Goal: Task Accomplishment & Management: Use online tool/utility

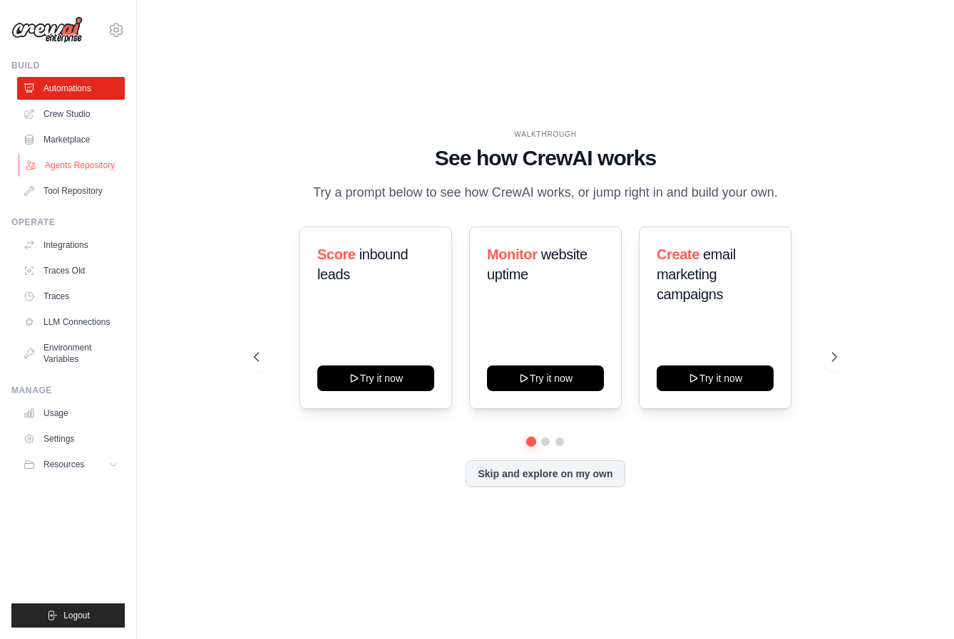
click at [100, 166] on link "Agents Repository" at bounding box center [73, 165] width 108 height 23
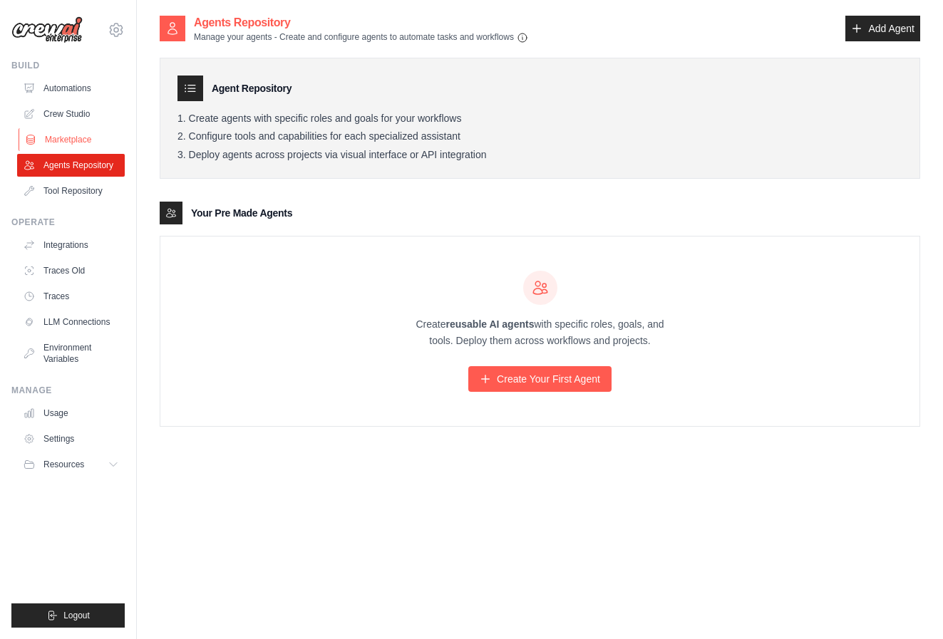
click at [92, 144] on link "Marketplace" at bounding box center [73, 139] width 108 height 23
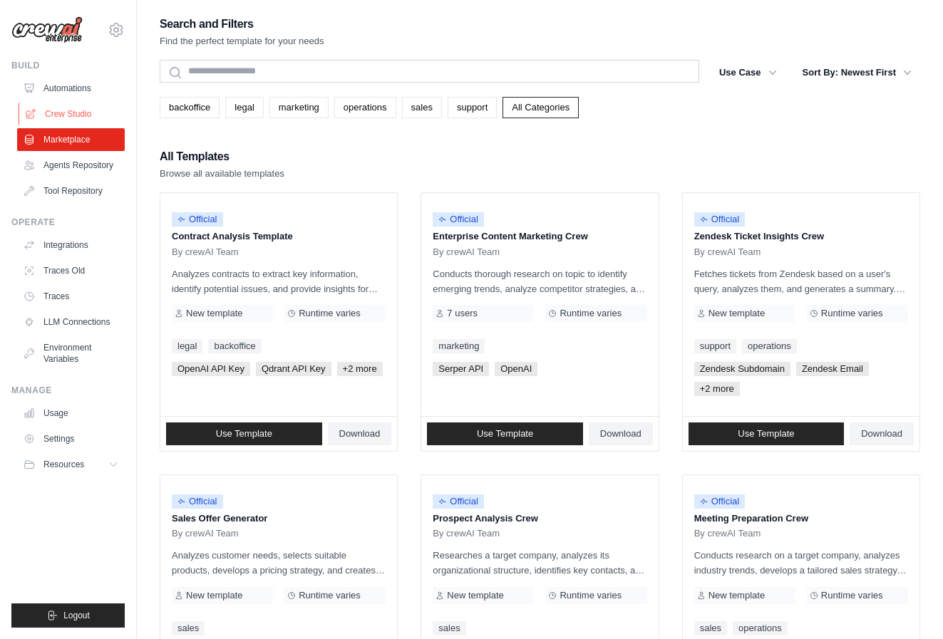
click at [77, 114] on link "Crew Studio" at bounding box center [73, 114] width 108 height 23
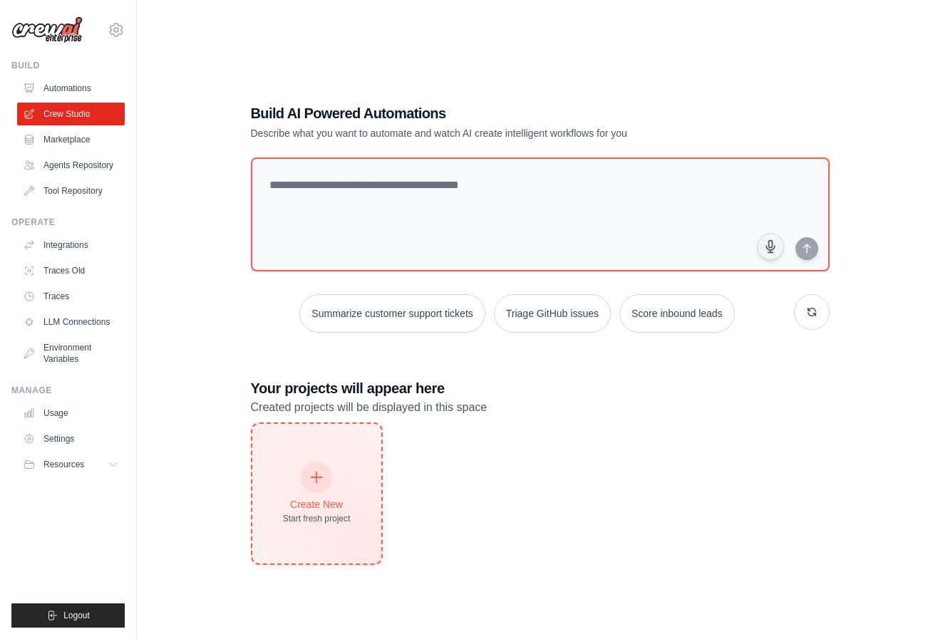
click at [329, 505] on div "Create New" at bounding box center [317, 505] width 68 height 14
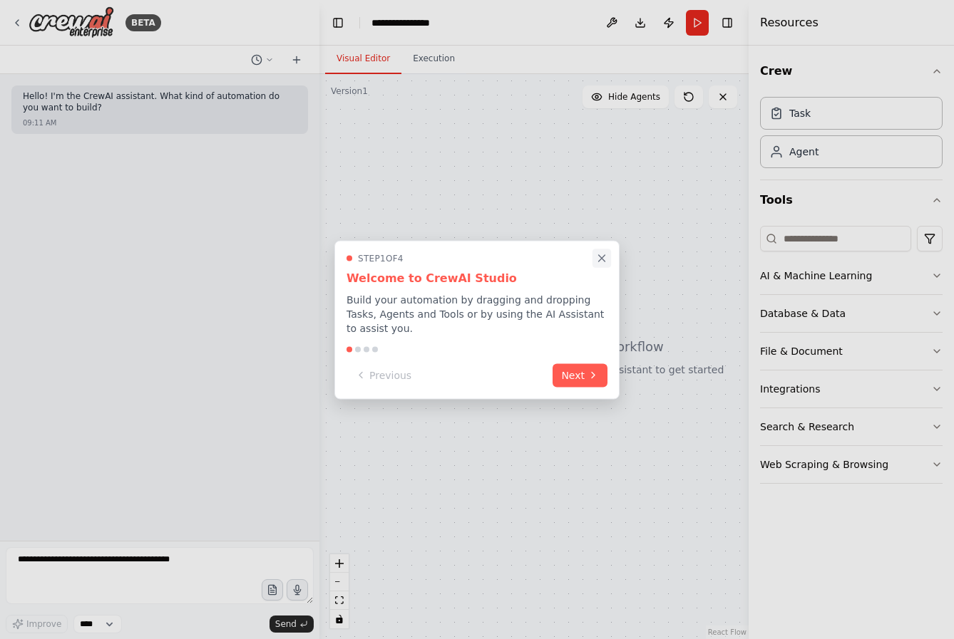
click at [597, 256] on icon "Close walkthrough" at bounding box center [601, 258] width 13 height 13
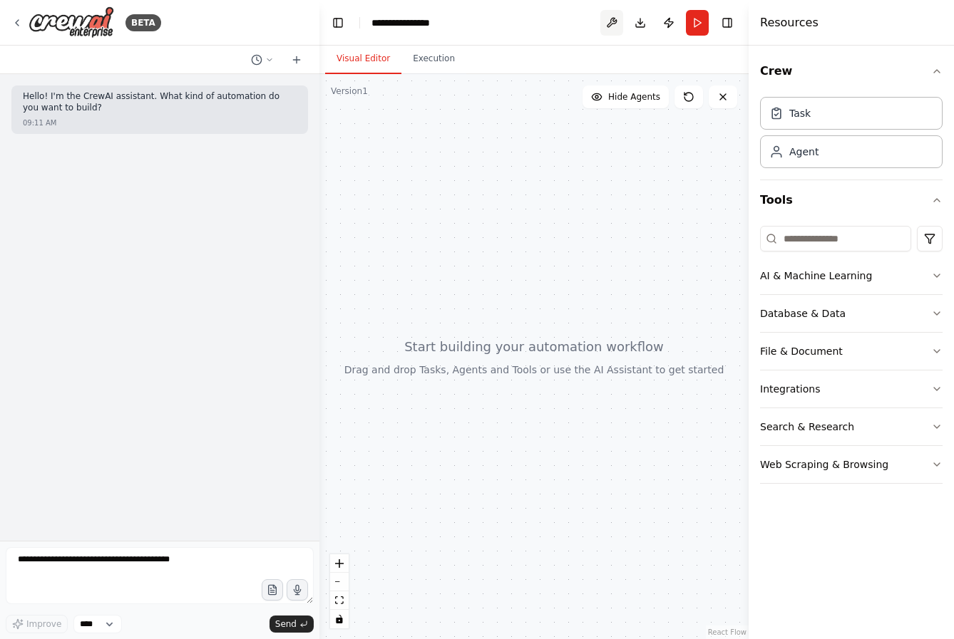
click at [611, 24] on button at bounding box center [611, 23] width 23 height 26
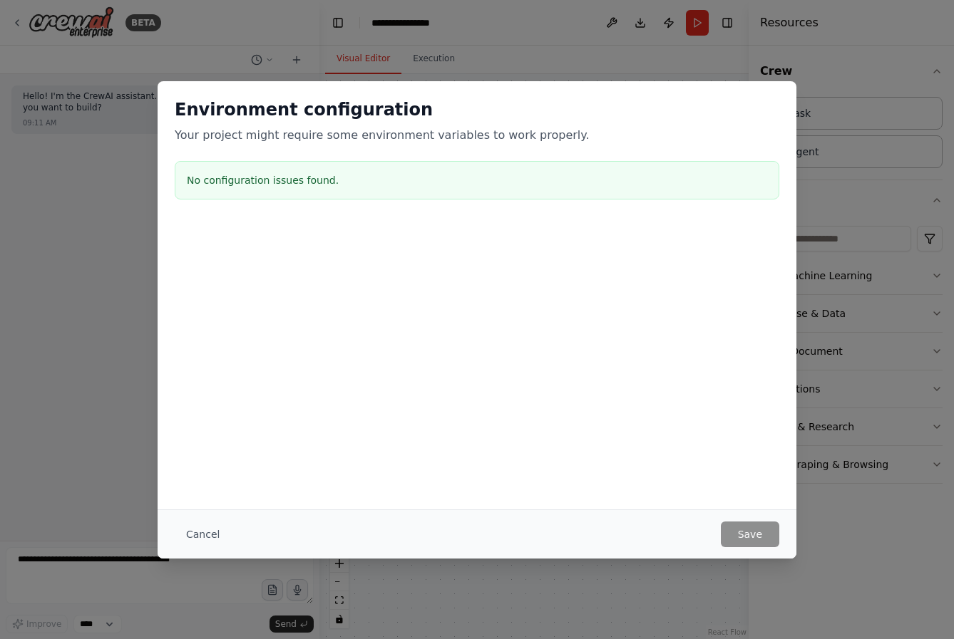
click at [480, 190] on div "No configuration issues found." at bounding box center [477, 180] width 605 height 38
click at [208, 534] on button "Cancel" at bounding box center [203, 535] width 56 height 26
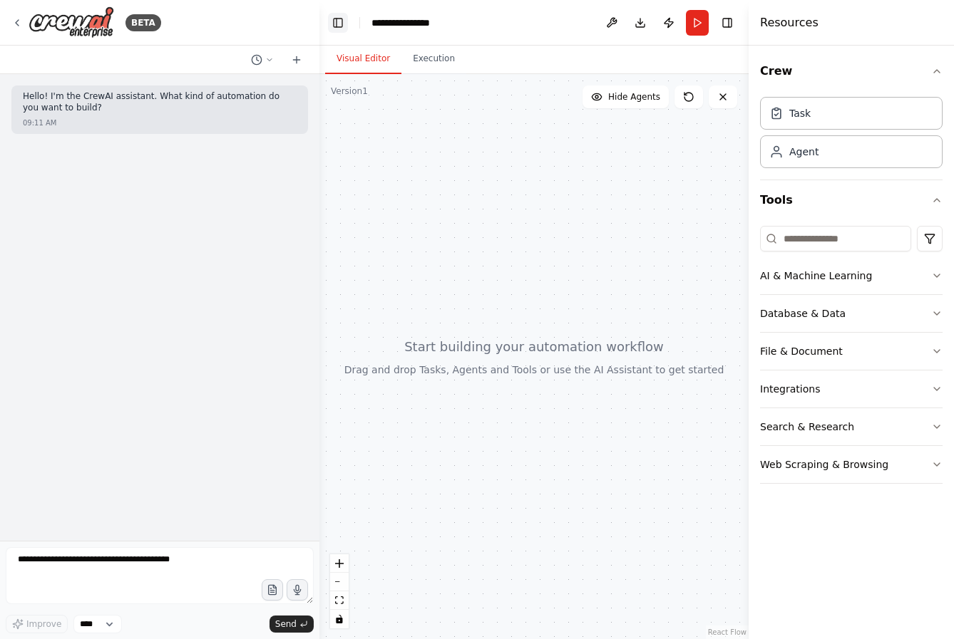
click at [344, 21] on button "Toggle Left Sidebar" at bounding box center [338, 23] width 20 height 20
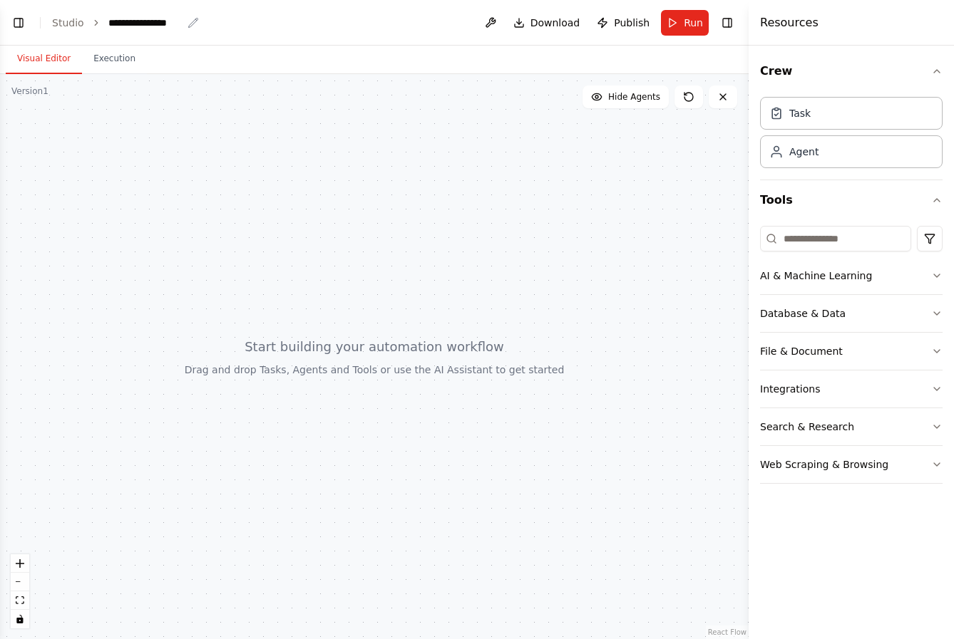
click at [122, 21] on div "**********" at bounding box center [144, 23] width 73 height 14
click at [185, 22] on div "**********" at bounding box center [161, 23] width 107 height 14
click at [257, 27] on header "**********" at bounding box center [374, 23] width 749 height 46
click at [239, 99] on div at bounding box center [374, 356] width 749 height 565
click at [878, 321] on button "Database & Data" at bounding box center [851, 313] width 183 height 37
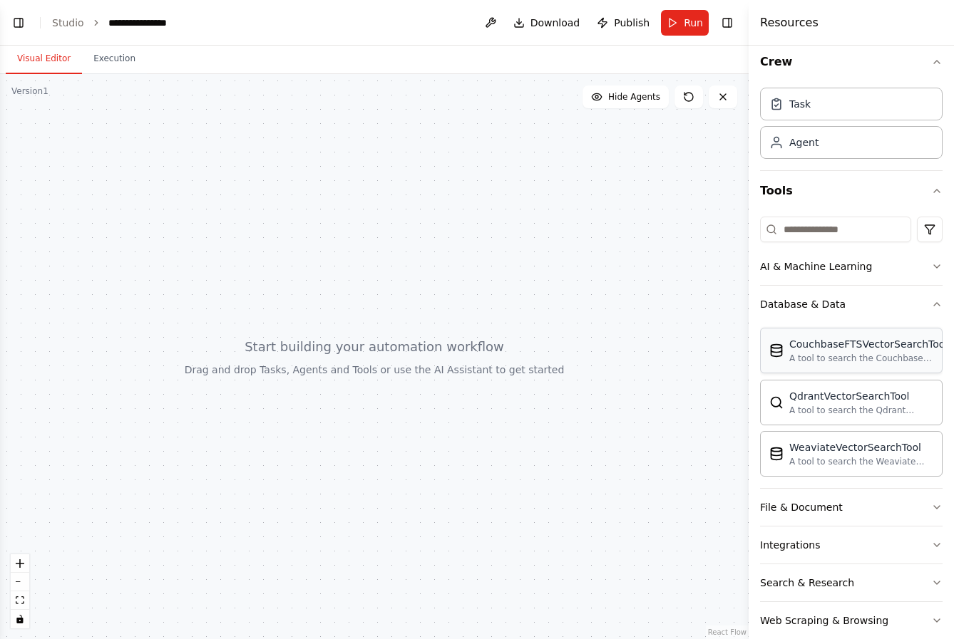
scroll to position [22, 0]
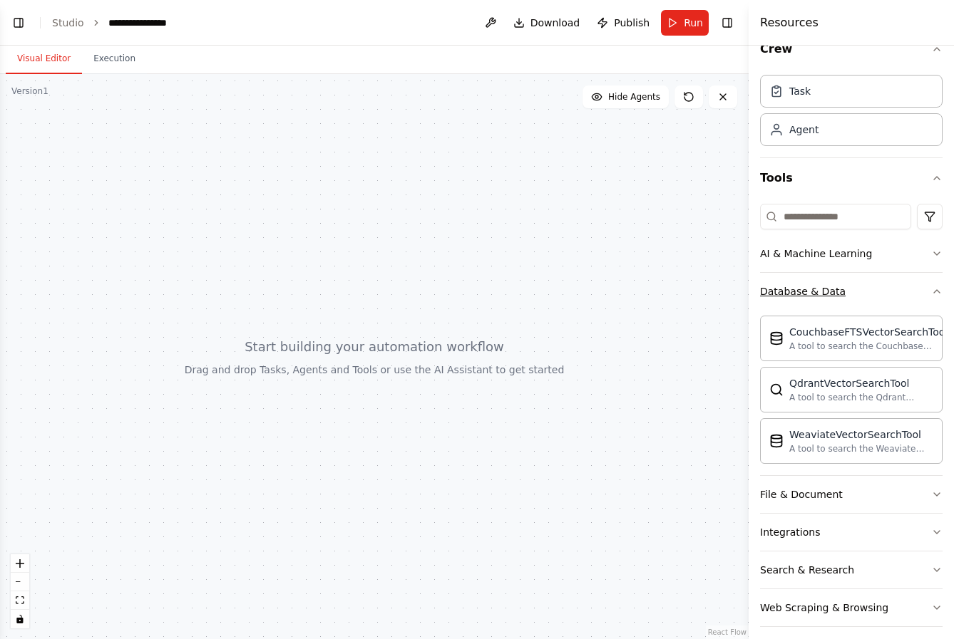
click at [864, 284] on button "Database & Data" at bounding box center [851, 291] width 183 height 37
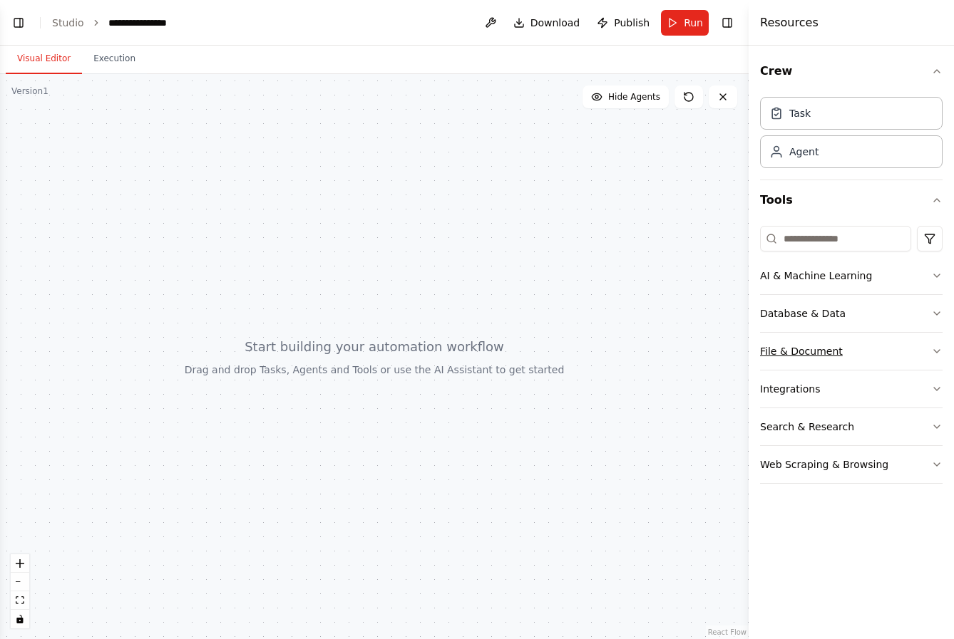
click at [846, 348] on button "File & Document" at bounding box center [851, 351] width 183 height 37
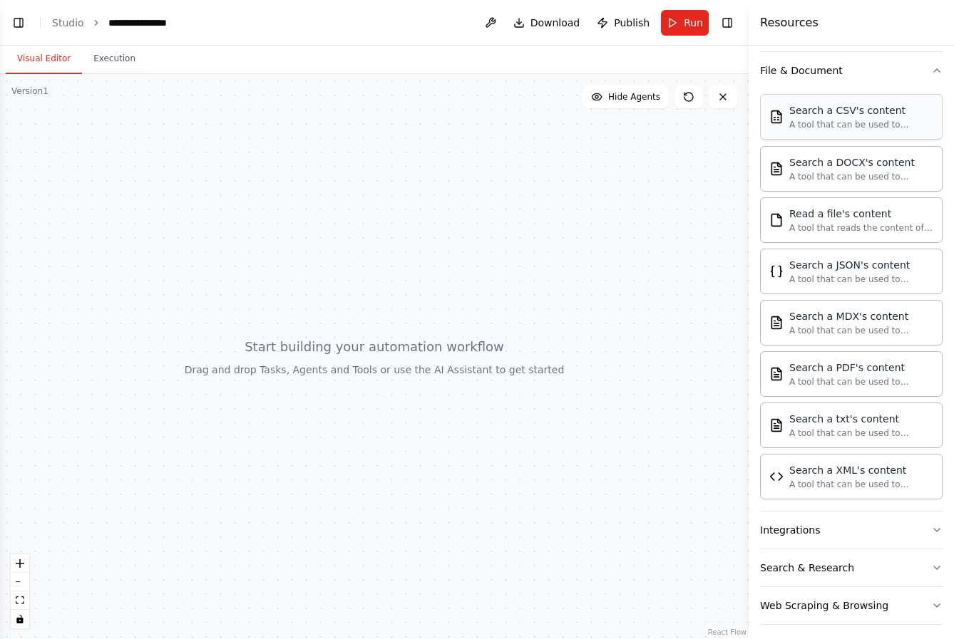
scroll to position [284, 0]
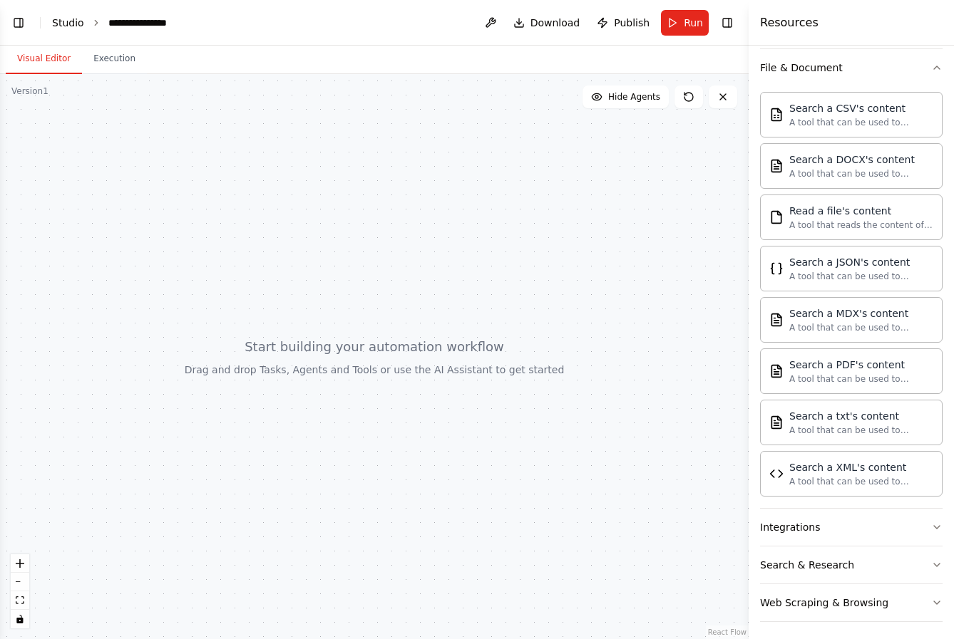
click at [73, 24] on link "Studio" at bounding box center [68, 22] width 32 height 11
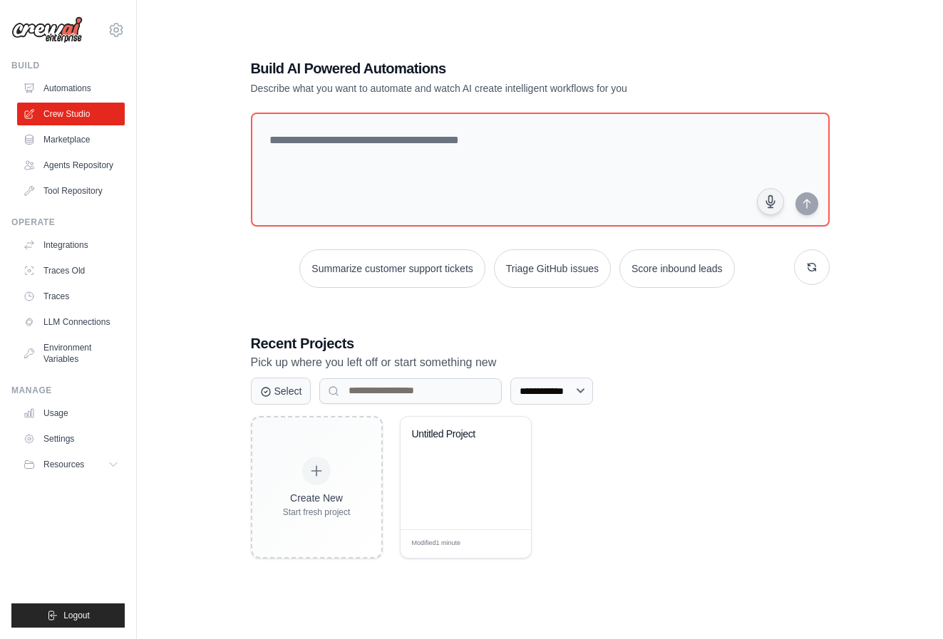
scroll to position [27, 0]
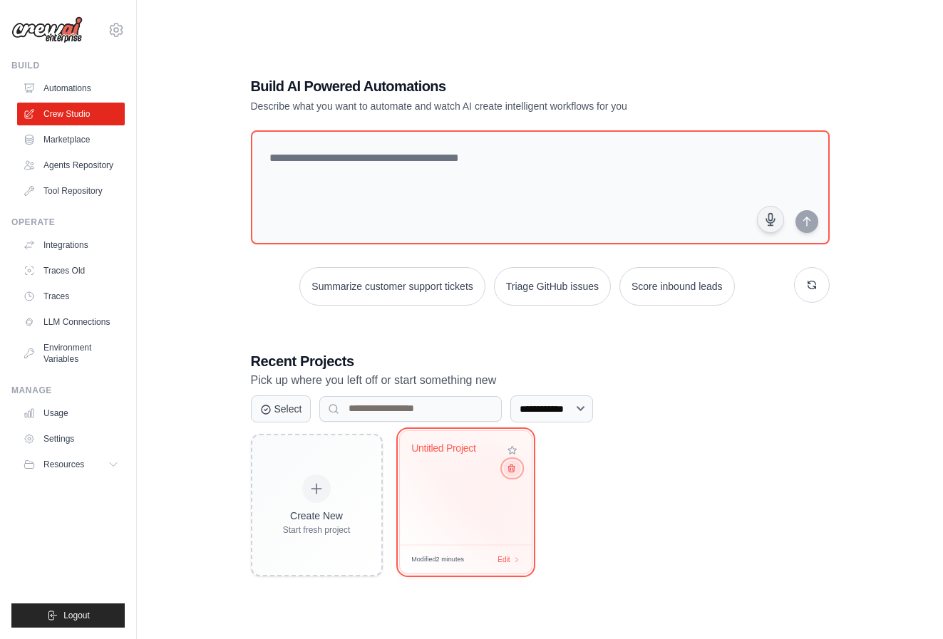
click at [508, 471] on icon at bounding box center [510, 467] width 9 height 9
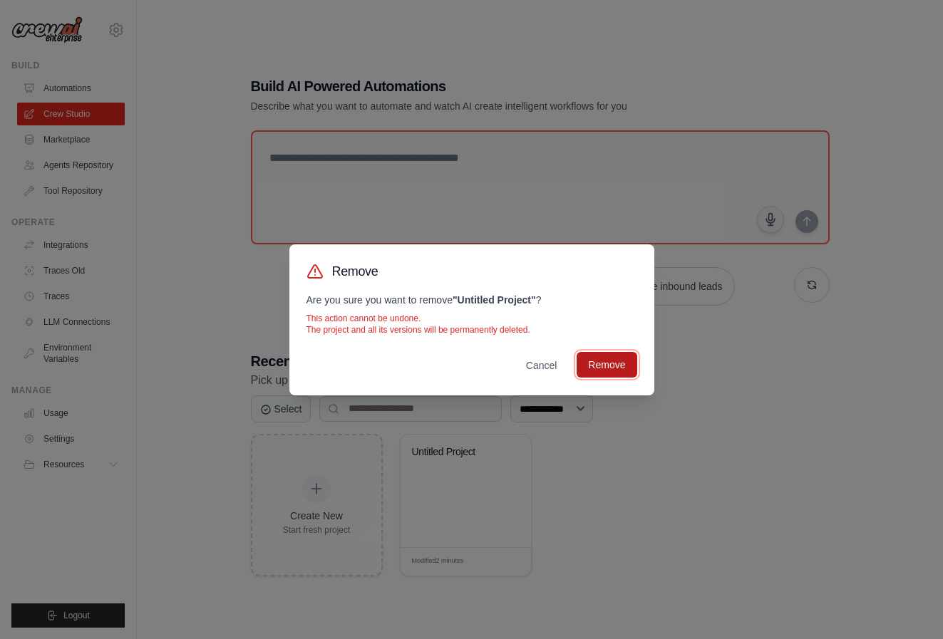
click at [610, 364] on button "Remove" at bounding box center [607, 365] width 60 height 26
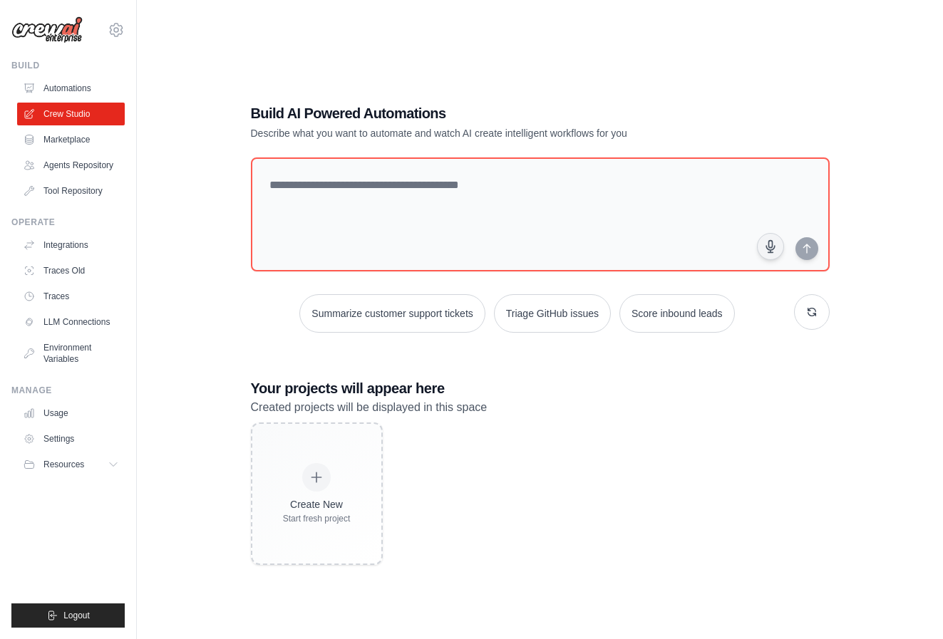
click at [569, 87] on div "Build AI Powered Automations Describe what you want to automate and watch AI cr…" at bounding box center [540, 335] width 613 height 508
click at [128, 37] on div "hcarlberg@bspot.com Settings Build Automations" at bounding box center [68, 319] width 137 height 639
click at [117, 25] on icon at bounding box center [116, 29] width 17 height 17
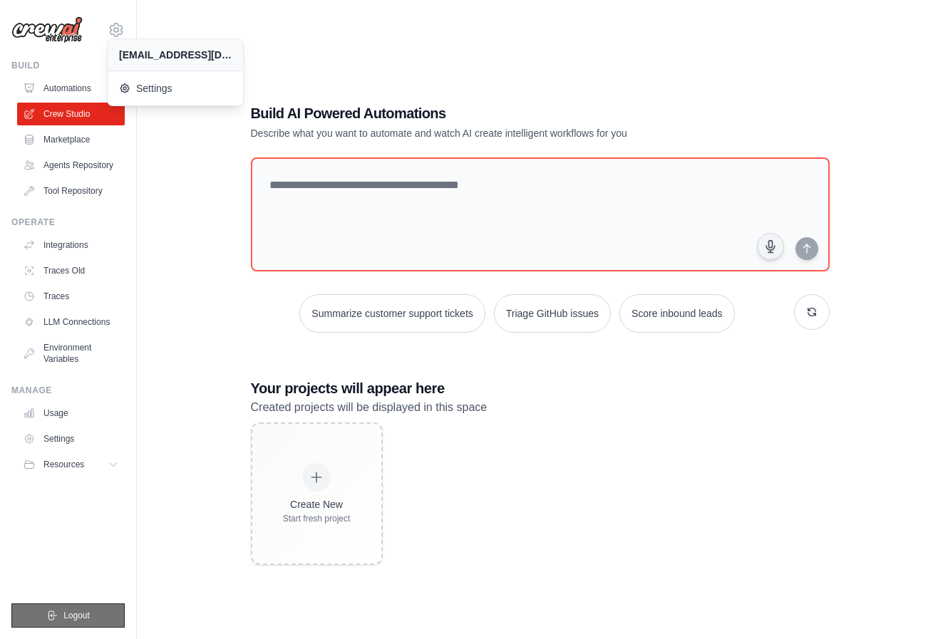
click at [68, 620] on span "Logout" at bounding box center [76, 615] width 26 height 11
click at [78, 607] on button "Logout" at bounding box center [67, 616] width 113 height 24
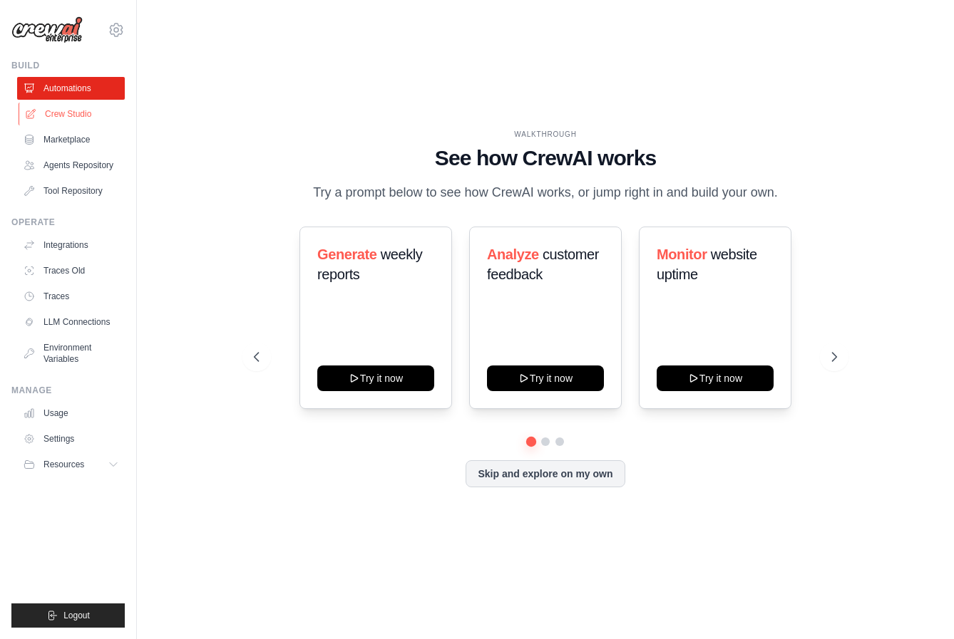
click at [78, 113] on link "Crew Studio" at bounding box center [73, 114] width 108 height 23
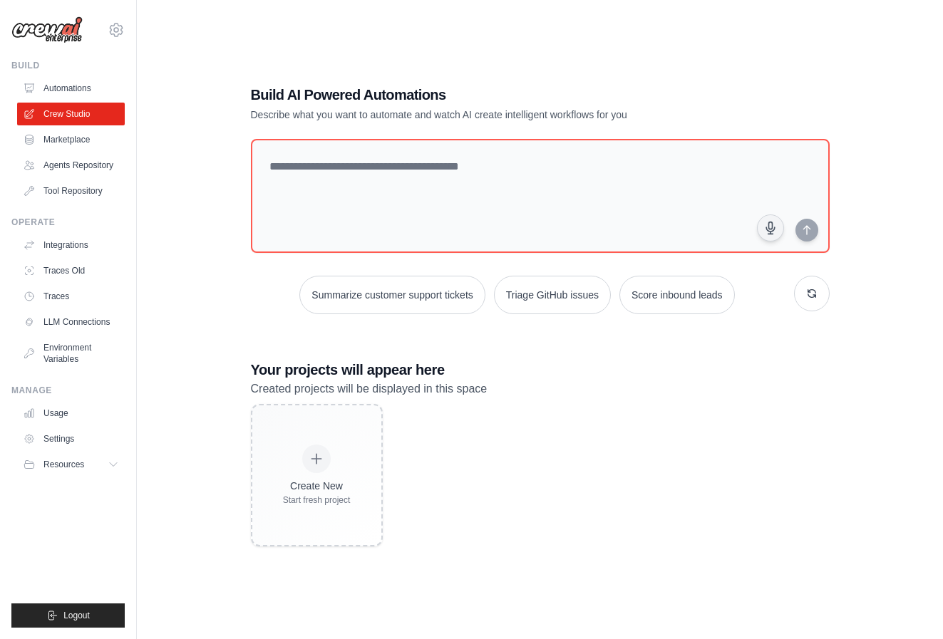
scroll to position [29, 0]
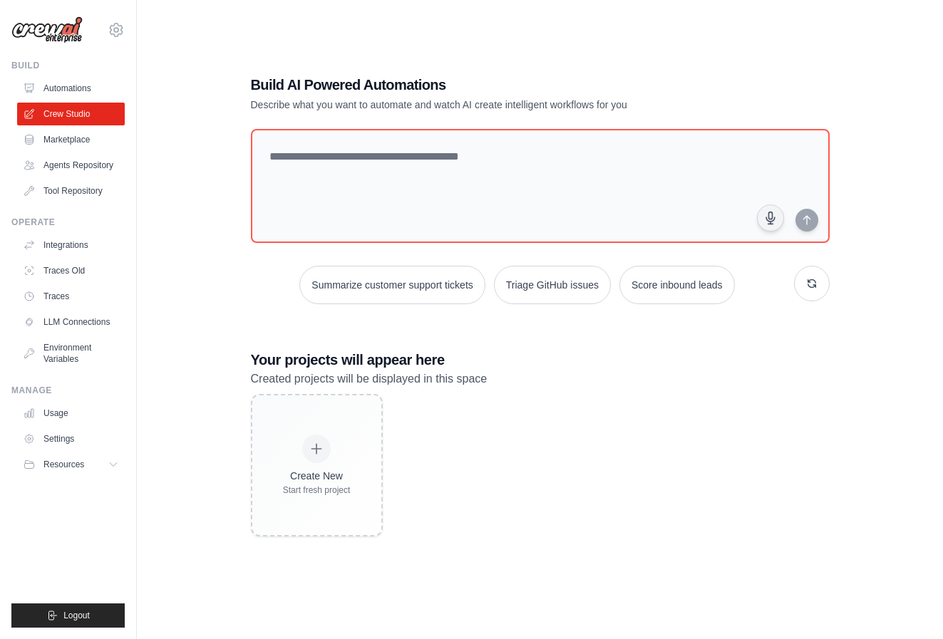
click at [476, 429] on div "Create New Start fresh project" at bounding box center [540, 465] width 579 height 143
click at [91, 88] on link "Automations" at bounding box center [73, 88] width 108 height 23
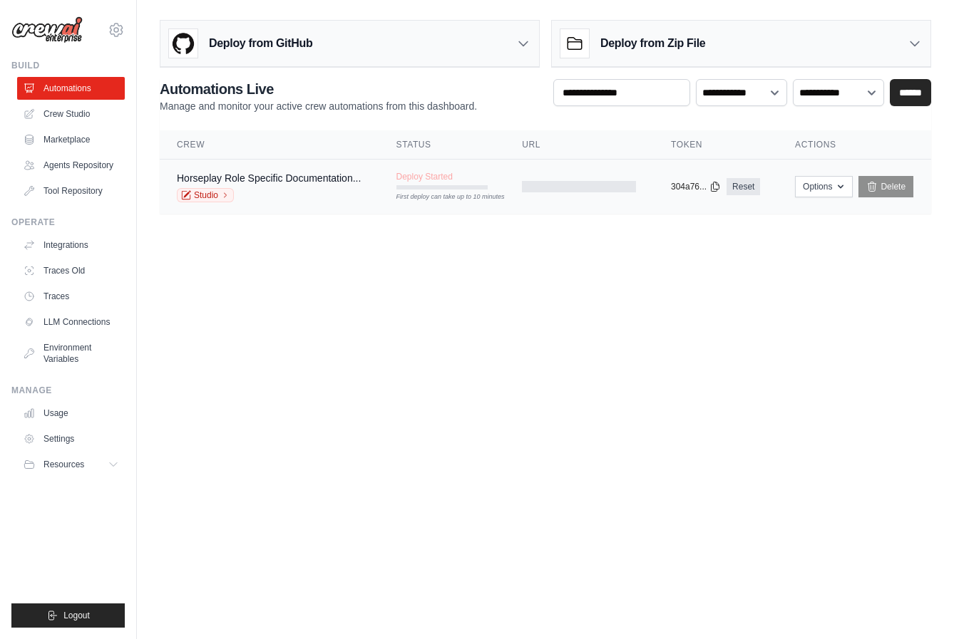
click at [334, 198] on div "Studio" at bounding box center [269, 195] width 184 height 14
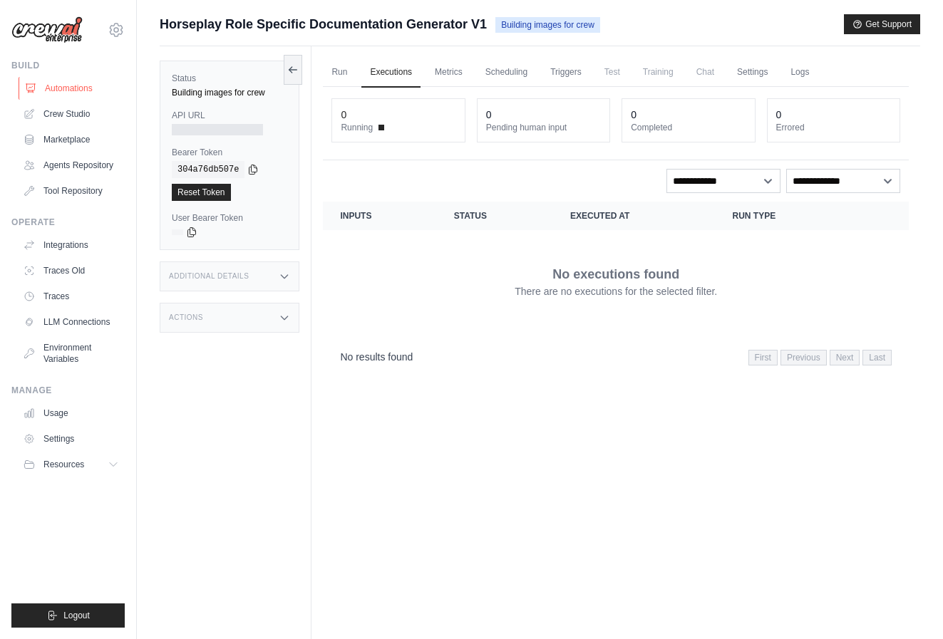
click at [61, 86] on link "Automations" at bounding box center [73, 88] width 108 height 23
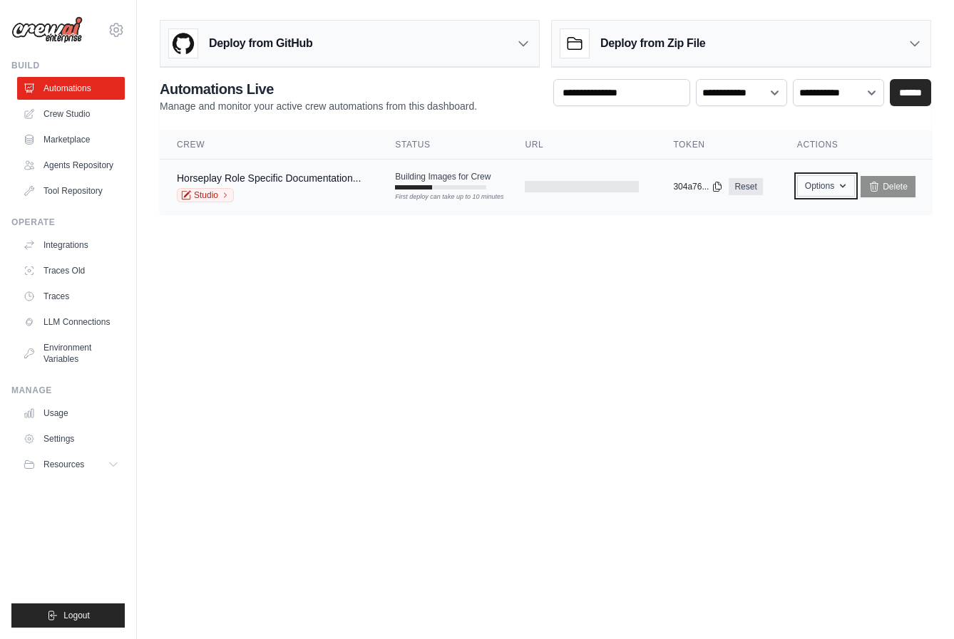
click at [840, 188] on icon "button" at bounding box center [842, 185] width 11 height 11
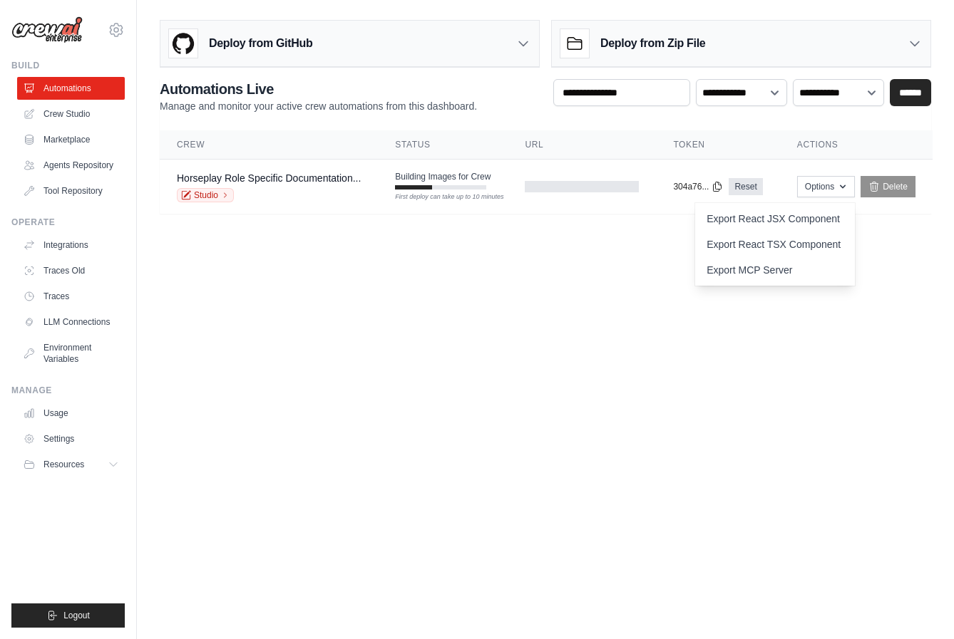
click at [887, 230] on main "Deploy from GitHub Deploy your project directly from GitHub. Select a repositor…" at bounding box center [545, 122] width 817 height 245
click at [493, 201] on tr "Horseplay Role Specific Documentation... Studio Building Images for Crew First …" at bounding box center [546, 187] width 773 height 55
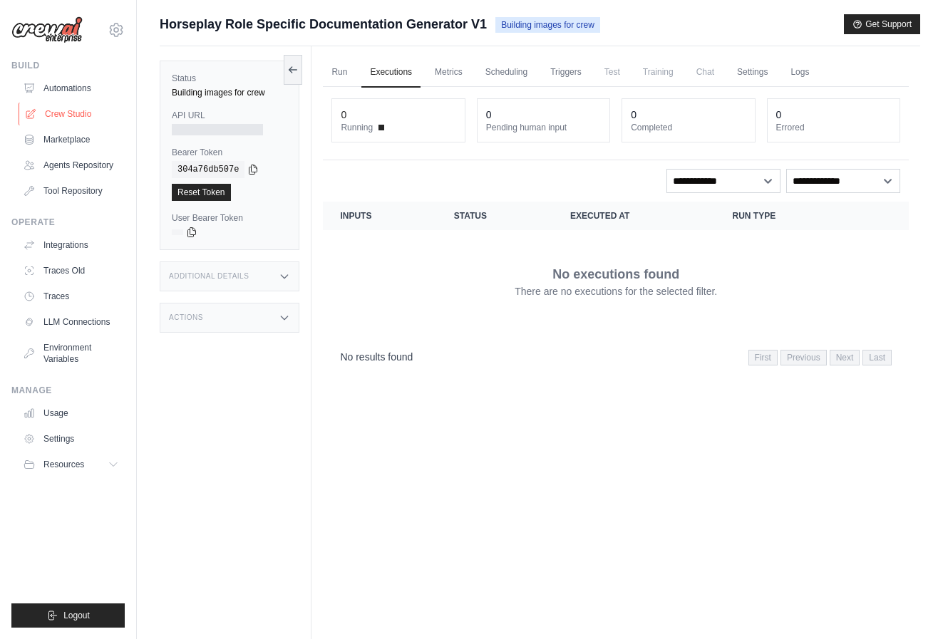
click at [58, 113] on link "Crew Studio" at bounding box center [73, 114] width 108 height 23
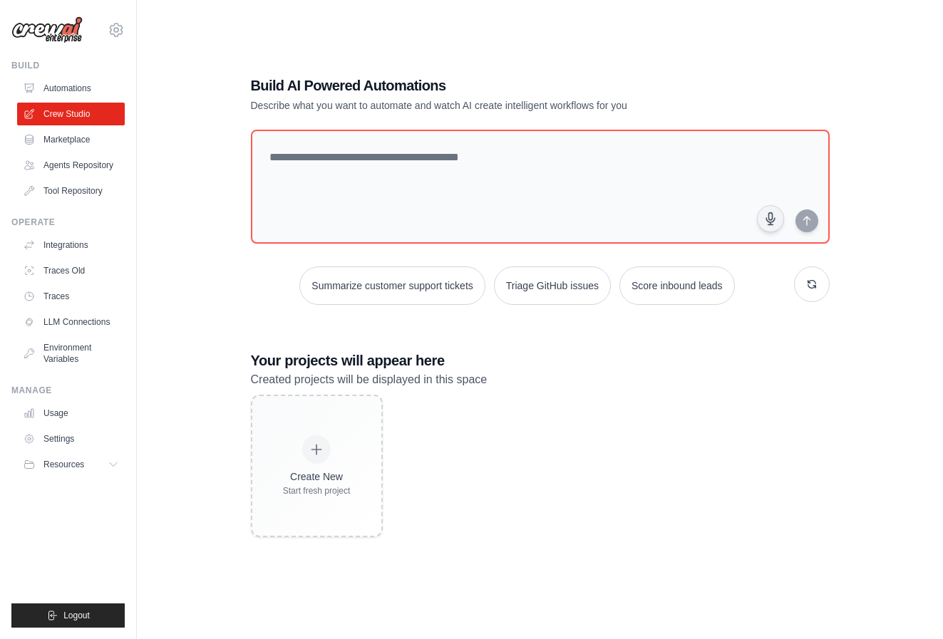
scroll to position [29, 0]
click at [79, 96] on link "Automations" at bounding box center [73, 88] width 108 height 23
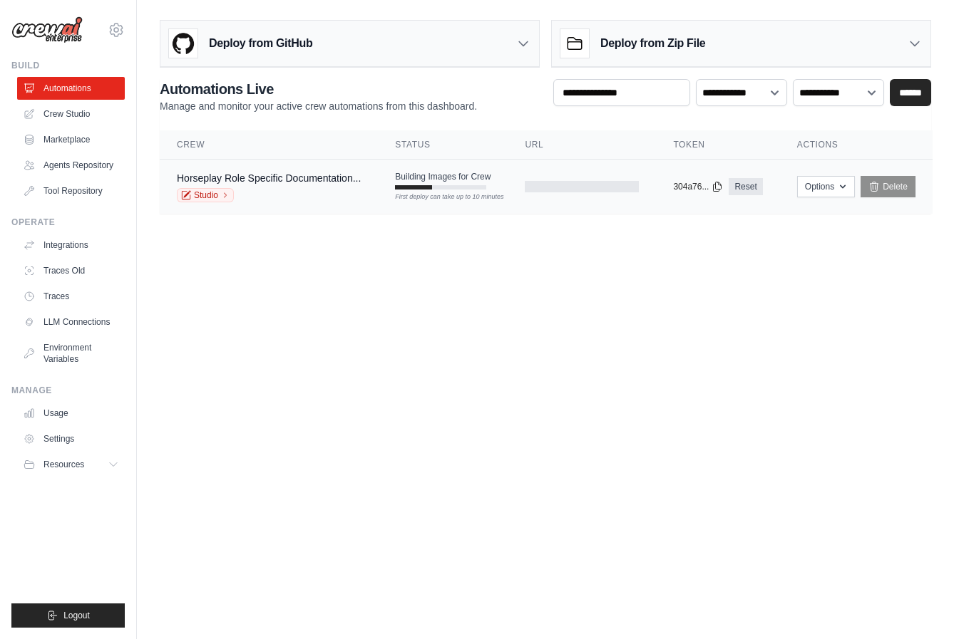
click at [314, 201] on div "Studio" at bounding box center [269, 195] width 184 height 14
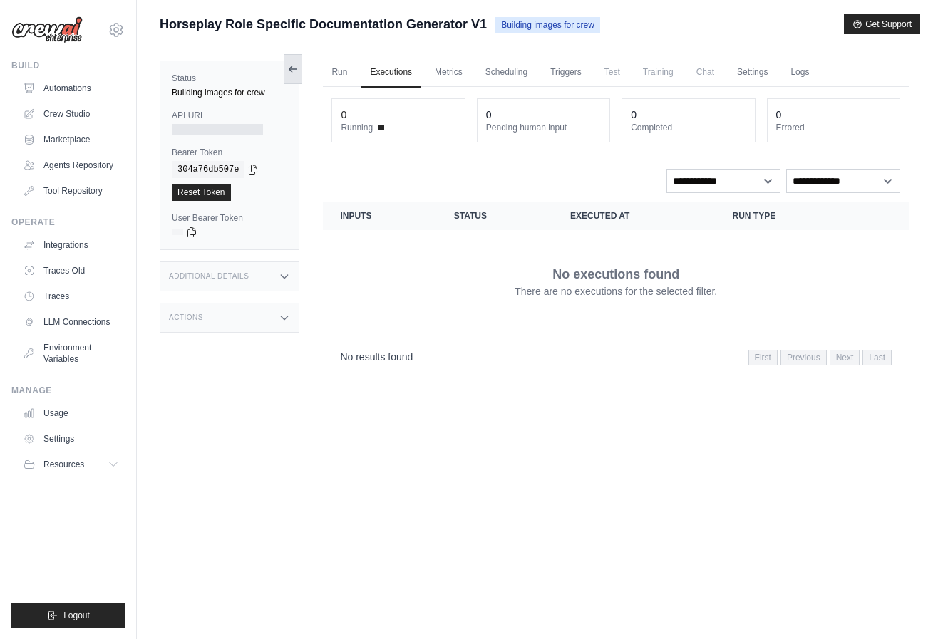
click at [296, 72] on icon at bounding box center [292, 68] width 11 height 11
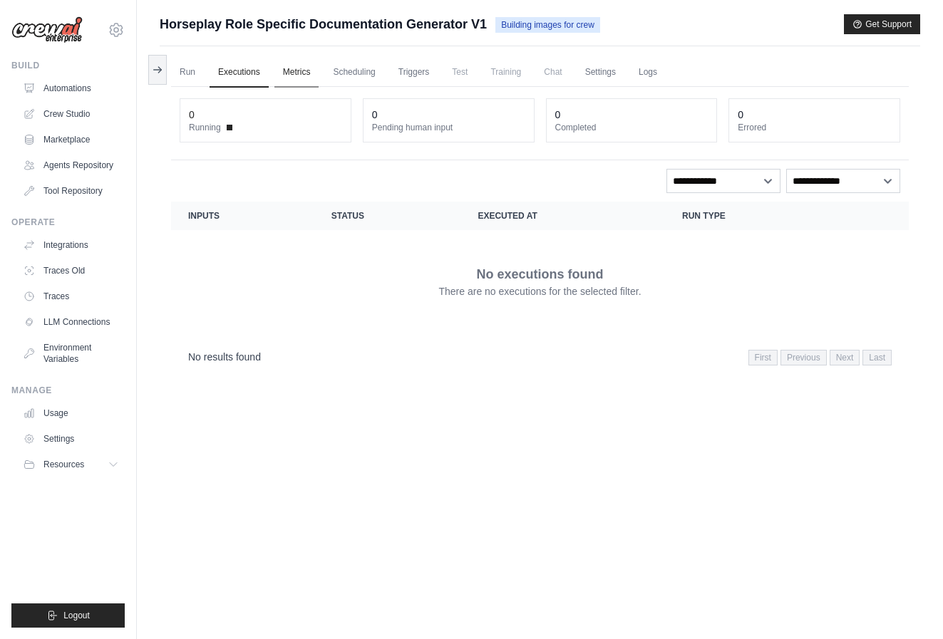
click at [314, 75] on link "Metrics" at bounding box center [296, 73] width 45 height 30
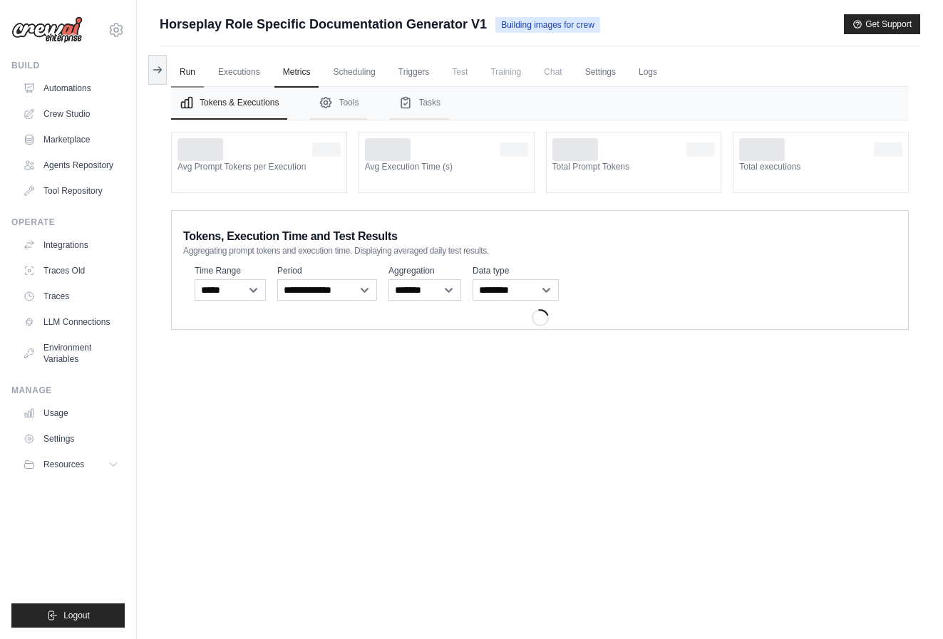
click at [191, 76] on link "Run" at bounding box center [187, 73] width 33 height 30
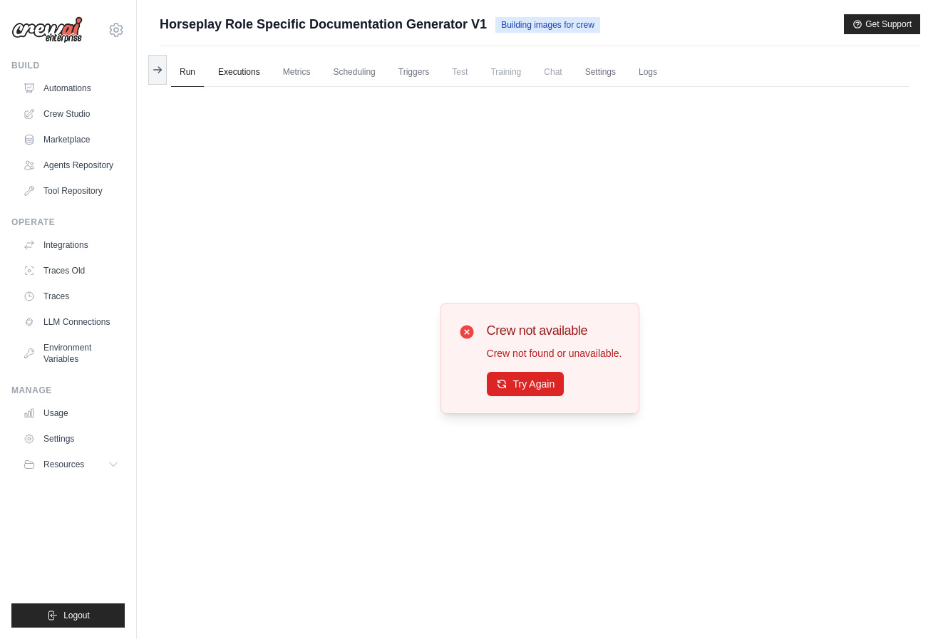
click at [252, 71] on link "Executions" at bounding box center [239, 73] width 59 height 30
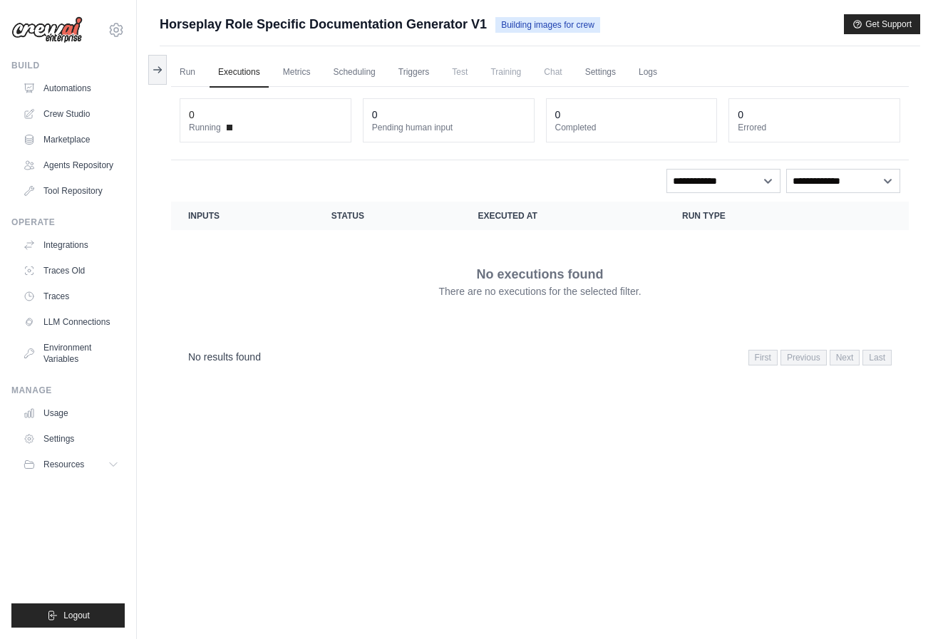
click at [320, 69] on ul "Run Executions Metrics Scheduling Triggers Test Training Chat Settings Logs" at bounding box center [540, 72] width 738 height 29
click at [304, 71] on link "Metrics" at bounding box center [296, 73] width 45 height 30
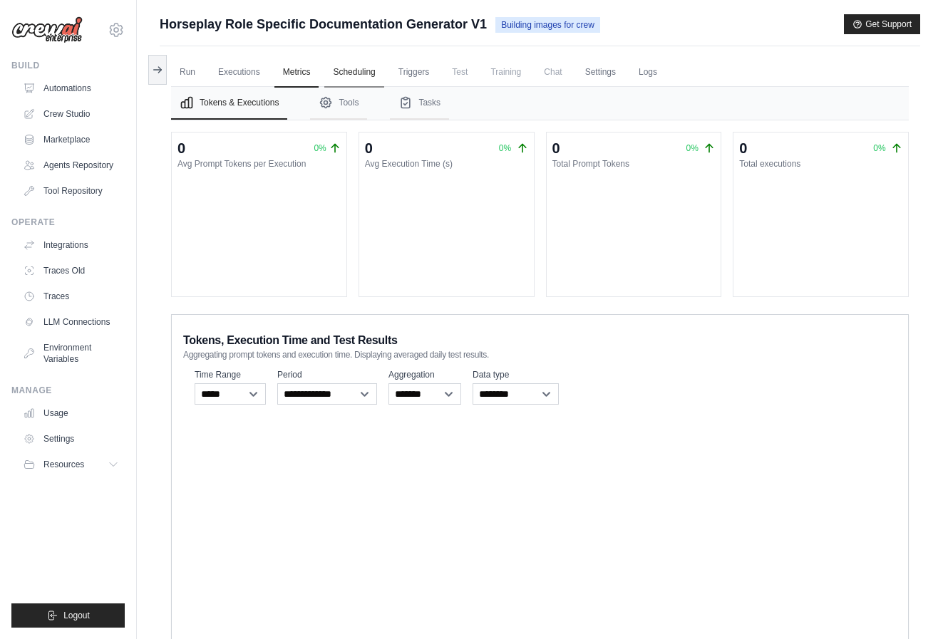
click at [344, 72] on link "Scheduling" at bounding box center [353, 73] width 59 height 30
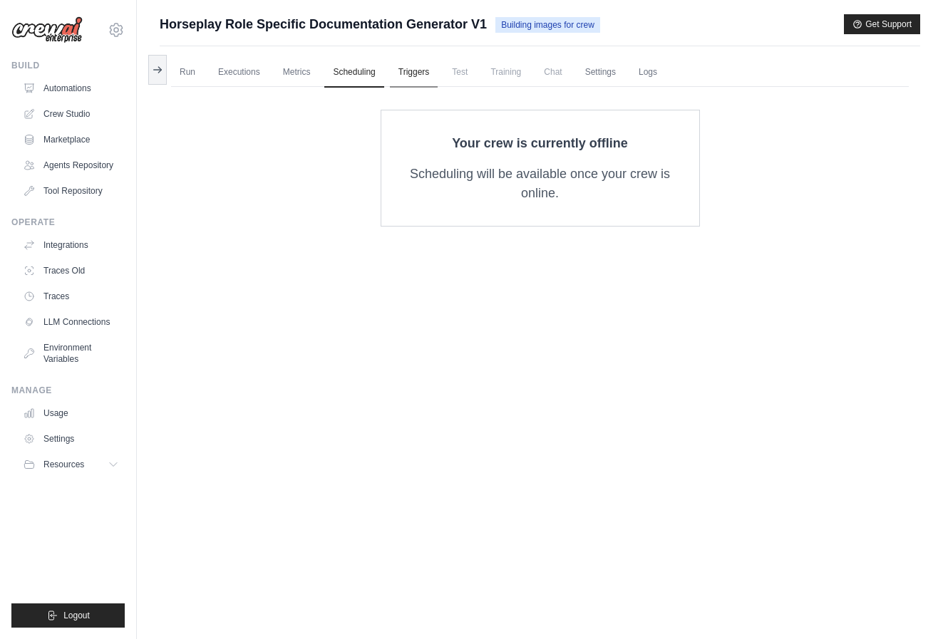
click at [434, 74] on link "Triggers" at bounding box center [414, 73] width 48 height 30
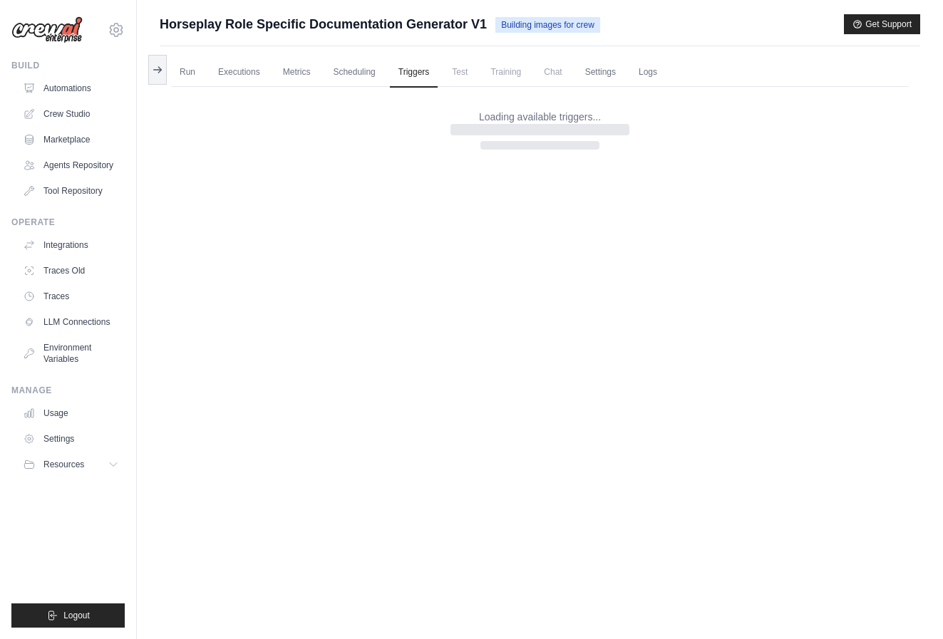
click at [453, 77] on span "Test" at bounding box center [459, 72] width 33 height 29
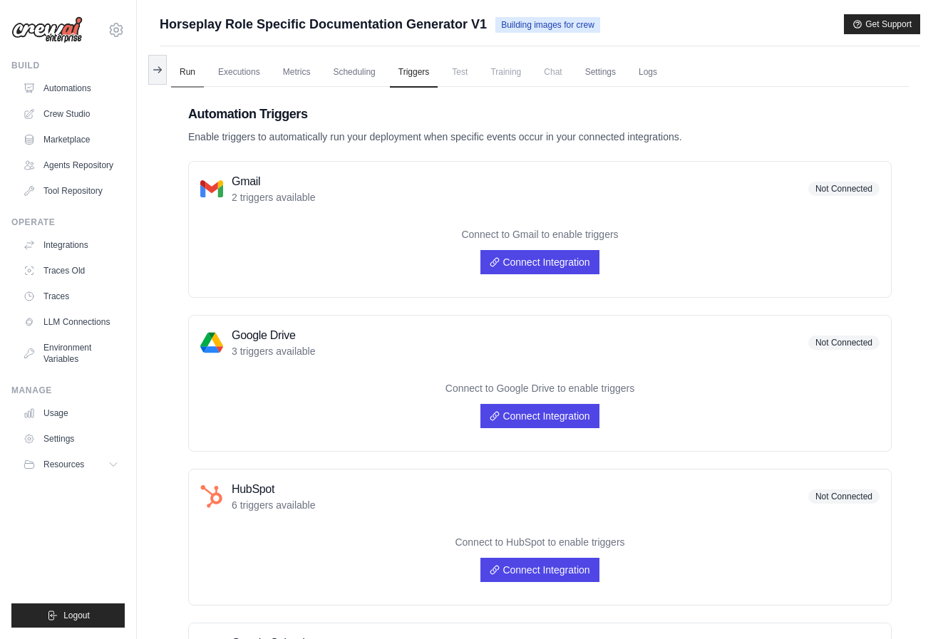
click at [183, 71] on link "Run" at bounding box center [187, 73] width 33 height 30
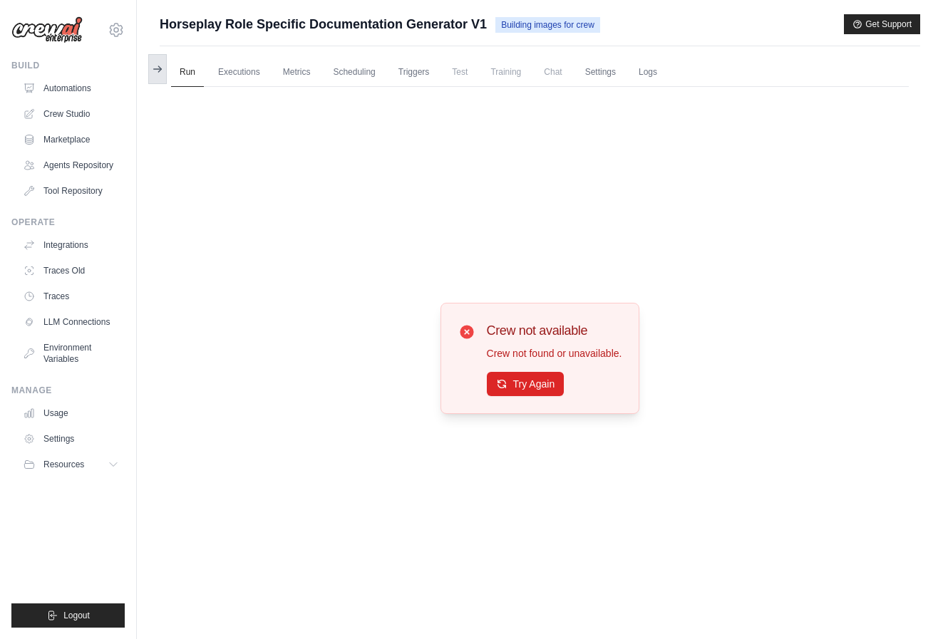
click at [157, 67] on icon at bounding box center [157, 68] width 11 height 11
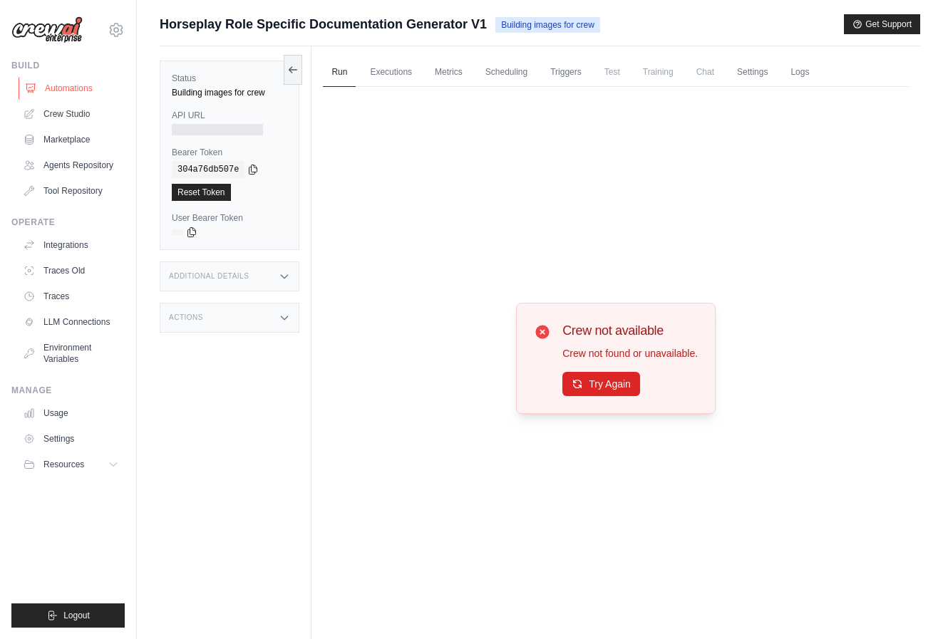
click at [68, 87] on link "Automations" at bounding box center [73, 88] width 108 height 23
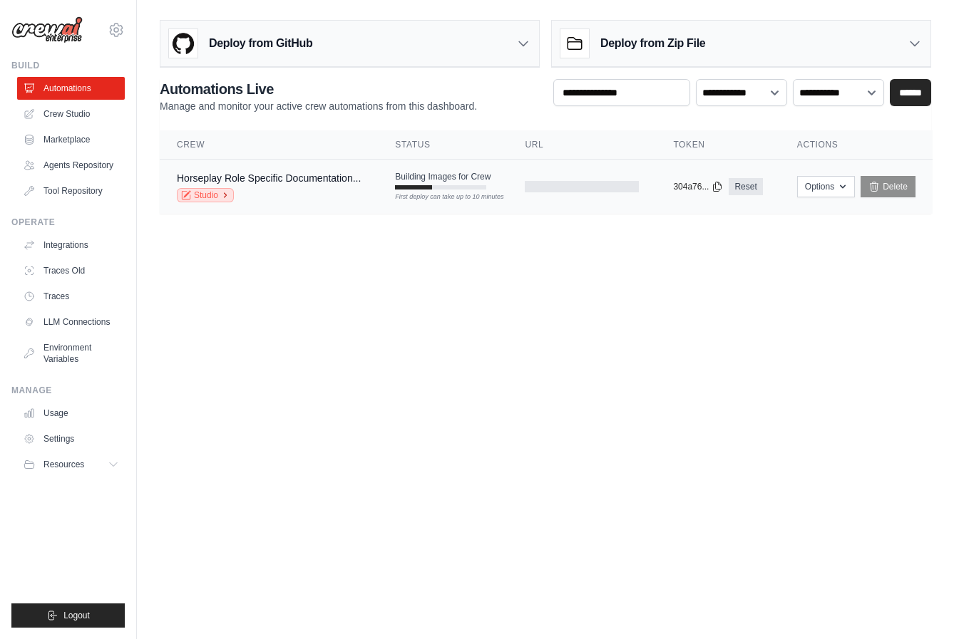
click at [211, 193] on link "Studio" at bounding box center [205, 195] width 57 height 14
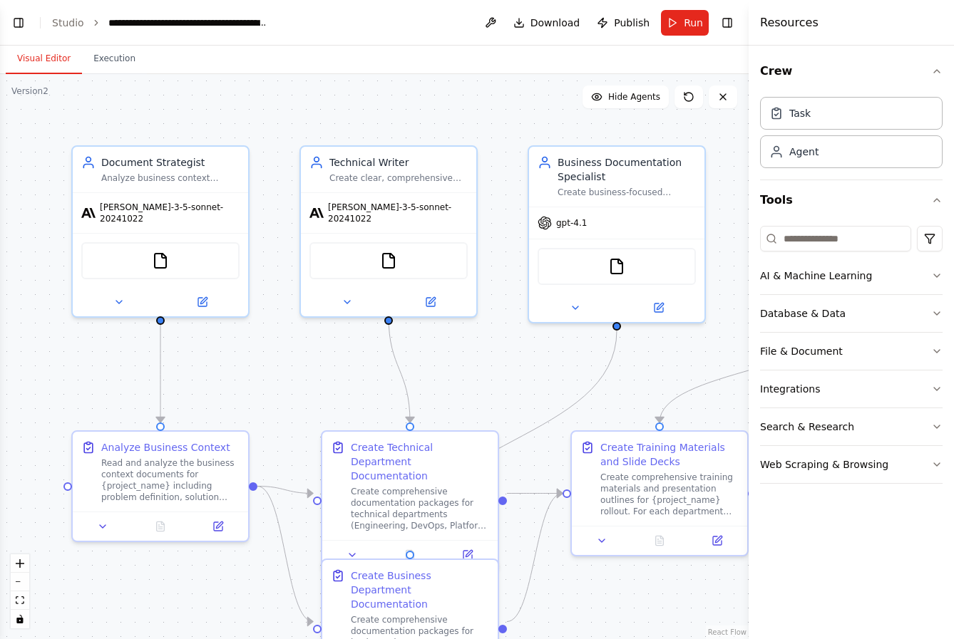
scroll to position [2441, 0]
click at [203, 295] on icon at bounding box center [202, 299] width 9 height 9
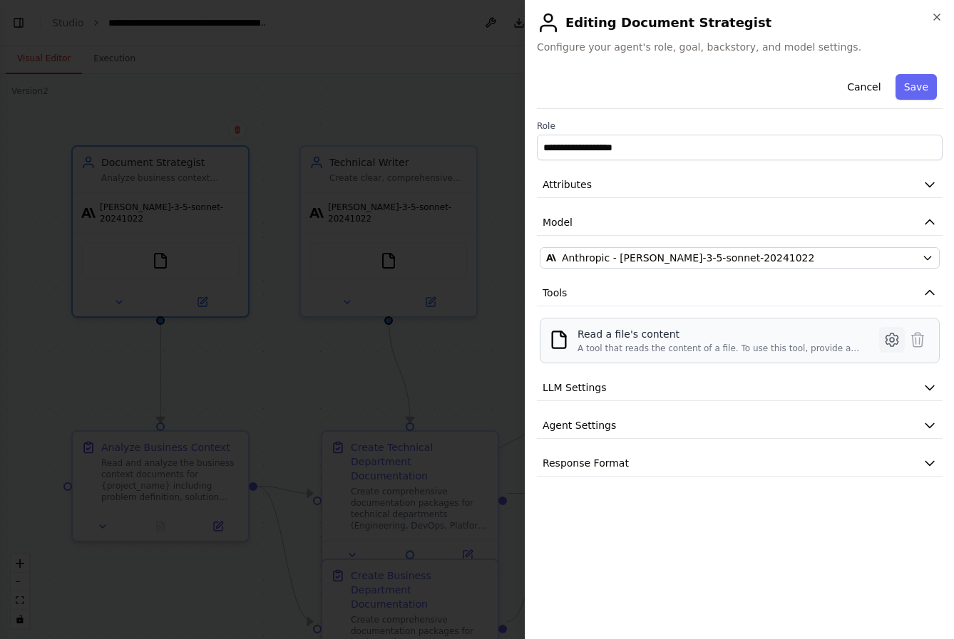
click at [894, 341] on icon at bounding box center [892, 340] width 4 height 4
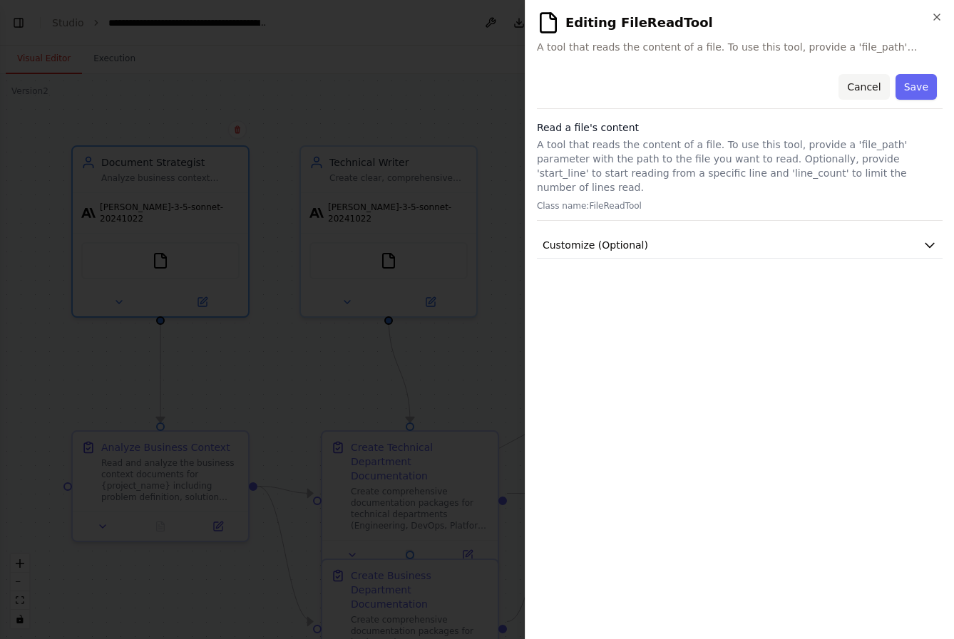
click at [878, 93] on button "Cancel" at bounding box center [863, 87] width 51 height 26
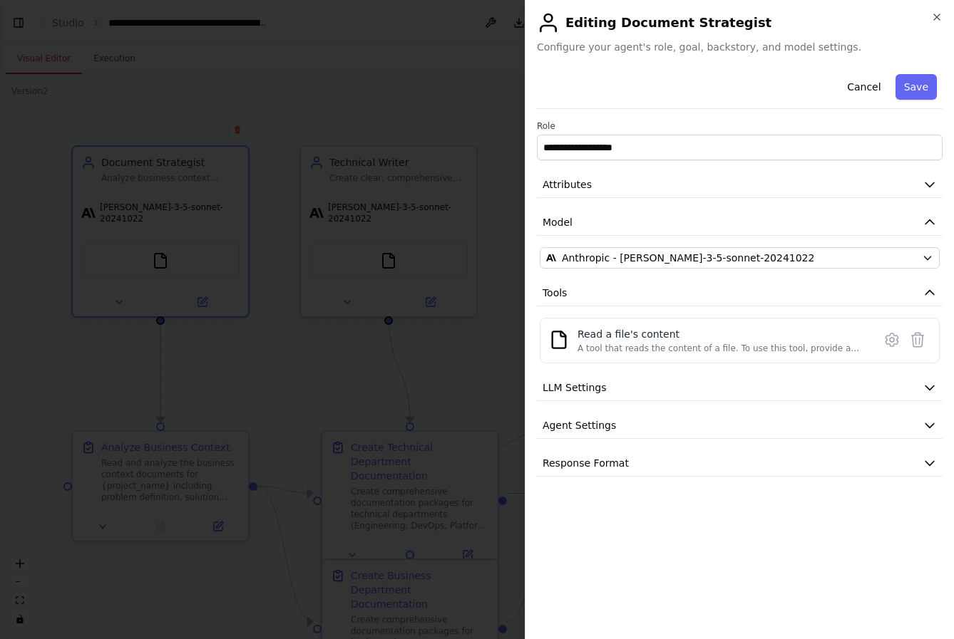
click at [942, 19] on div "**********" at bounding box center [739, 319] width 429 height 639
click at [939, 14] on icon "button" at bounding box center [937, 17] width 6 height 6
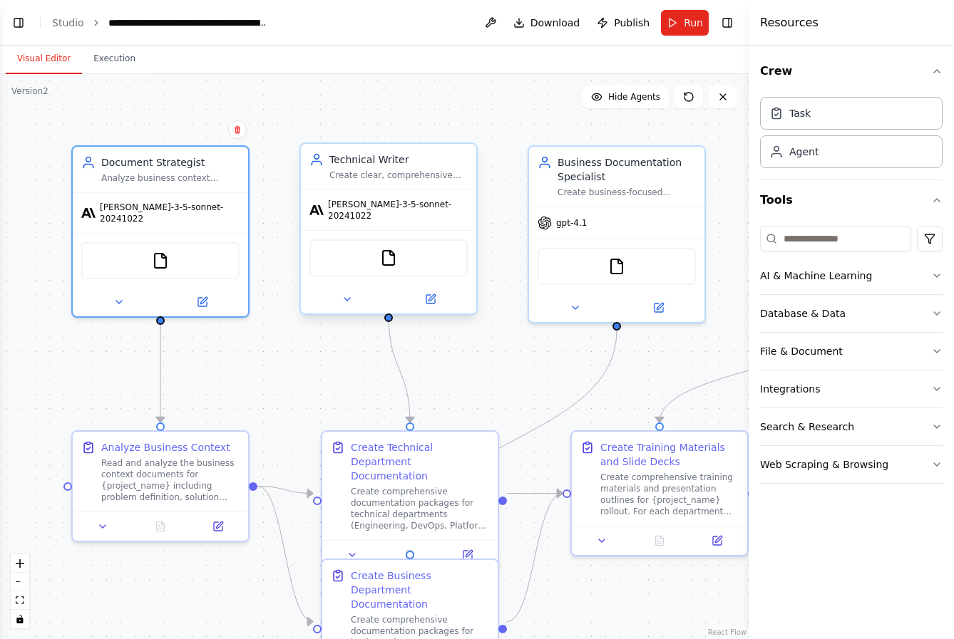
click at [389, 263] on div "FileReadTool" at bounding box center [388, 258] width 158 height 37
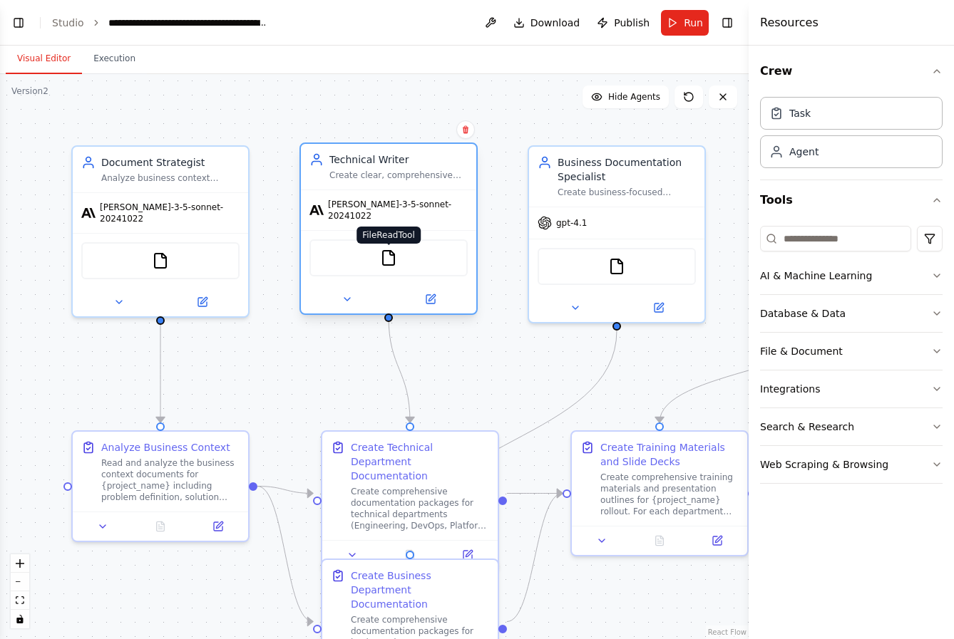
click at [390, 250] on img at bounding box center [388, 258] width 17 height 17
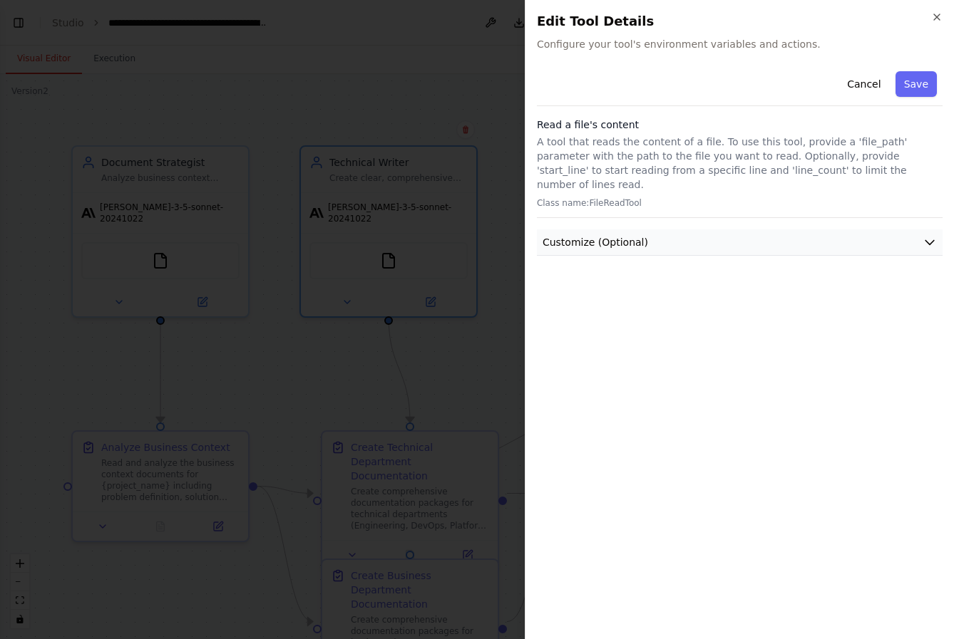
click at [754, 243] on div "Cancel Save Read a file's content A tool that reads the content of a file. To u…" at bounding box center [740, 347] width 406 height 562
click at [756, 238] on button "Customize (Optional)" at bounding box center [740, 243] width 406 height 26
click at [754, 238] on button "Customize (Optional)" at bounding box center [740, 243] width 406 height 26
click at [427, 386] on div at bounding box center [477, 319] width 954 height 639
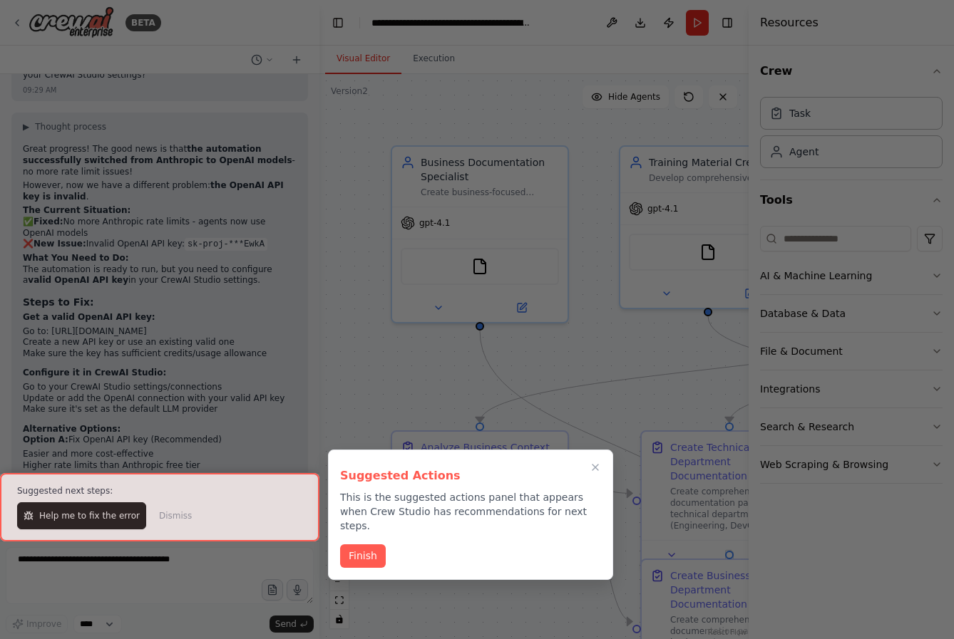
scroll to position [8095, 0]
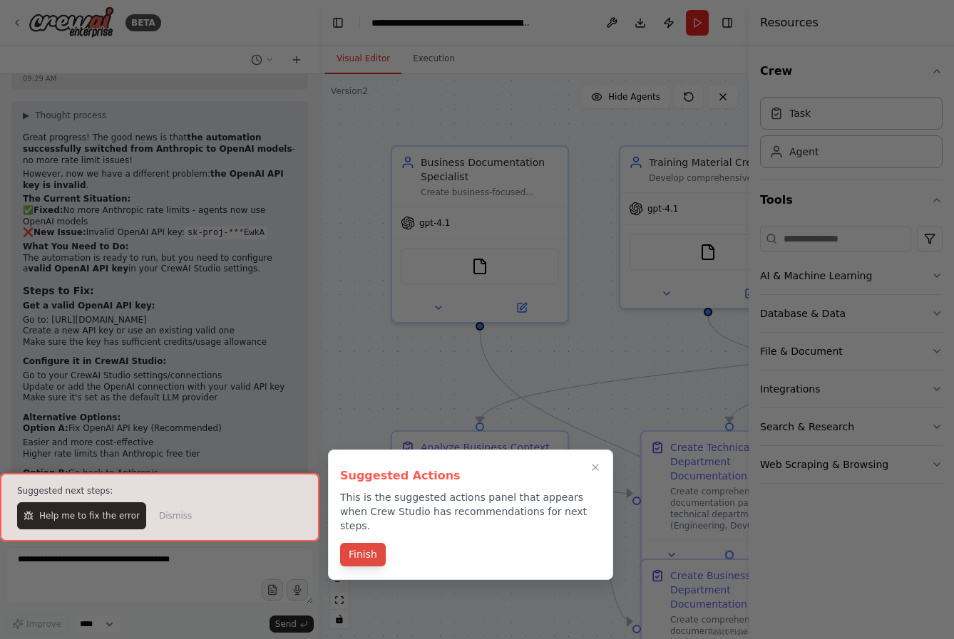
click at [353, 543] on button "Finish" at bounding box center [363, 555] width 46 height 24
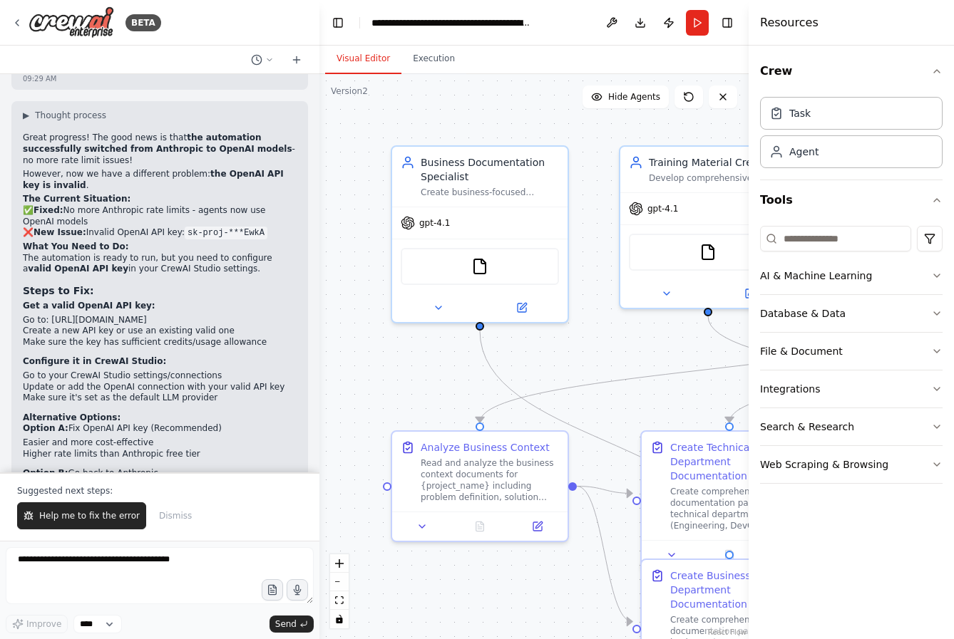
click at [567, 415] on div ".deletable-edge-delete-btn { width: 20px; height: 20px; border: 0px solid #ffff…" at bounding box center [533, 356] width 429 height 565
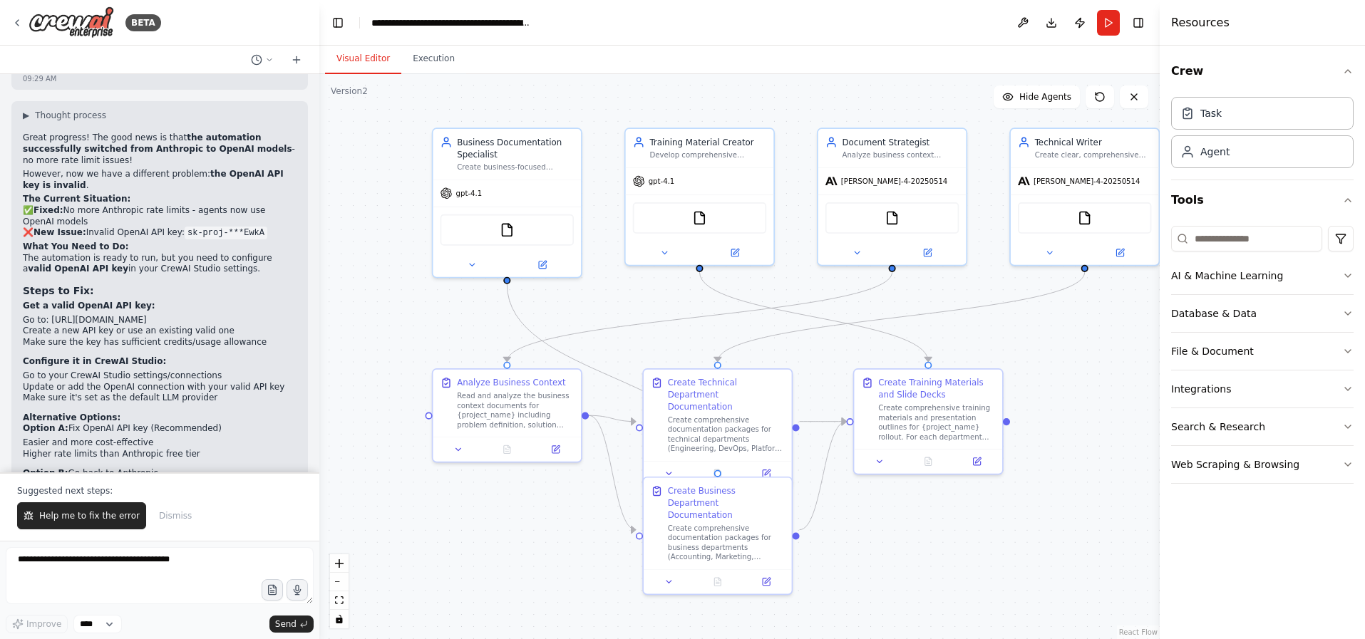
drag, startPoint x: 1092, startPoint y: 459, endPoint x: 1063, endPoint y: 404, distance: 62.8
click at [953, 404] on div ".deletable-edge-delete-btn { width: 20px; height: 20px; border: 0px solid #ffff…" at bounding box center [739, 356] width 841 height 565
drag, startPoint x: 676, startPoint y: 322, endPoint x: 682, endPoint y: 371, distance: 48.8
click at [682, 371] on div ".deletable-edge-delete-btn { width: 20px; height: 20px; border: 0px solid #ffff…" at bounding box center [725, 306] width 709 height 477
click at [510, 227] on img at bounding box center [507, 227] width 14 height 14
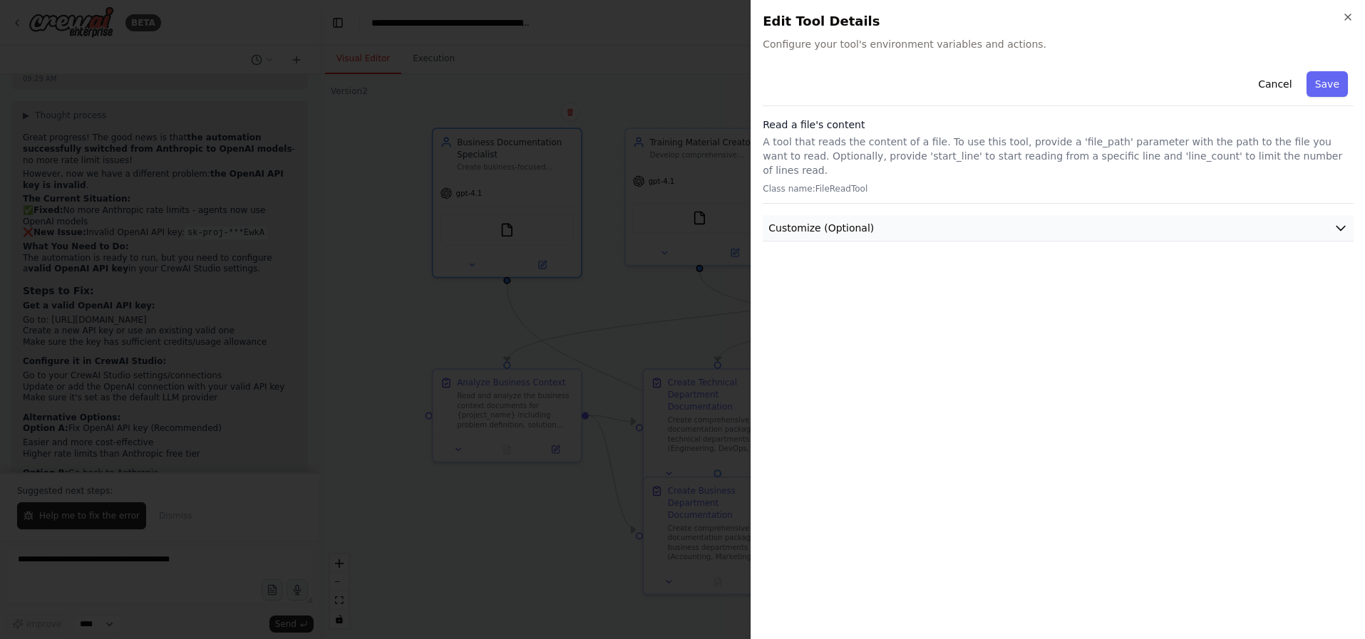
click at [831, 222] on button "Customize (Optional)" at bounding box center [1058, 228] width 591 height 26
click at [829, 279] on div "Cancel Save Read a file's content A tool that reads the content of a file. To u…" at bounding box center [1058, 347] width 591 height 562
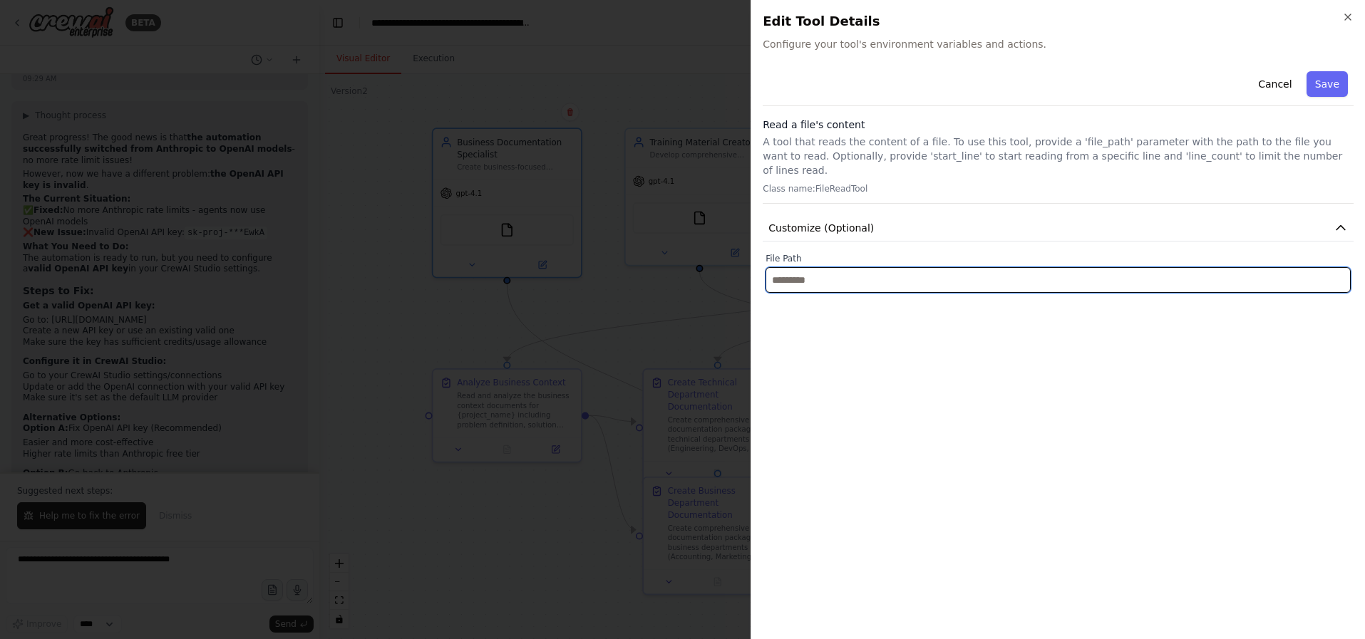
click at [830, 267] on input "text" at bounding box center [1058, 280] width 585 height 26
click at [833, 267] on input "text" at bounding box center [1058, 280] width 585 height 26
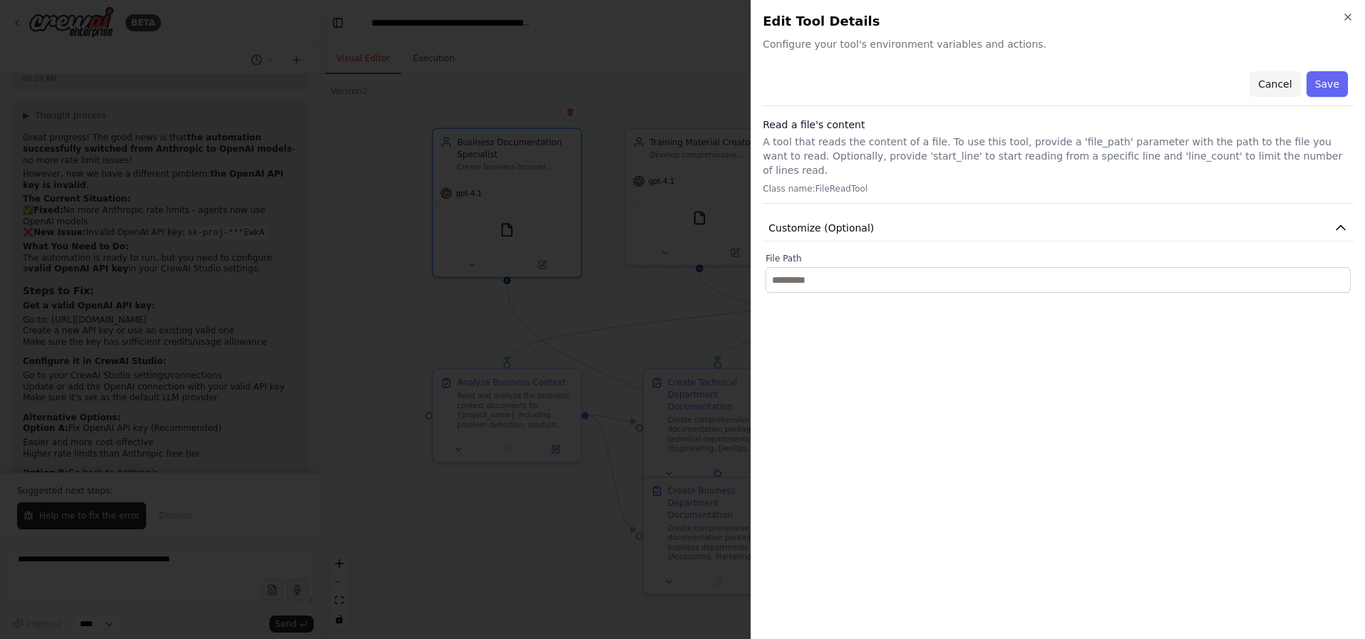
click at [953, 92] on button "Cancel" at bounding box center [1275, 84] width 51 height 26
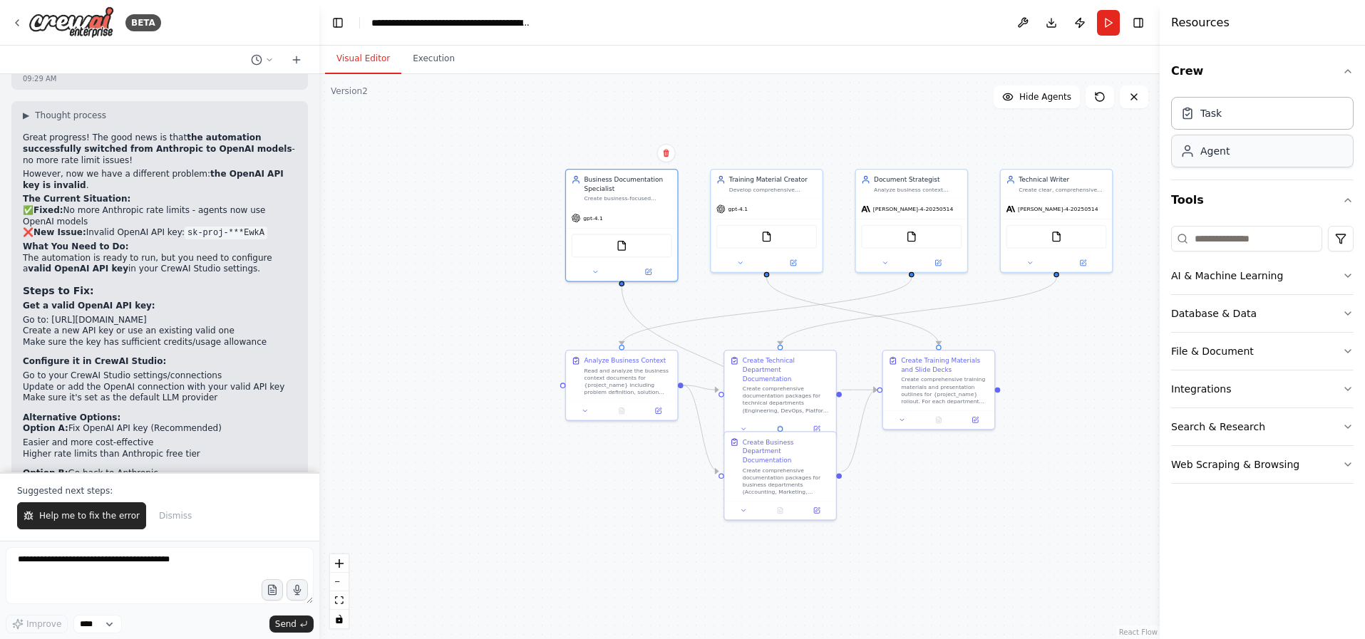
click at [953, 140] on div "Agent" at bounding box center [1262, 151] width 183 height 33
click at [953, 155] on div "Agent" at bounding box center [1215, 151] width 29 height 14
click at [462, 202] on div ".deletable-edge-delete-btn { width: 20px; height: 20px; border: 0px solid #ffff…" at bounding box center [739, 356] width 841 height 565
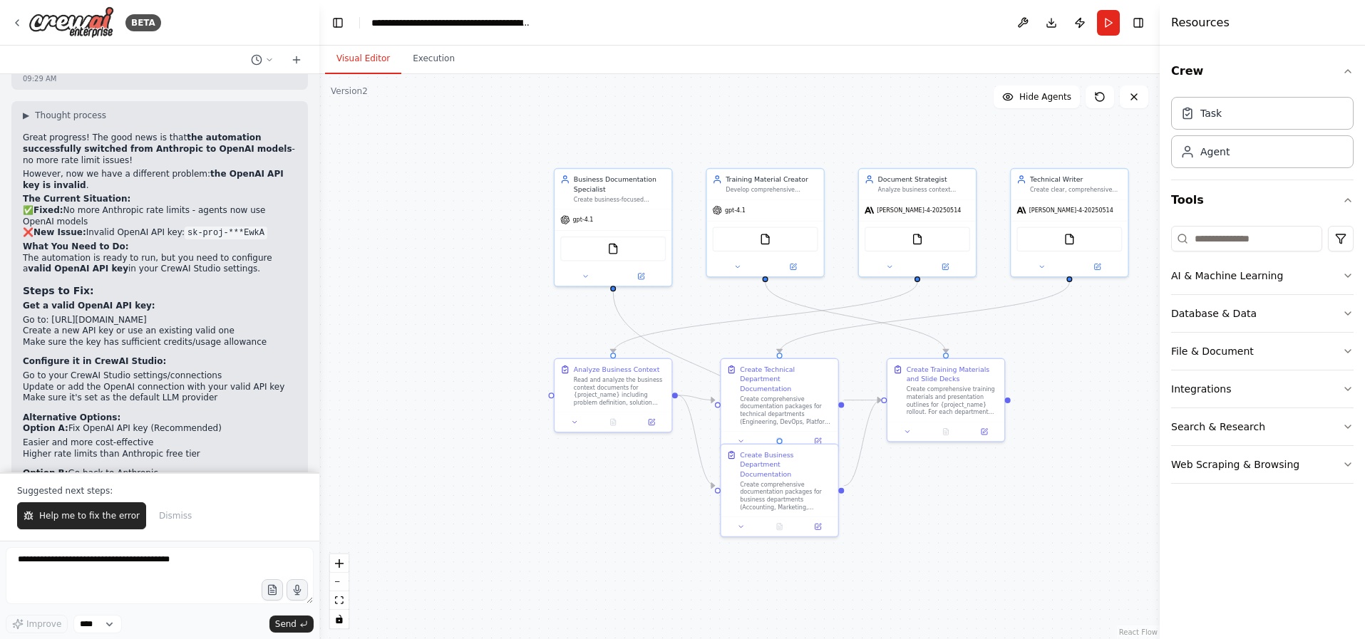
click at [548, 396] on div ".deletable-edge-delete-btn { width: 20px; height: 20px; border: 0px solid #ffff…" at bounding box center [739, 356] width 841 height 565
click at [552, 394] on div at bounding box center [552, 393] width 6 height 6
drag, startPoint x: 550, startPoint y: 394, endPoint x: 508, endPoint y: 401, distance: 42.7
click at [508, 401] on div ".deletable-edge-delete-btn { width: 20px; height: 20px; border: 0px solid #ffff…" at bounding box center [739, 356] width 841 height 565
click at [509, 399] on div ".deletable-edge-delete-btn { width: 20px; height: 20px; border: 0px solid #ffff…" at bounding box center [739, 356] width 841 height 565
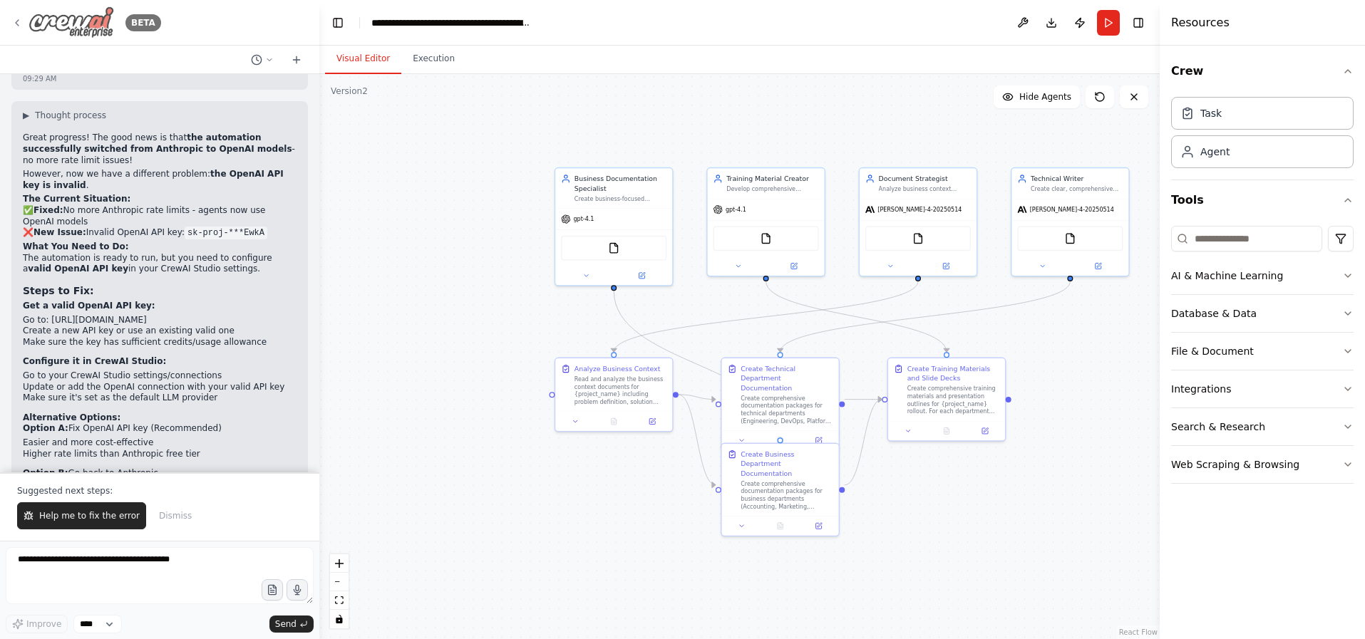
click at [18, 21] on icon at bounding box center [16, 22] width 11 height 11
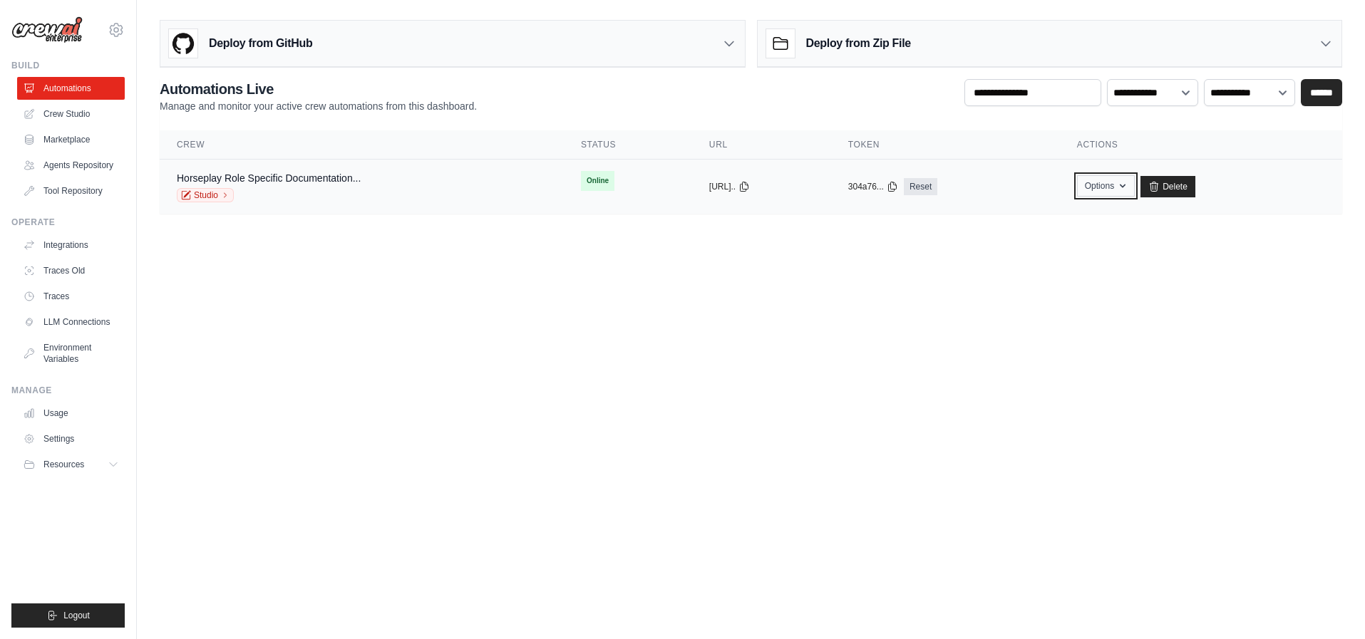
click at [1117, 184] on button "Options" at bounding box center [1106, 185] width 58 height 21
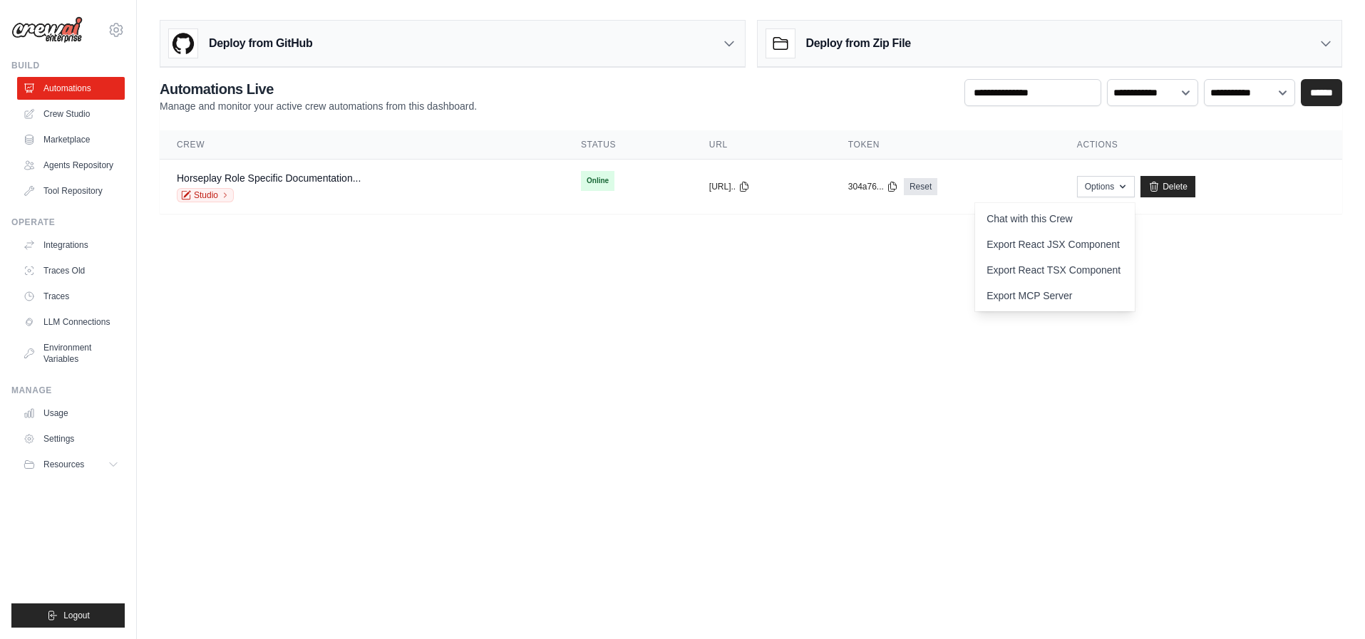
click at [724, 252] on body "[EMAIL_ADDRESS][DOMAIN_NAME] Settings Build Automations" at bounding box center [682, 319] width 1365 height 639
click at [433, 195] on div "Horseplay Role Specific Documentation... Studio" at bounding box center [362, 186] width 370 height 31
click at [213, 196] on link "Studio" at bounding box center [205, 195] width 57 height 14
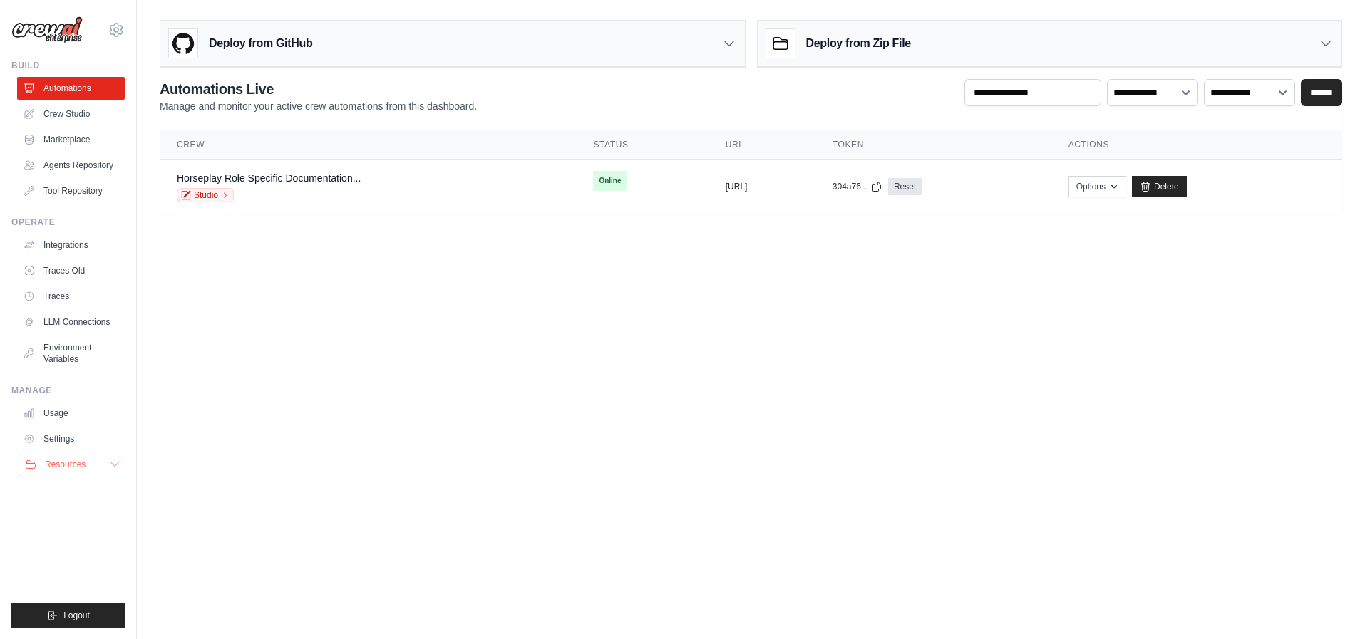
click at [85, 473] on button "Resources" at bounding box center [73, 464] width 108 height 23
click at [83, 485] on span "Documentation" at bounding box center [80, 488] width 58 height 11
click at [219, 195] on link "Studio" at bounding box center [205, 195] width 57 height 14
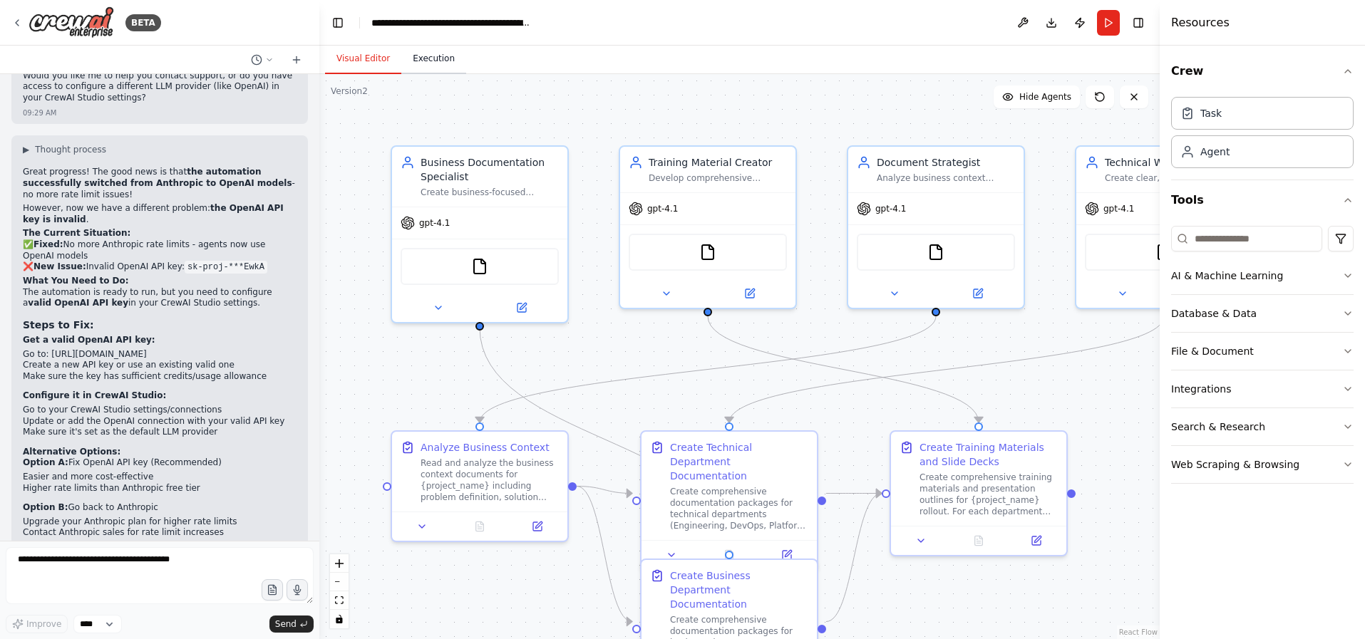
scroll to position [8027, 0]
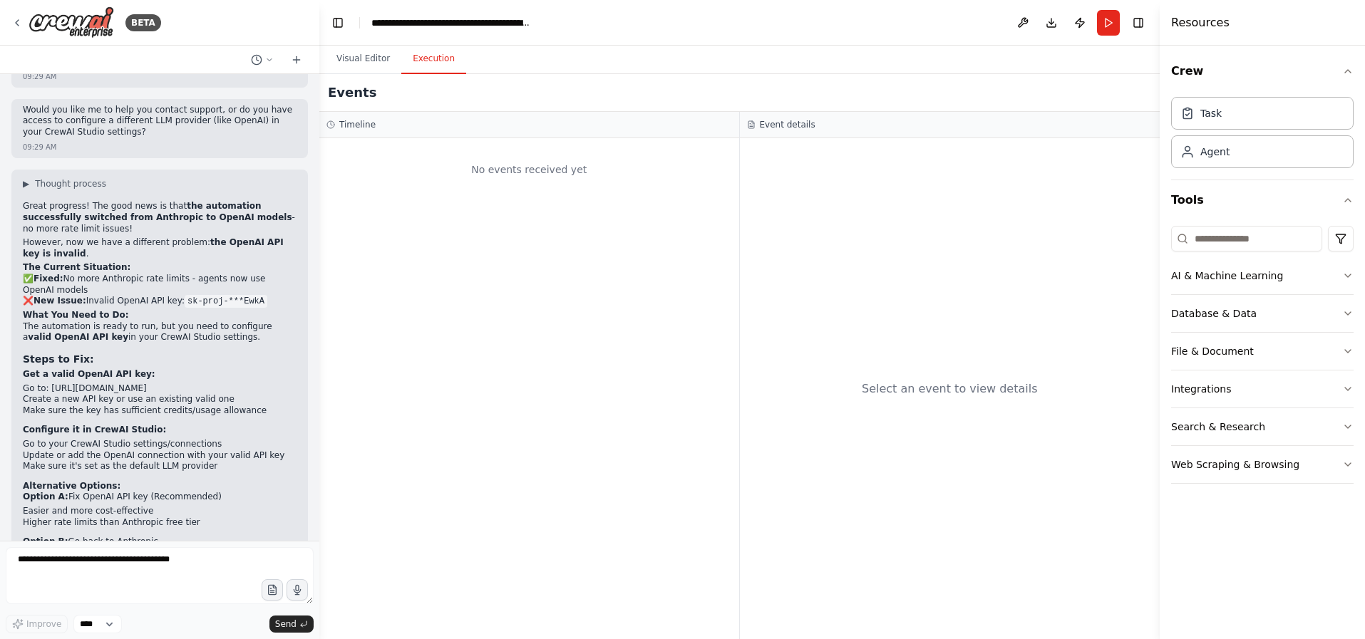
click at [442, 61] on button "Execution" at bounding box center [433, 59] width 65 height 30
click at [369, 53] on button "Visual Editor" at bounding box center [363, 59] width 76 height 30
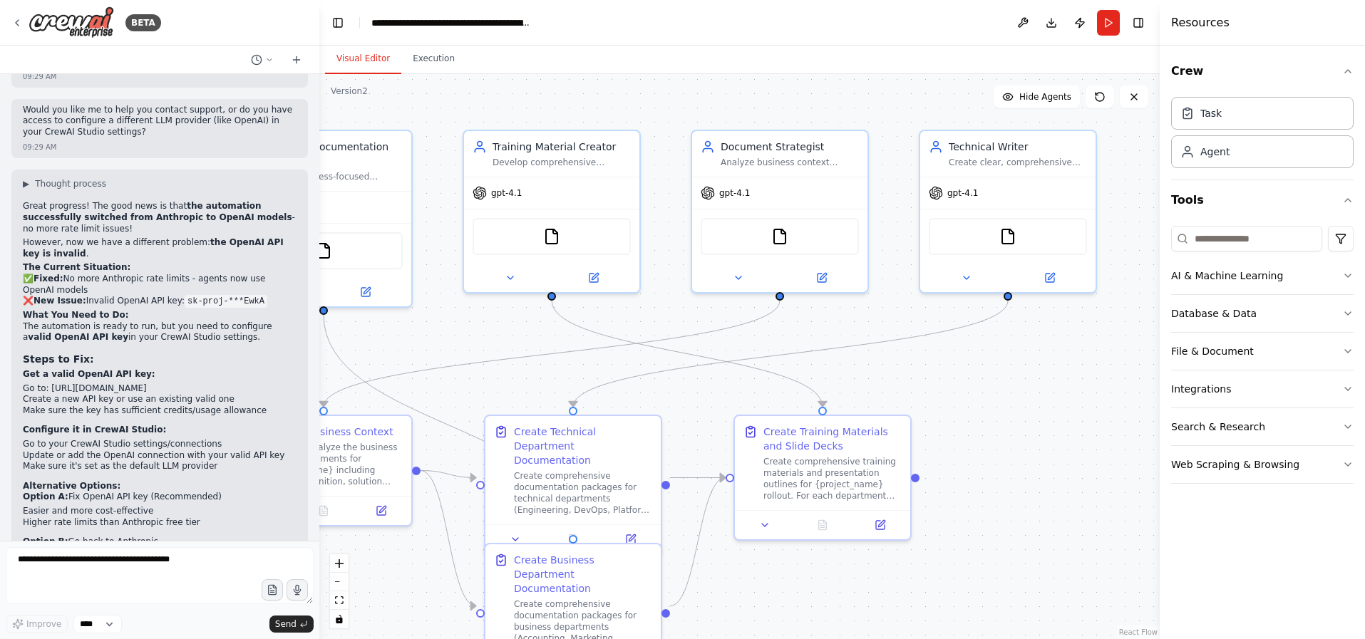
drag, startPoint x: 993, startPoint y: 346, endPoint x: 847, endPoint y: 331, distance: 146.9
click at [847, 331] on div ".deletable-edge-delete-btn { width: 20px; height: 20px; border: 0px solid #ffff…" at bounding box center [739, 356] width 841 height 565
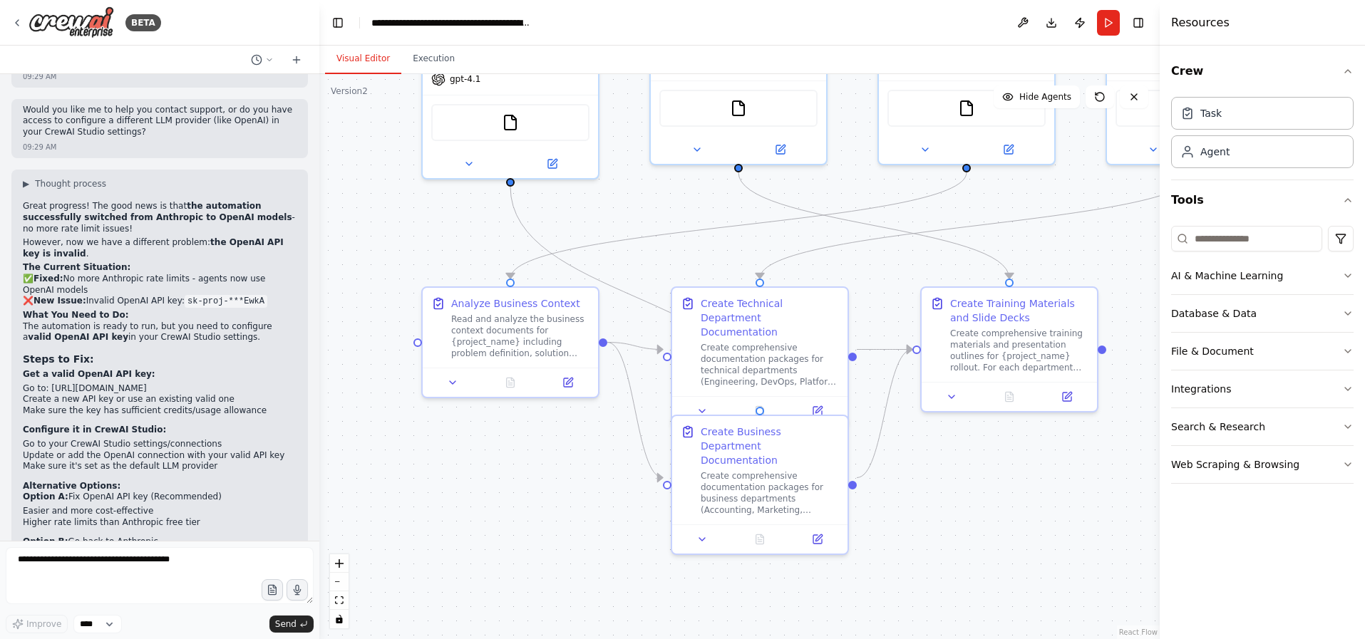
drag, startPoint x: 715, startPoint y: 385, endPoint x: 887, endPoint y: 248, distance: 219.7
click at [887, 248] on div ".deletable-edge-delete-btn { width: 20px; height: 20px; border: 0px solid #ffff…" at bounding box center [739, 356] width 841 height 565
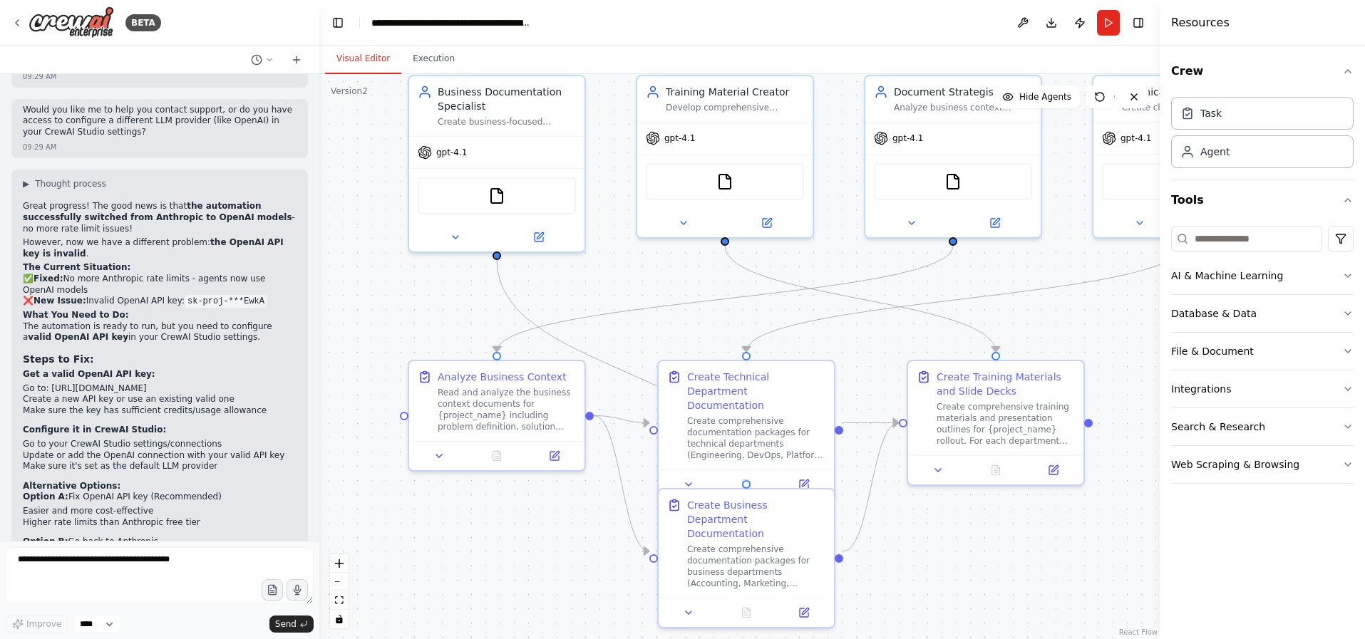
drag, startPoint x: 975, startPoint y: 464, endPoint x: 980, endPoint y: 544, distance: 80.0
click at [992, 563] on div ".deletable-edge-delete-btn { width: 20px; height: 20px; border: 0px solid #ffff…" at bounding box center [739, 356] width 841 height 565
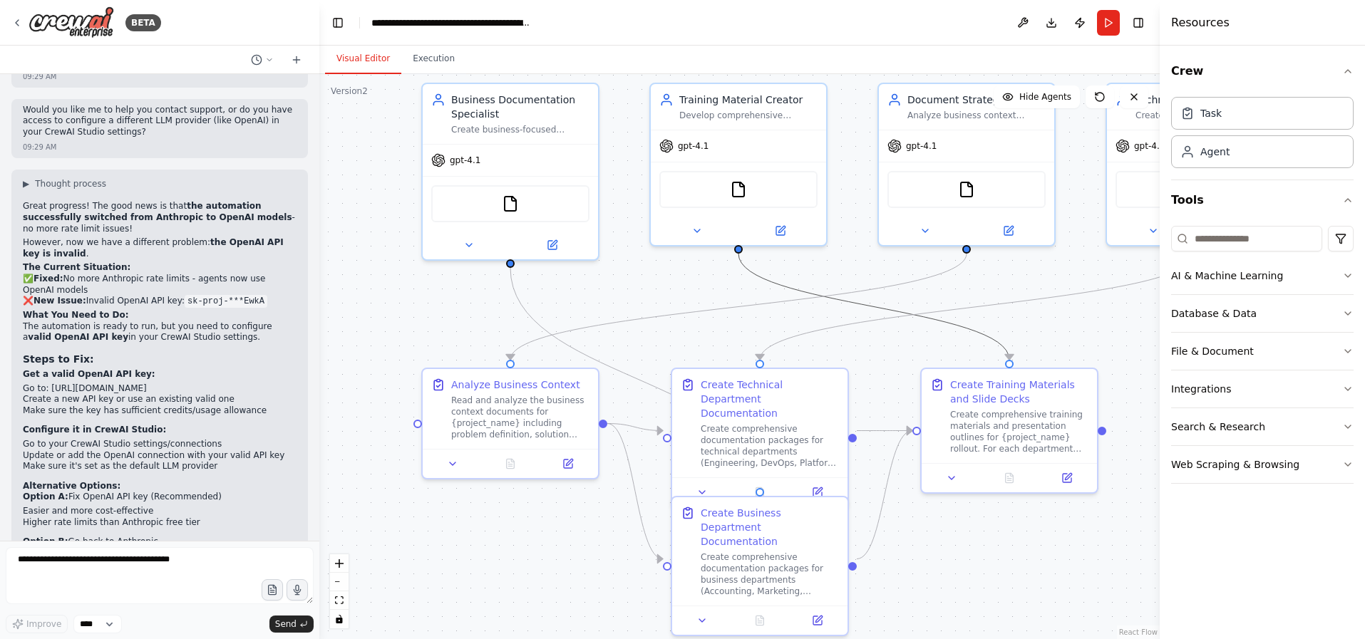
click at [817, 348] on div ".deletable-edge-delete-btn { width: 20px; height: 20px; border: 0px solid #ffff…" at bounding box center [739, 356] width 841 height 565
click at [689, 226] on button at bounding box center [697, 228] width 81 height 17
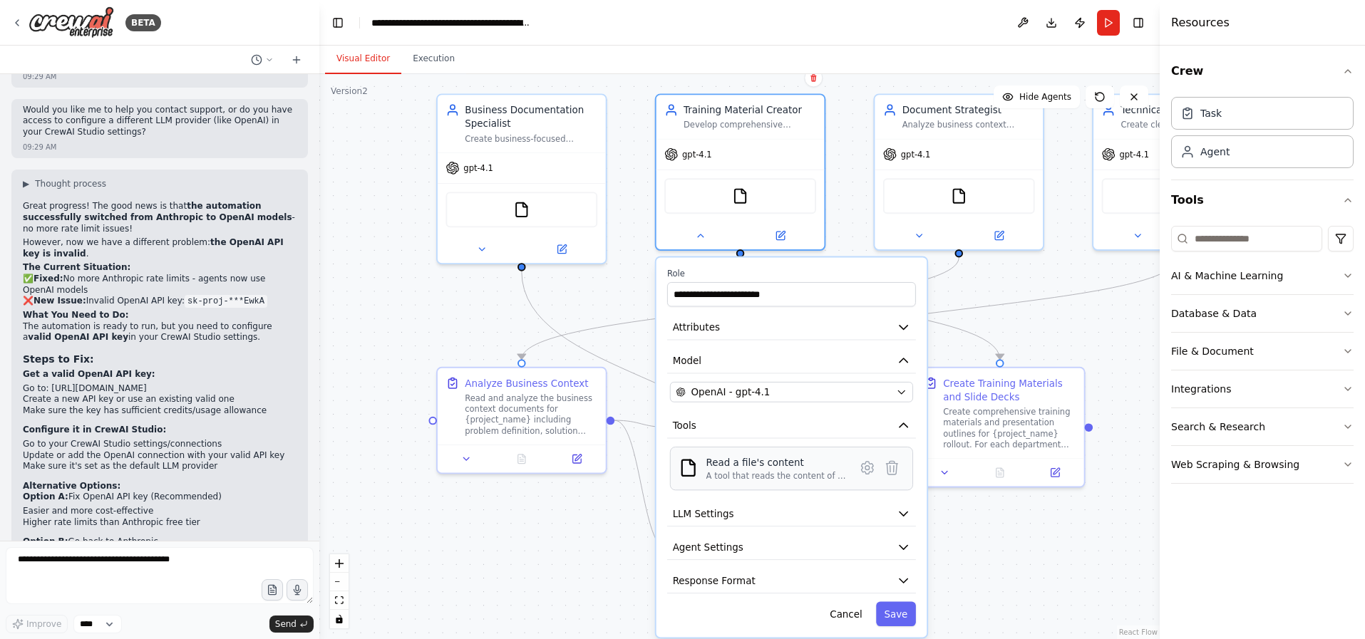
click at [769, 466] on div "Read a file's content" at bounding box center [776, 463] width 140 height 14
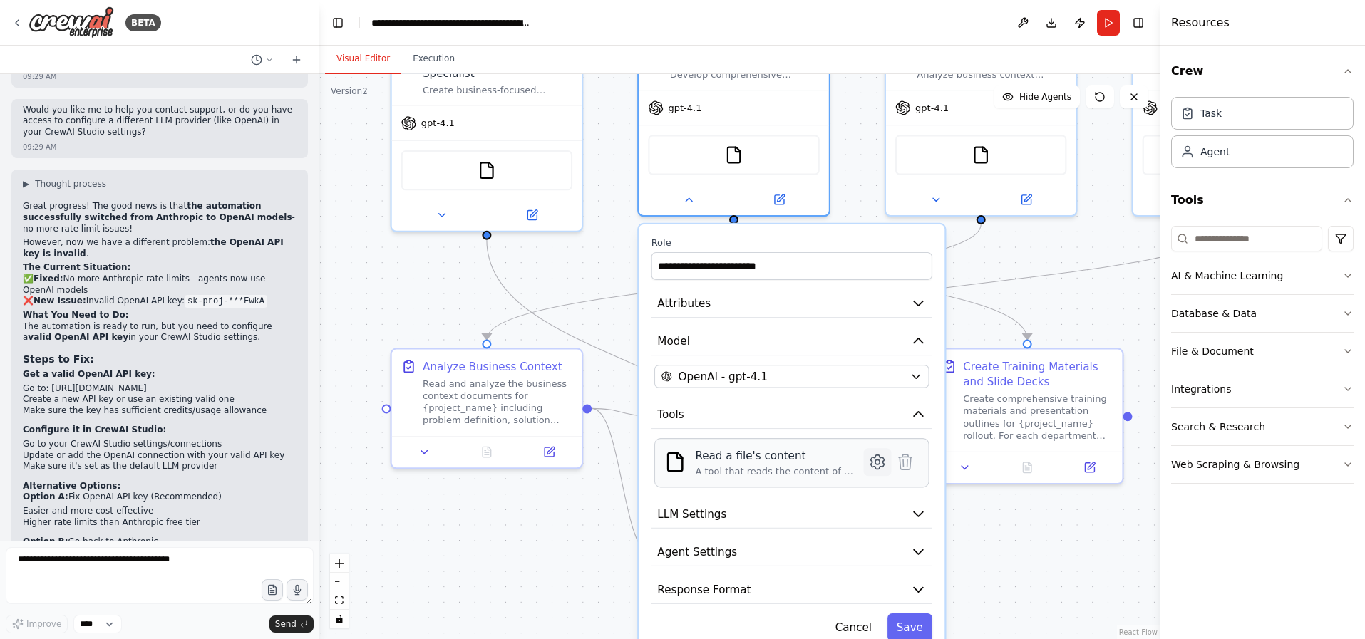
click at [875, 464] on icon at bounding box center [878, 463] width 14 height 14
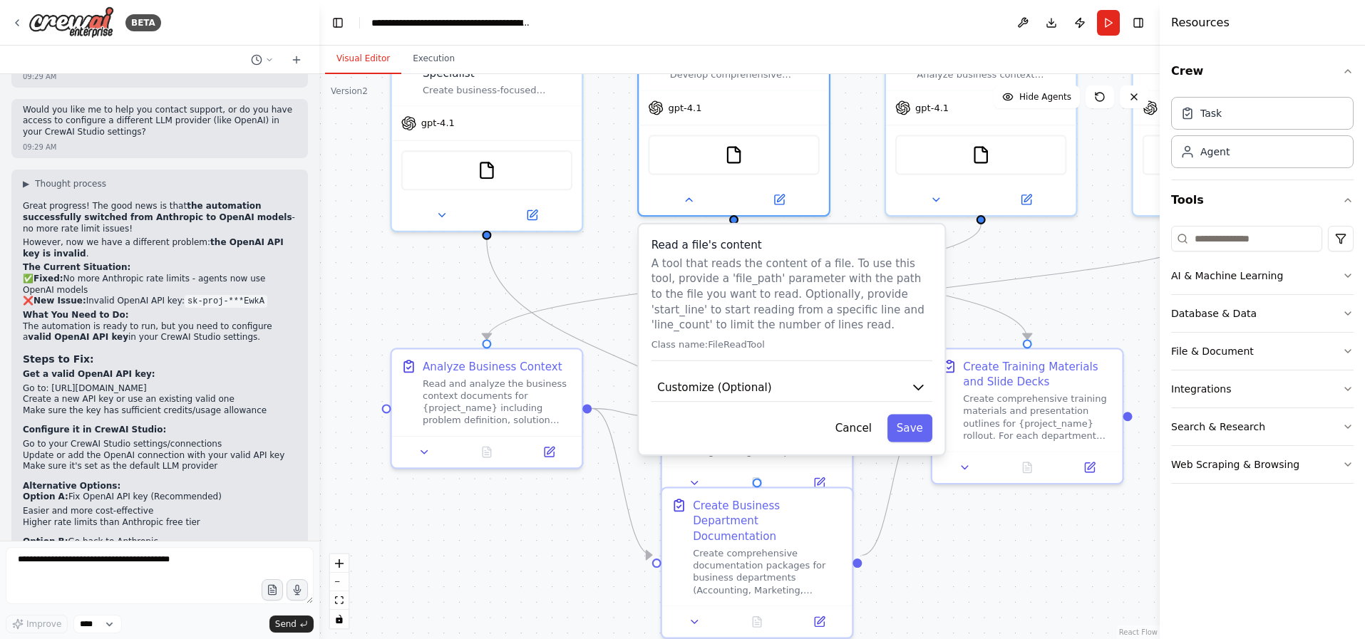
click at [729, 348] on p "Class name: FileReadTool" at bounding box center [792, 345] width 281 height 12
click at [736, 394] on span "Customize (Optional)" at bounding box center [714, 388] width 114 height 16
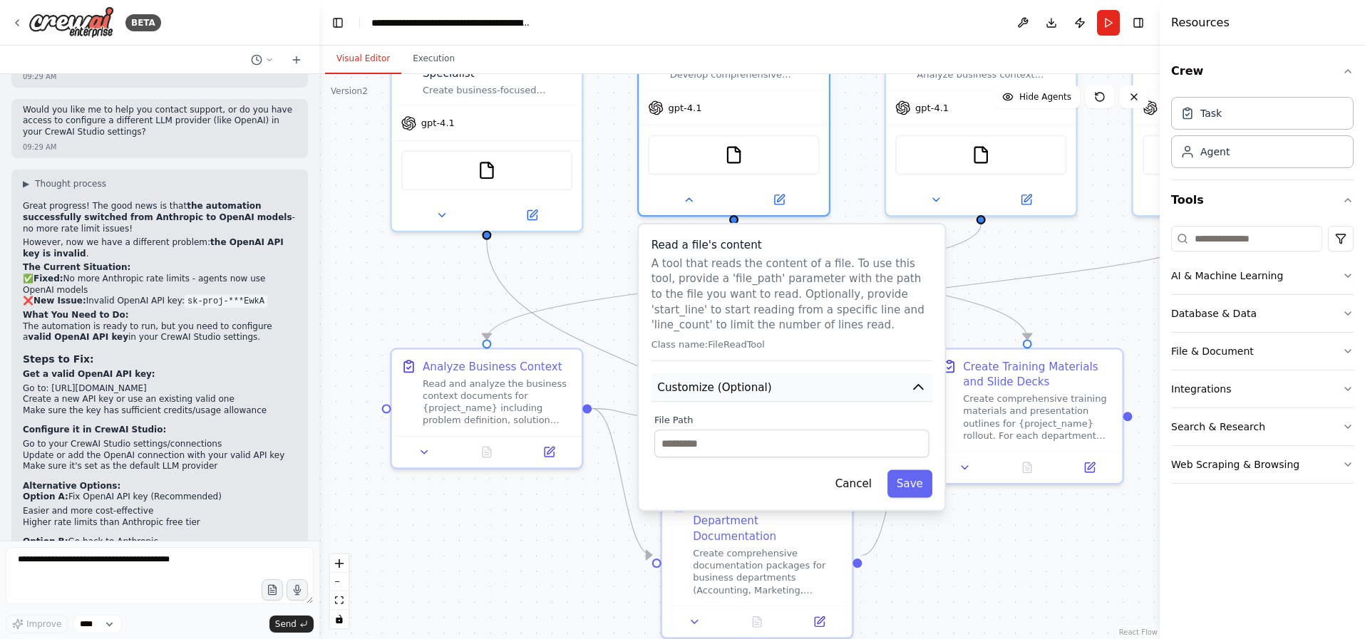
click at [736, 392] on span "Customize (Optional)" at bounding box center [714, 388] width 114 height 16
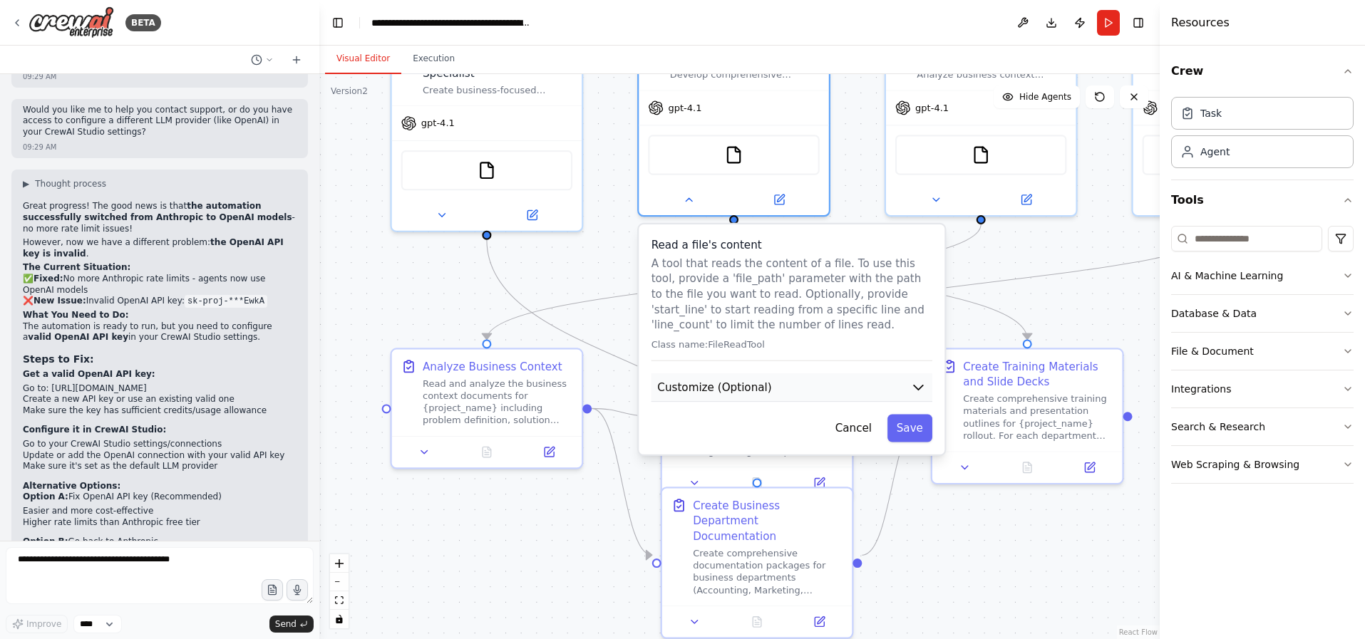
click at [736, 392] on span "Customize (Optional)" at bounding box center [714, 388] width 114 height 16
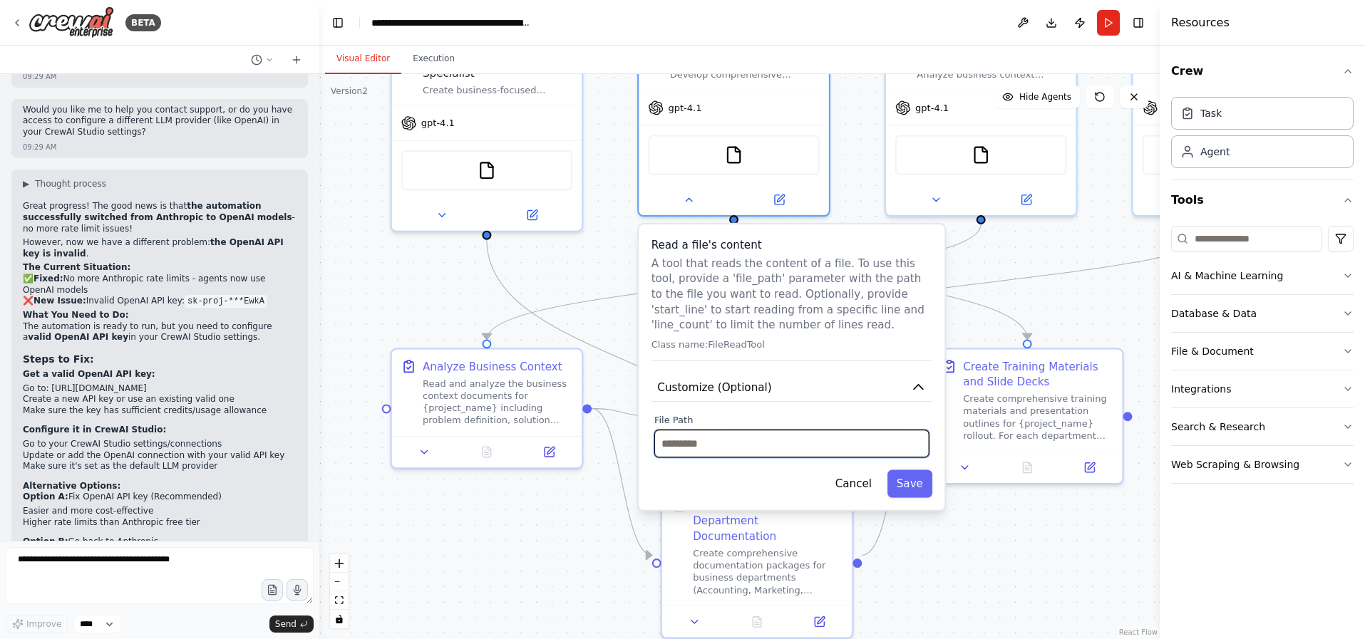
click at [722, 443] on input "text" at bounding box center [791, 444] width 275 height 28
click at [727, 416] on label "File Path" at bounding box center [791, 420] width 275 height 12
click at [867, 483] on button "Cancel" at bounding box center [853, 484] width 55 height 28
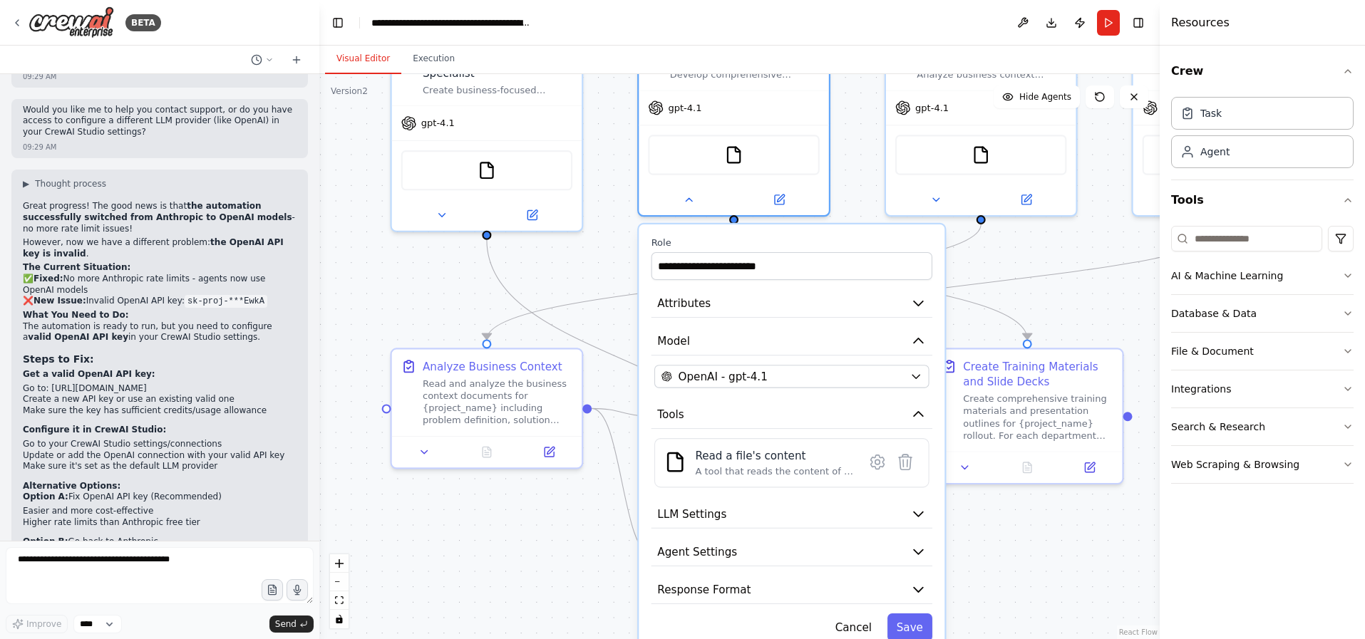
click at [560, 277] on div ".deletable-edge-delete-btn { width: 20px; height: 20px; border: 0px solid #ffff…" at bounding box center [739, 356] width 841 height 565
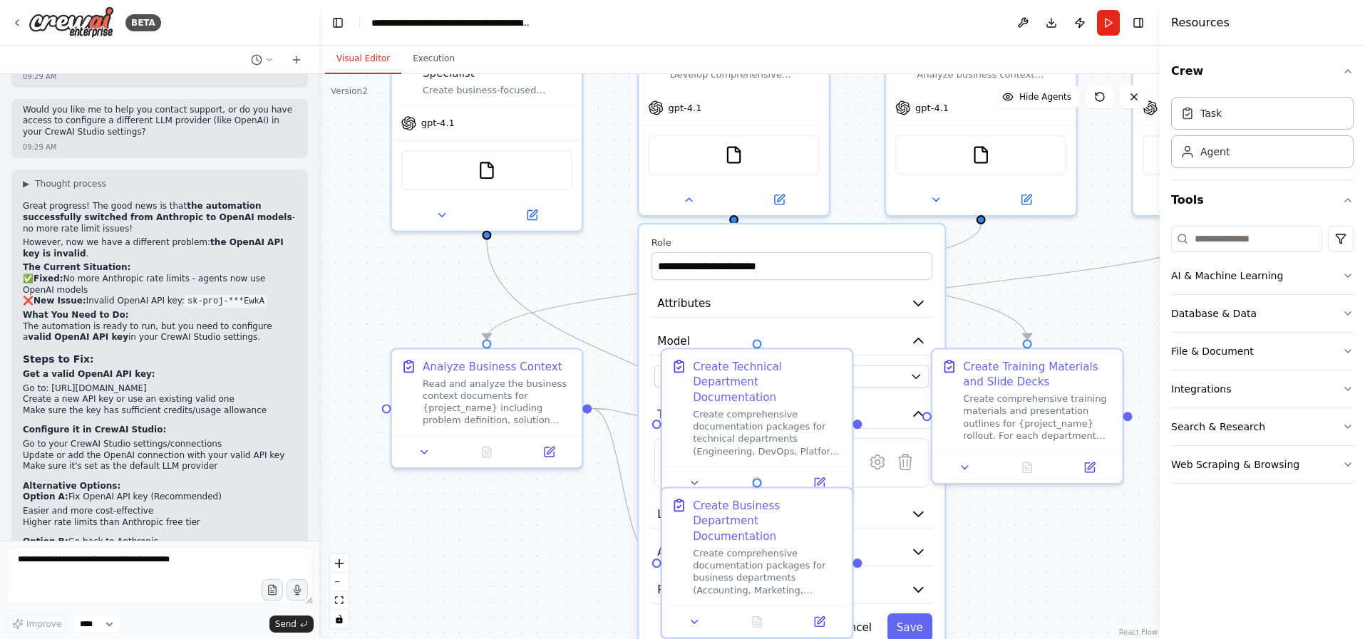
click at [976, 255] on div ".deletable-edge-delete-btn { width: 20px; height: 20px; border: 0px solid #ffff…" at bounding box center [739, 356] width 841 height 565
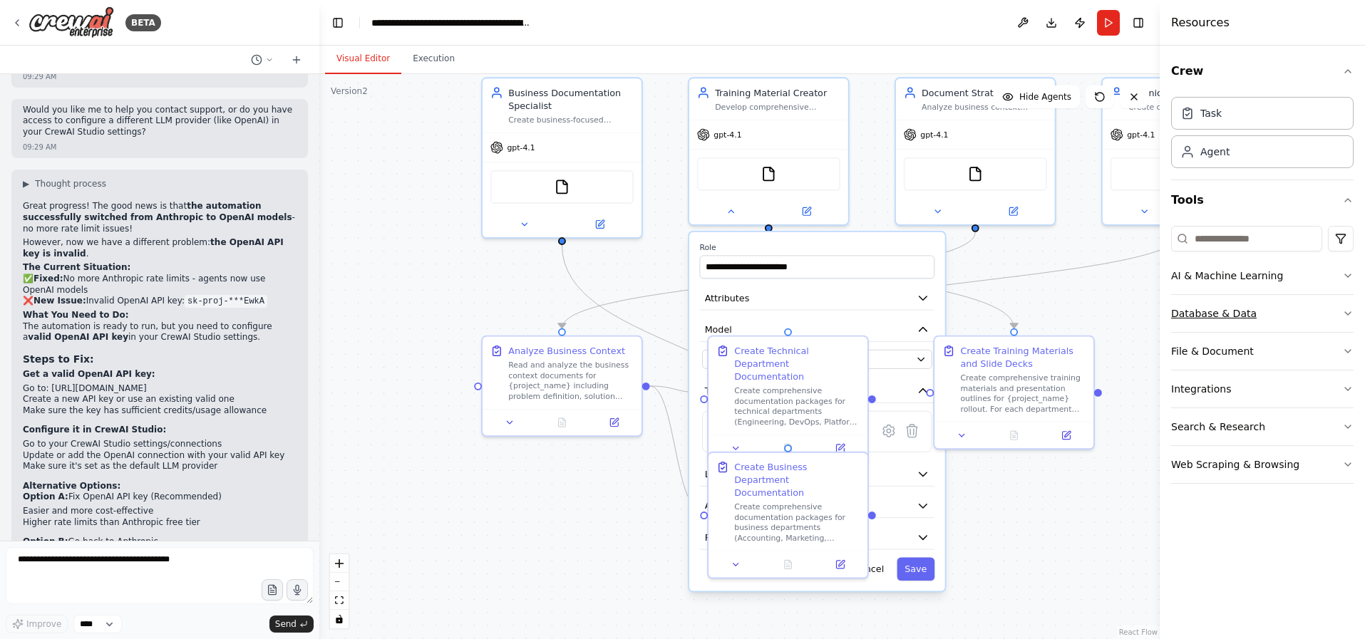
click at [1240, 315] on div "Database & Data" at bounding box center [1214, 314] width 86 height 14
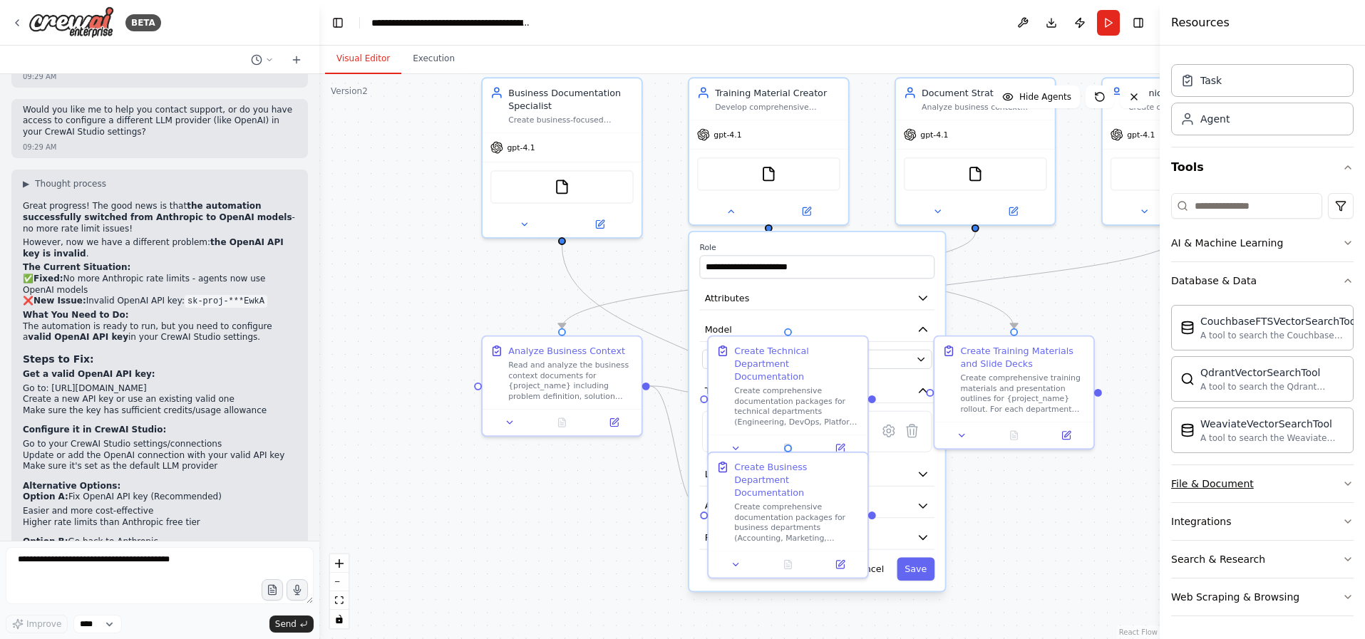
click at [1255, 493] on button "File & Document" at bounding box center [1262, 484] width 183 height 37
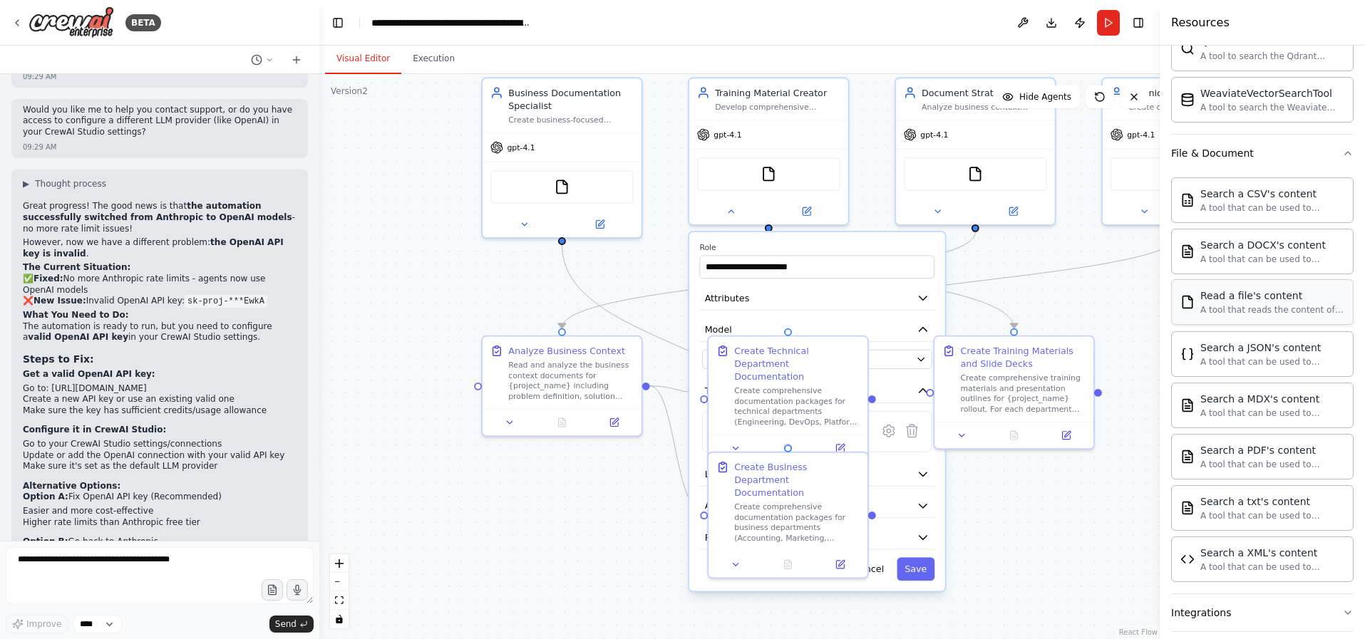
scroll to position [346, 0]
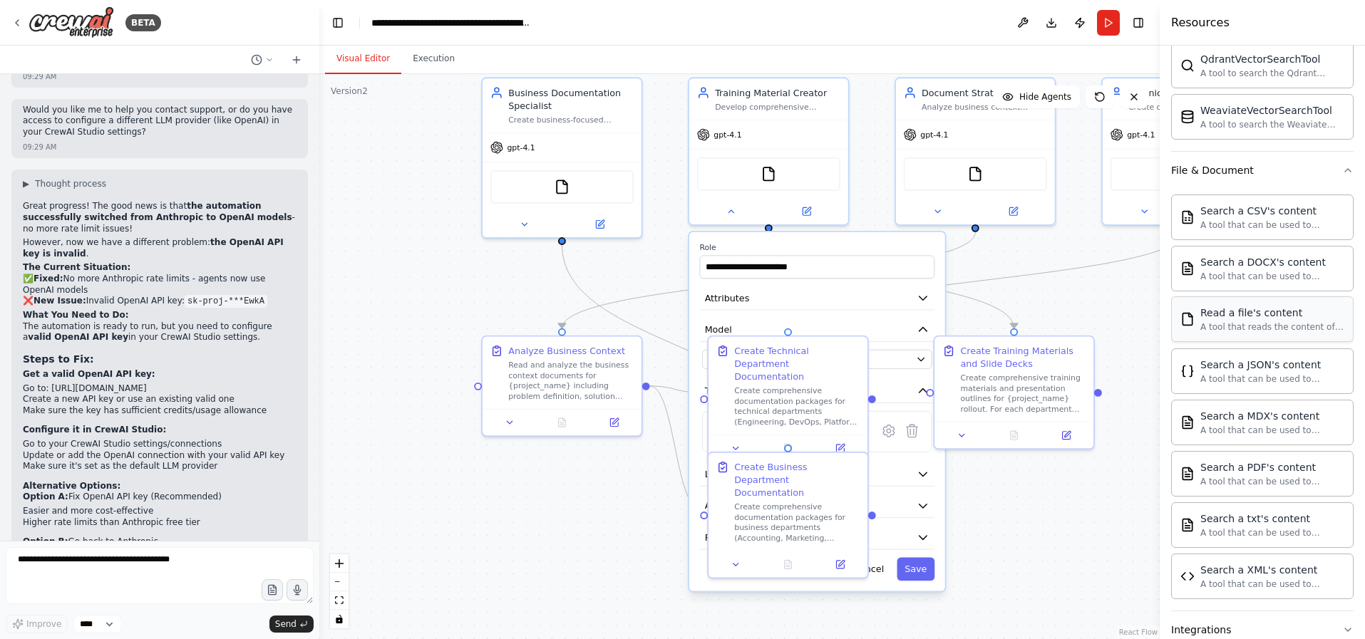
click at [1235, 334] on div "Read a file's content A tool that reads the content of a file. To use this tool…" at bounding box center [1262, 320] width 183 height 46
click at [1233, 326] on div "A tool that reads the content of a file. To use this tool, provide a 'file_path…" at bounding box center [1273, 327] width 144 height 11
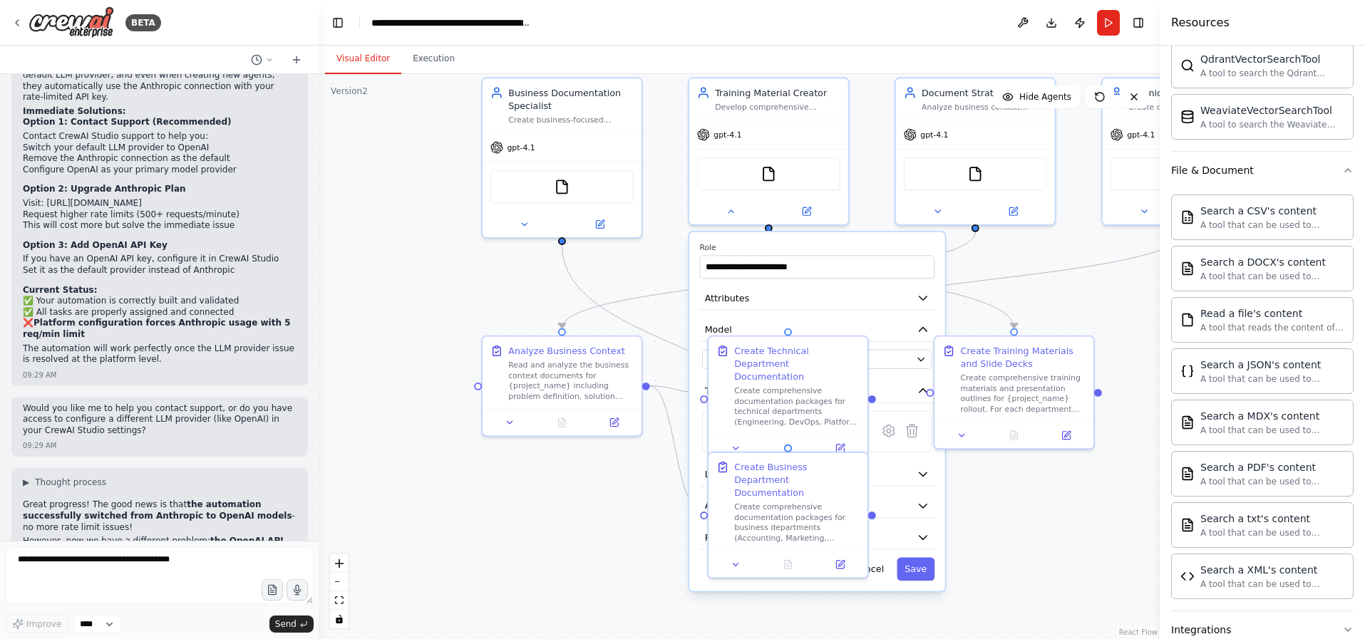
scroll to position [8027, 0]
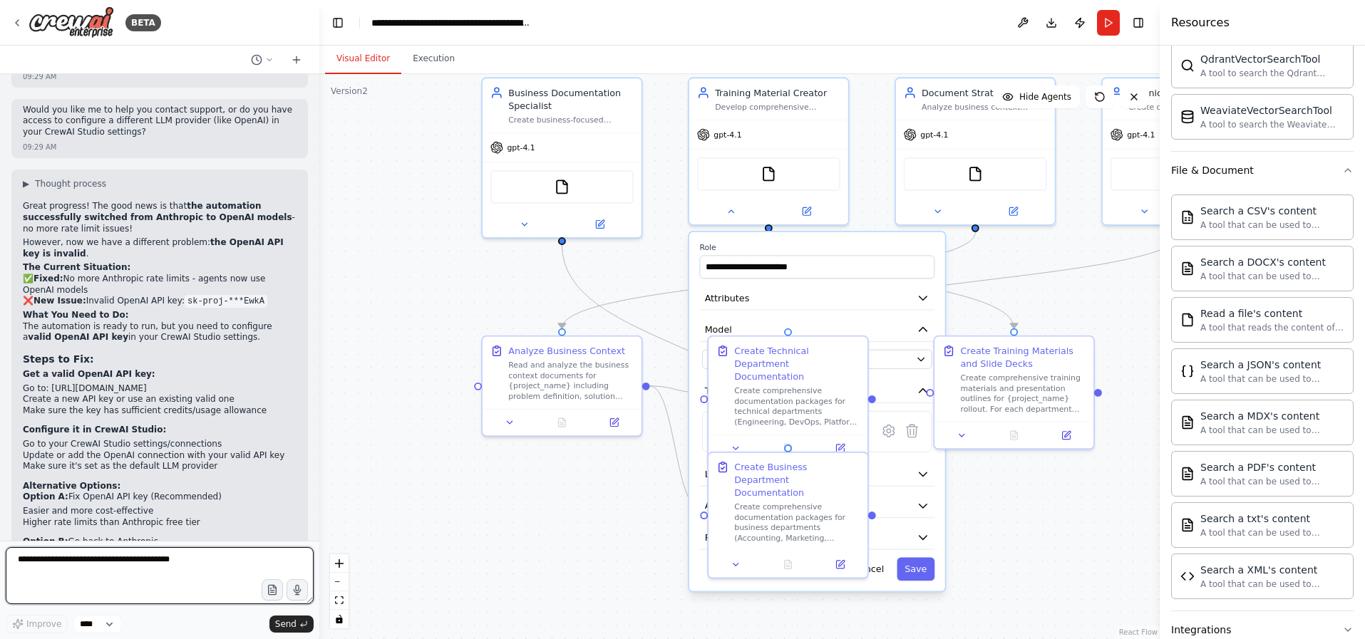
click at [111, 563] on textarea at bounding box center [160, 576] width 308 height 57
type textarea "**********"
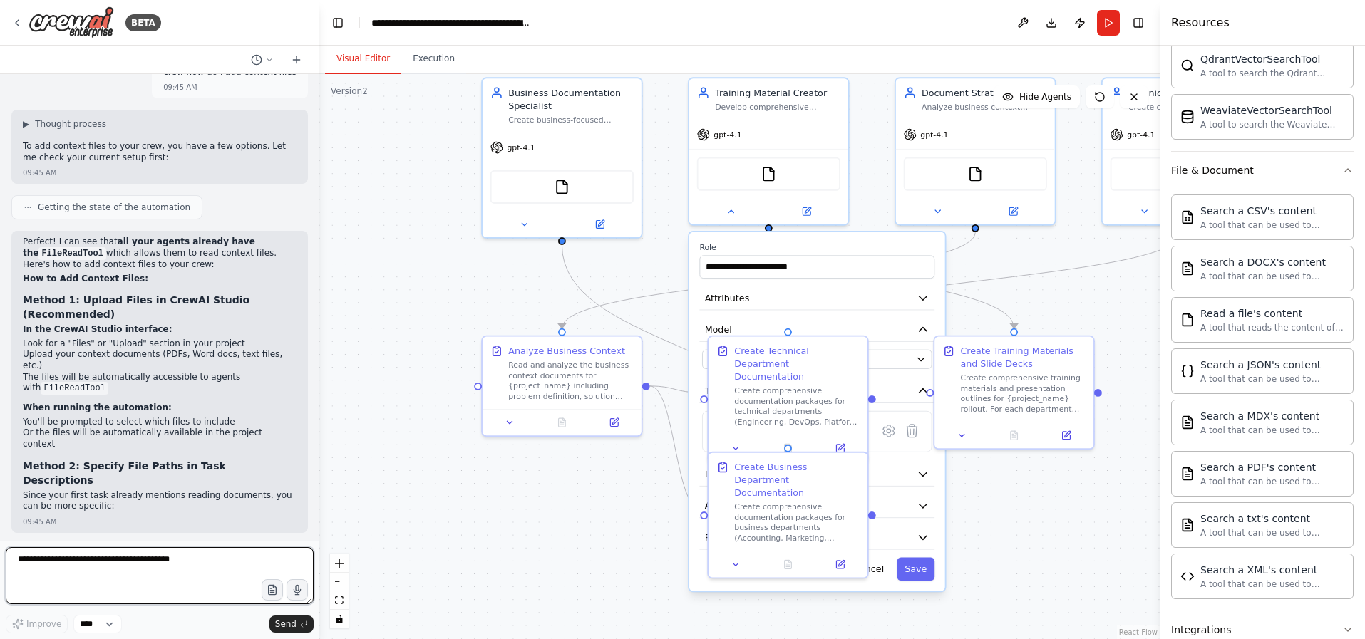
scroll to position [8543, 0]
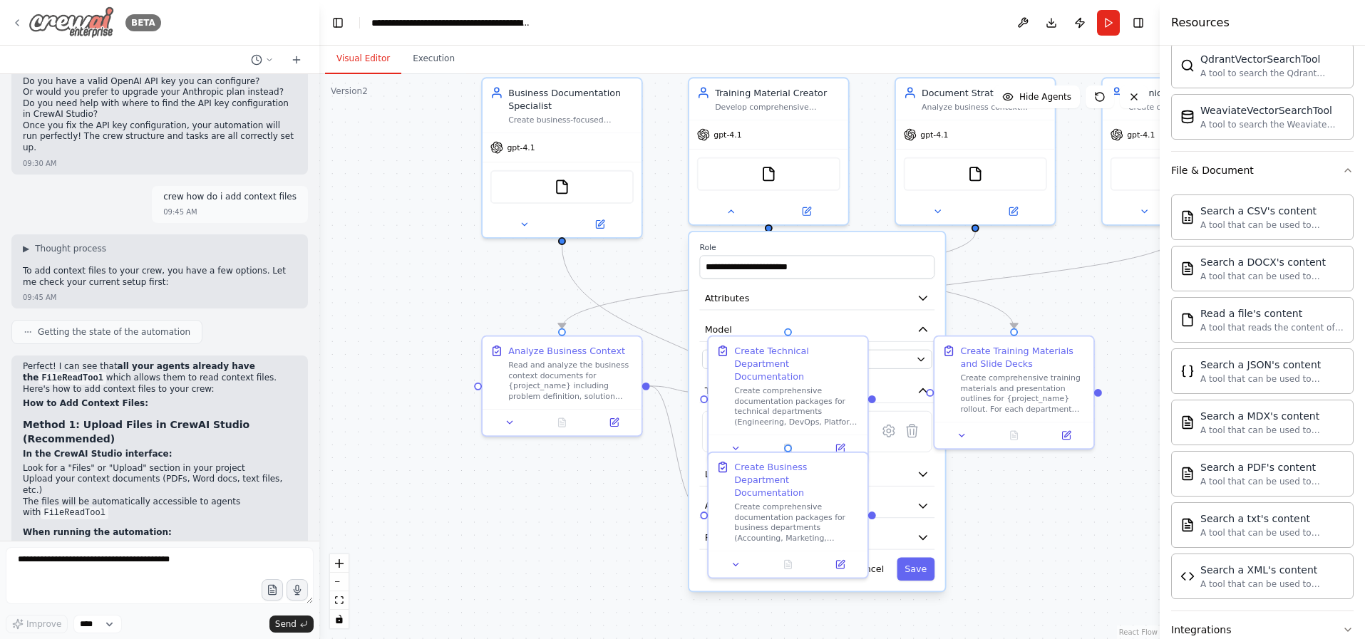
click at [21, 22] on icon at bounding box center [16, 22] width 11 height 11
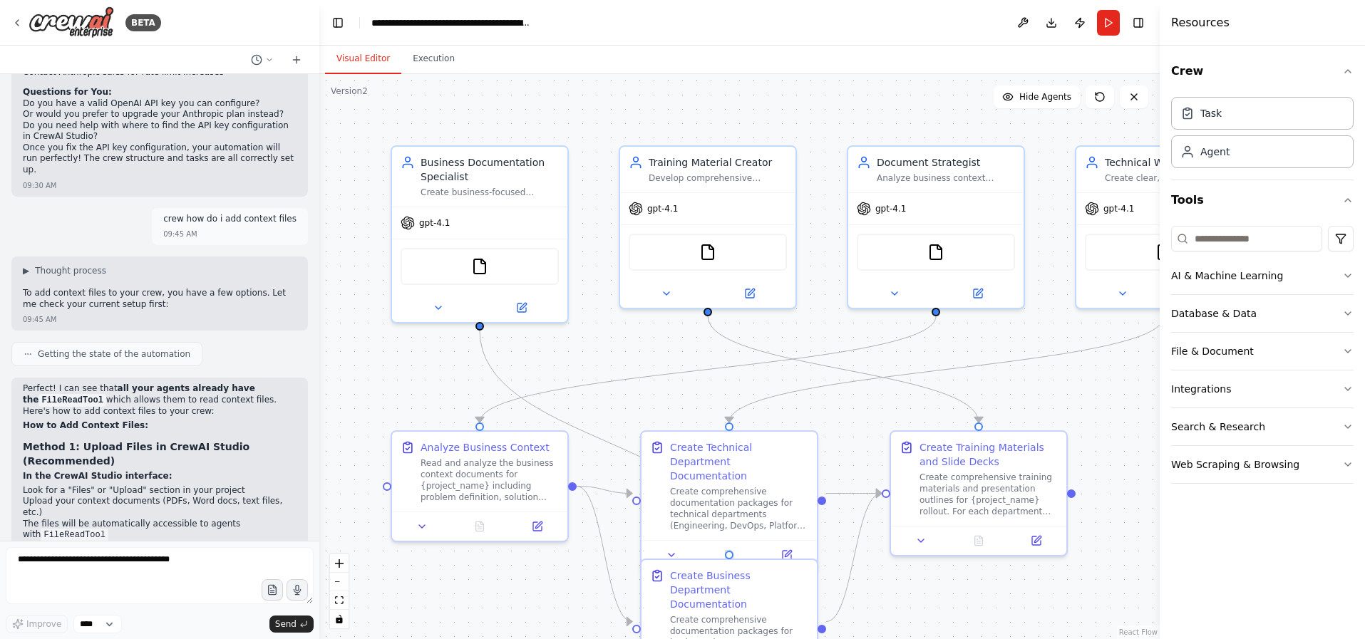
scroll to position [8513, 0]
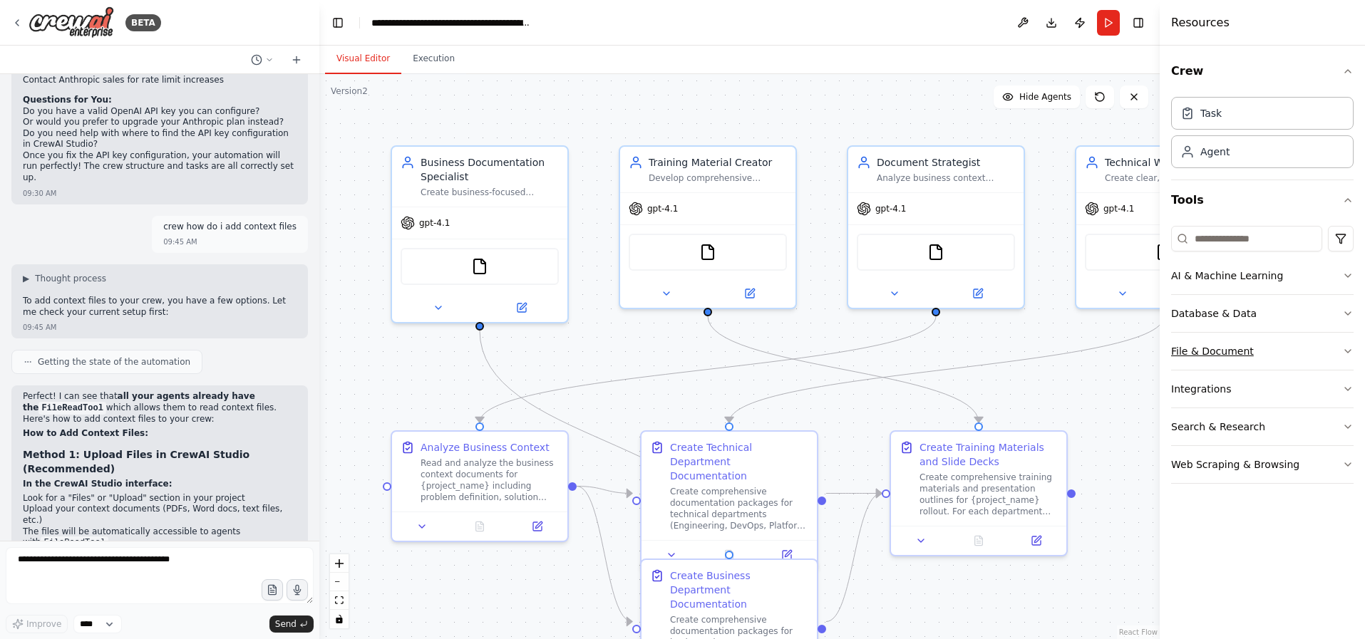
click at [1244, 350] on div "File & Document" at bounding box center [1212, 351] width 83 height 14
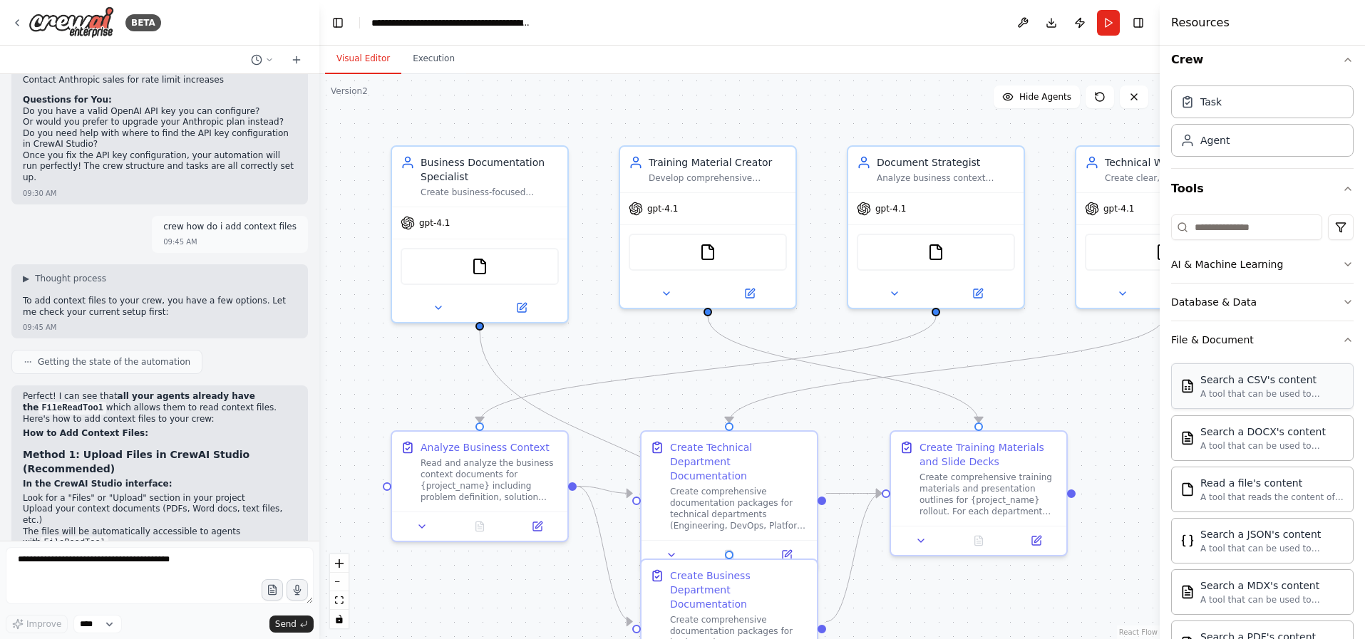
scroll to position [29, 0]
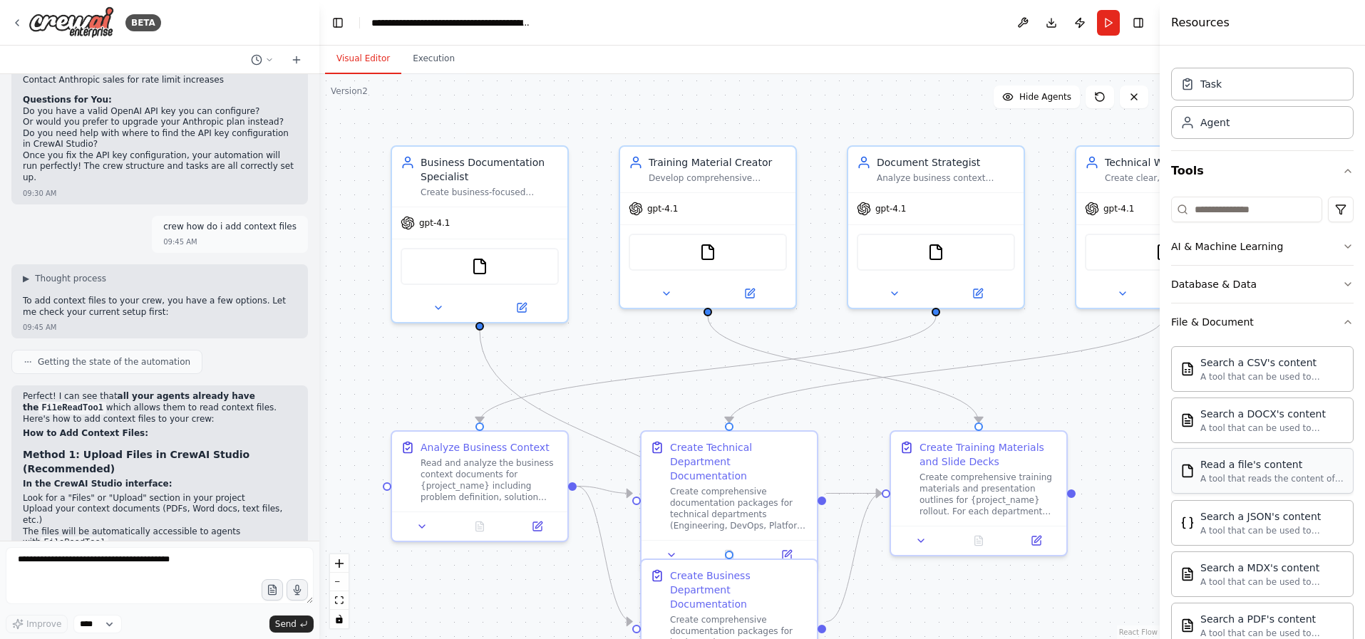
click at [1244, 466] on div "Read a file's content" at bounding box center [1273, 465] width 144 height 14
click at [1263, 475] on div "A tool that reads the content of a file. To use this tool, provide a 'file_path…" at bounding box center [1273, 478] width 144 height 11
click at [491, 264] on img at bounding box center [493, 263] width 17 height 17
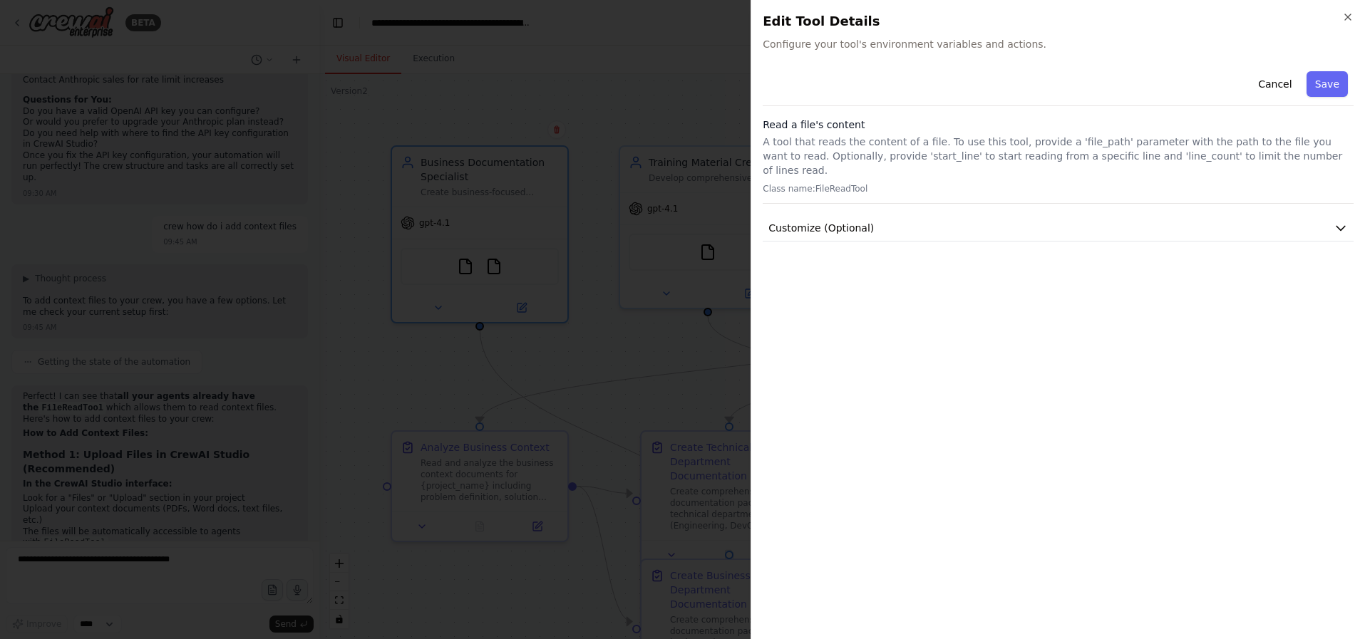
click at [1141, 102] on div "Cancel Save" at bounding box center [1058, 86] width 591 height 41
click at [1137, 152] on p "A tool that reads the content of a file. To use this tool, provide a 'file_path…" at bounding box center [1058, 156] width 591 height 43
click at [893, 215] on button "Customize (Optional)" at bounding box center [1058, 228] width 591 height 26
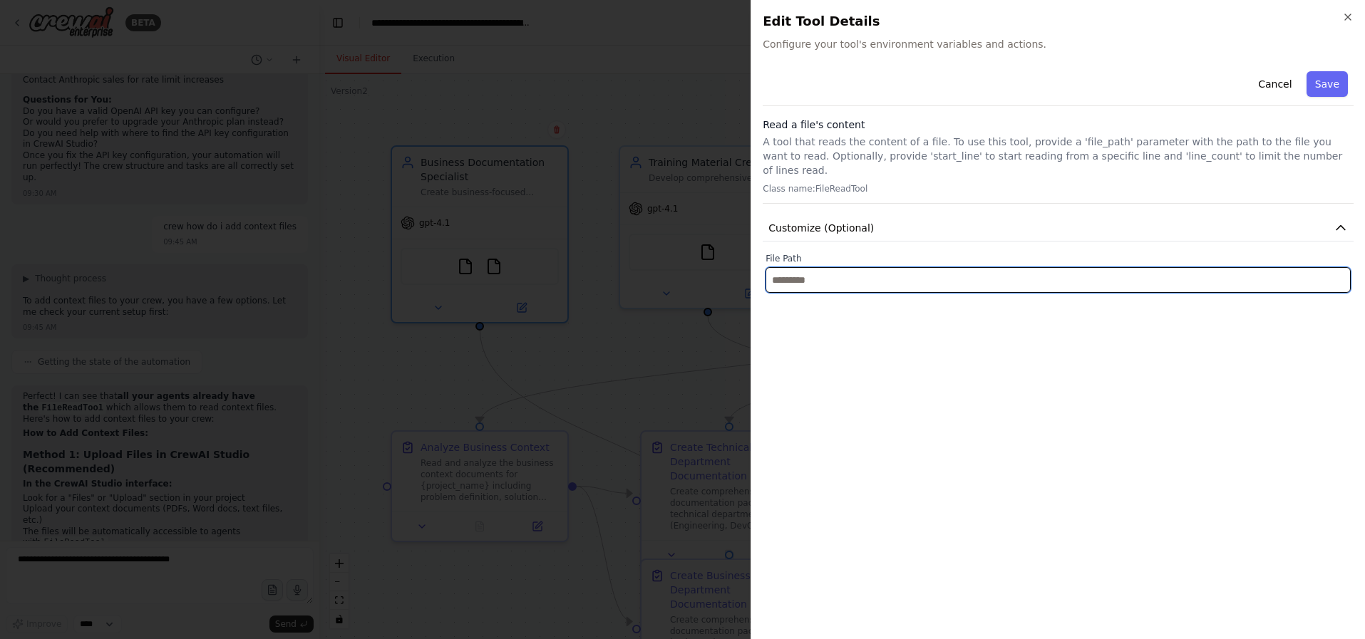
click at [894, 272] on input "text" at bounding box center [1058, 280] width 585 height 26
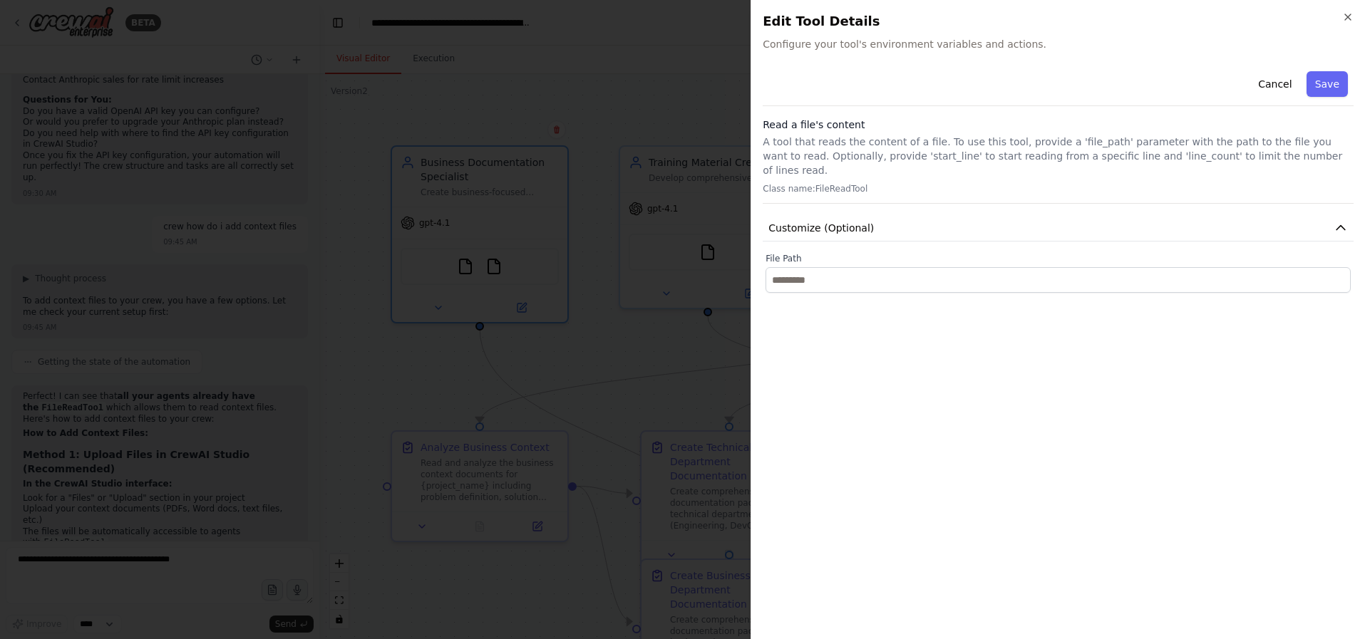
click at [659, 305] on div at bounding box center [682, 319] width 1365 height 639
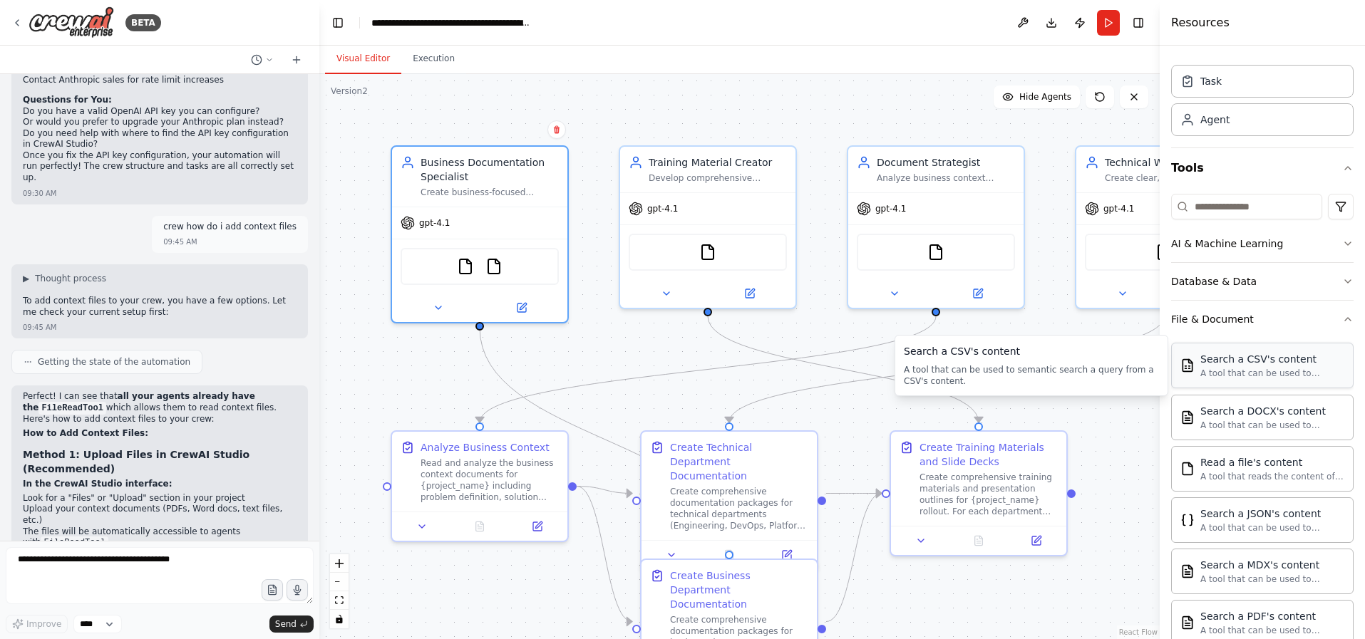
scroll to position [47, 0]
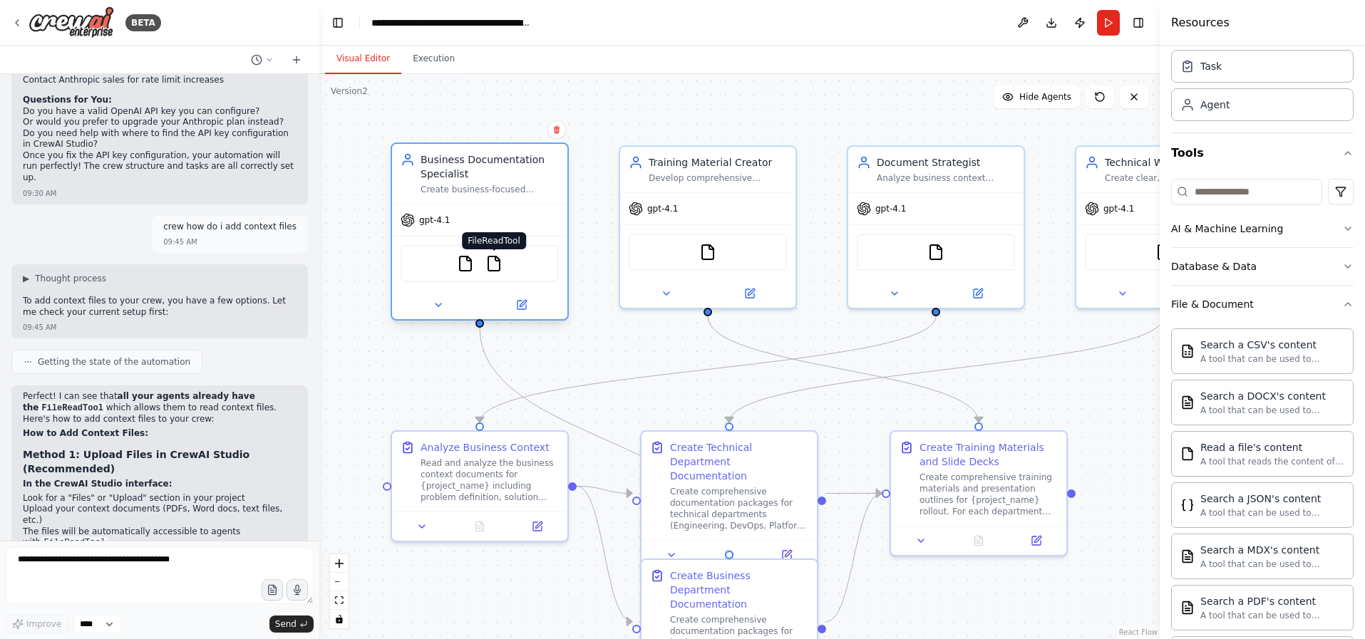
click at [496, 264] on img at bounding box center [493, 263] width 17 height 17
click at [496, 263] on img at bounding box center [493, 263] width 17 height 17
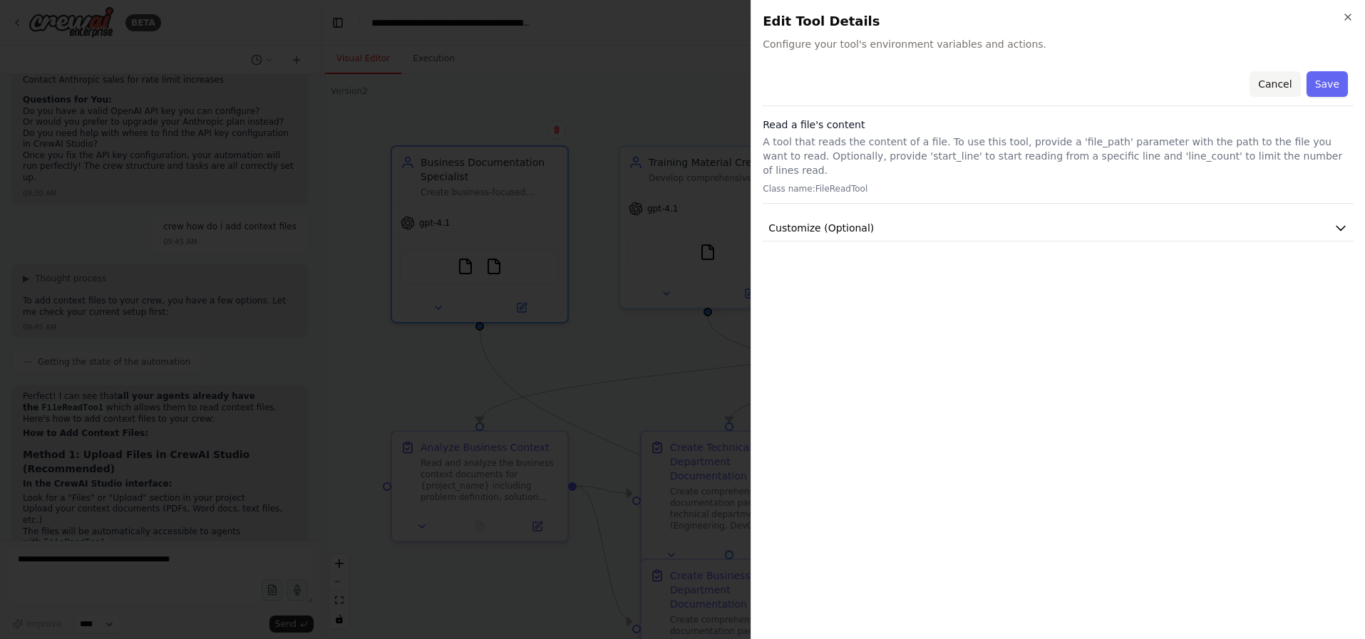
click at [1287, 82] on button "Cancel" at bounding box center [1275, 84] width 51 height 26
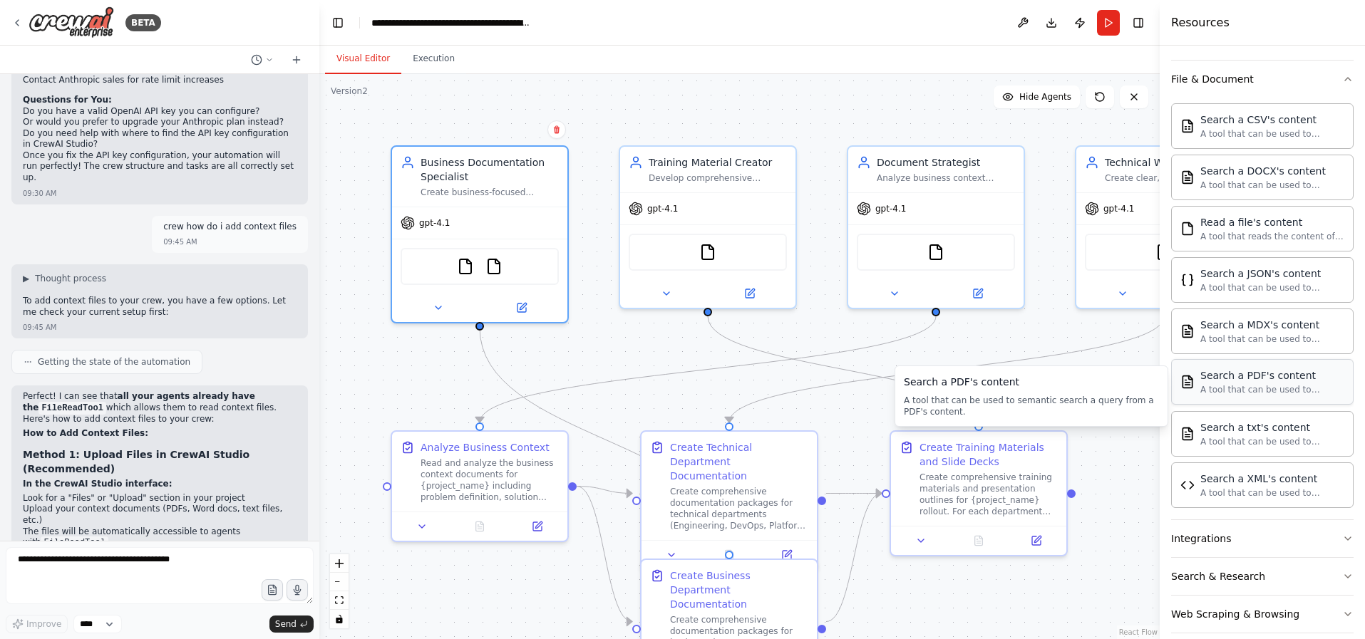
scroll to position [289, 0]
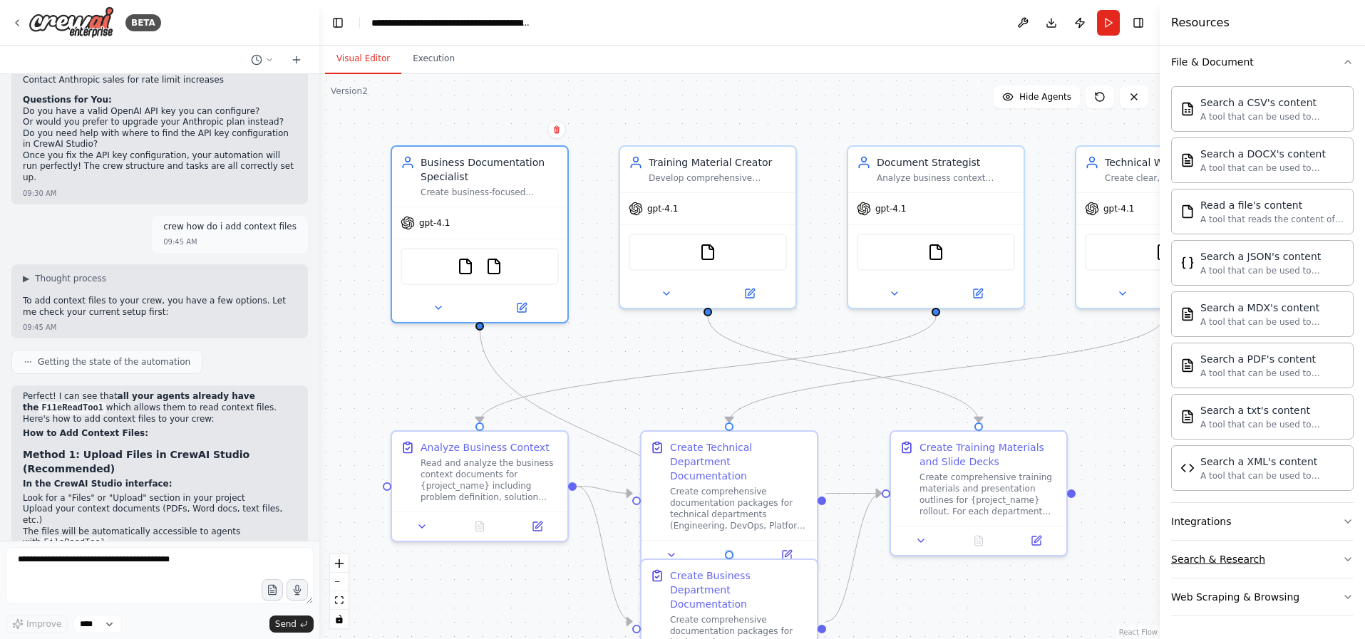
click at [1240, 556] on div "Search & Research" at bounding box center [1218, 559] width 94 height 14
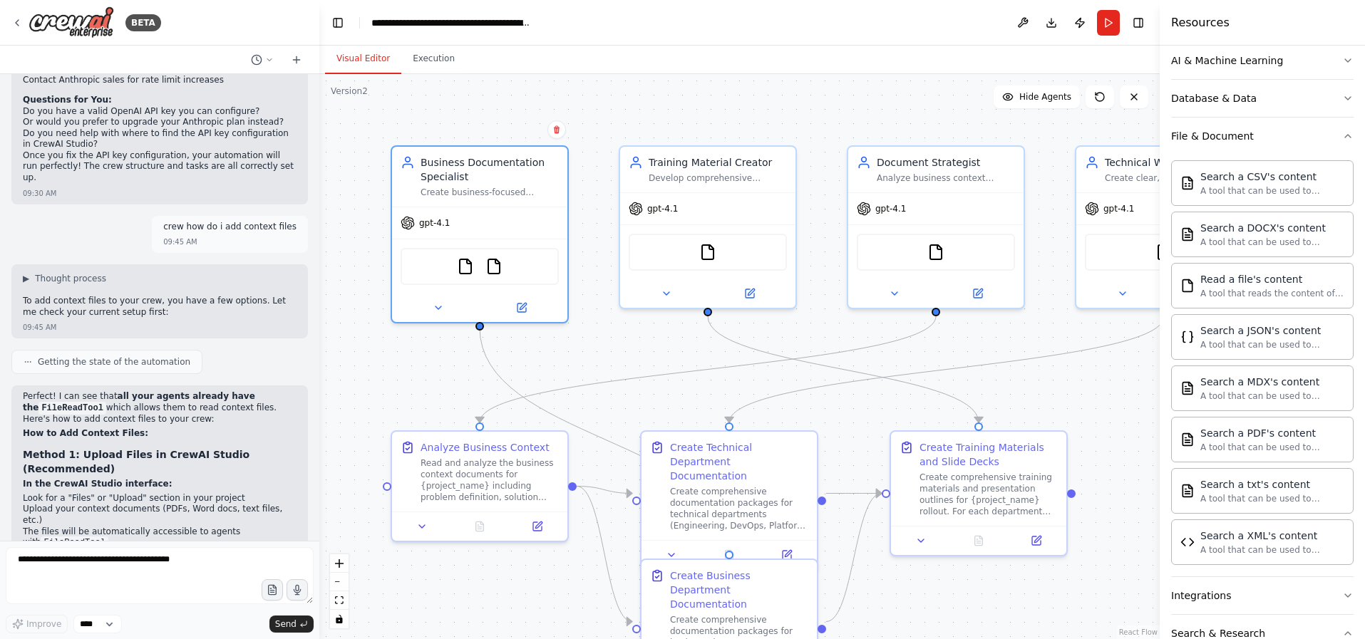
scroll to position [0, 0]
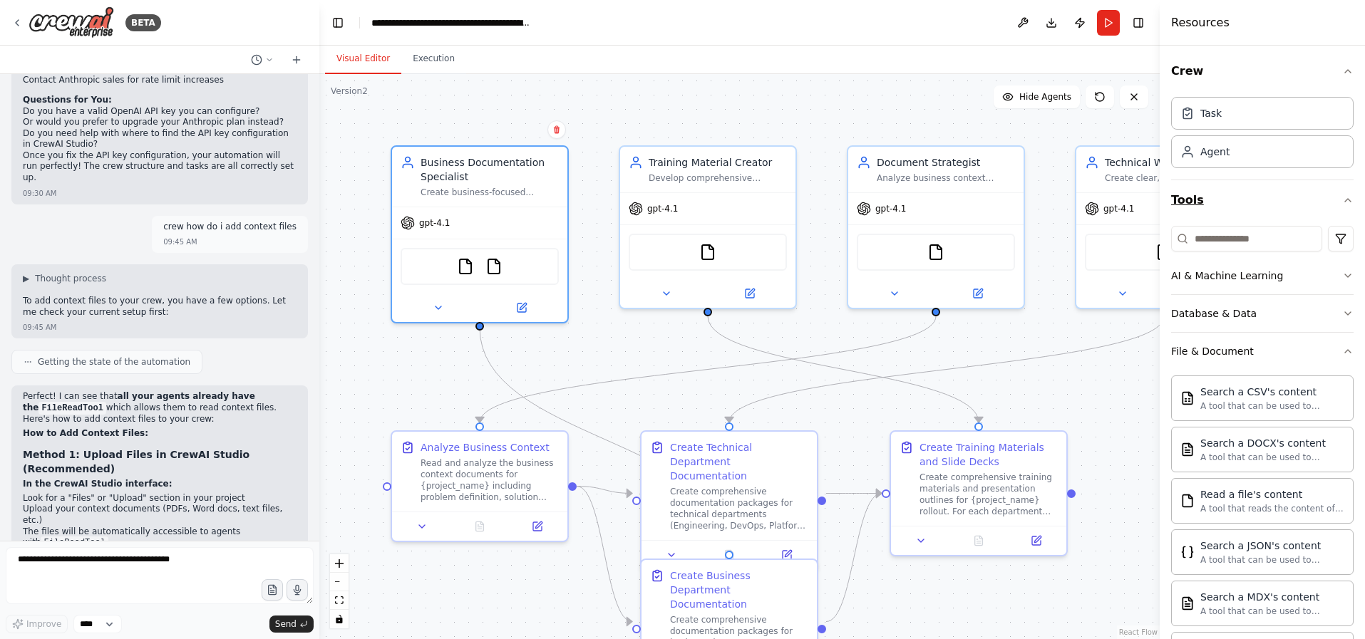
click at [1342, 202] on icon "button" at bounding box center [1347, 200] width 11 height 11
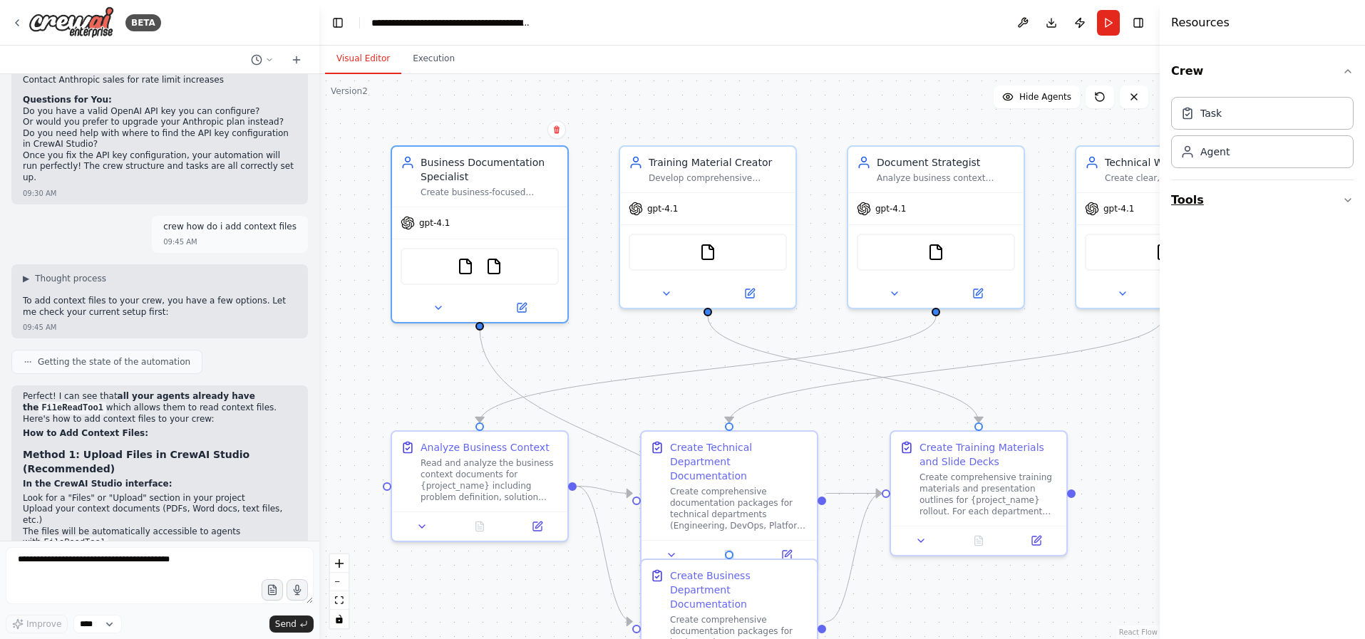
click at [1341, 202] on button "Tools" at bounding box center [1262, 200] width 183 height 40
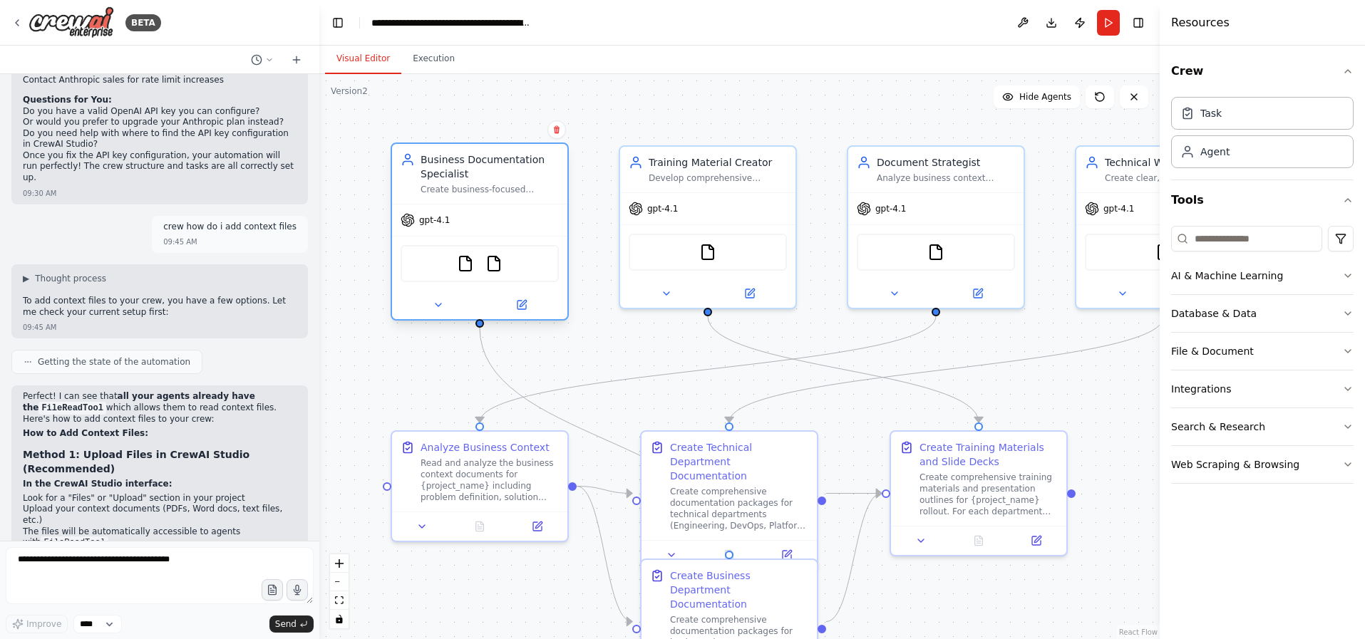
click at [495, 183] on div "Business Documentation Specialist Create business-focused documentation for non…" at bounding box center [490, 174] width 138 height 43
click at [452, 214] on div "gpt-4.1" at bounding box center [479, 220] width 175 height 31
click at [522, 299] on icon at bounding box center [521, 304] width 11 height 11
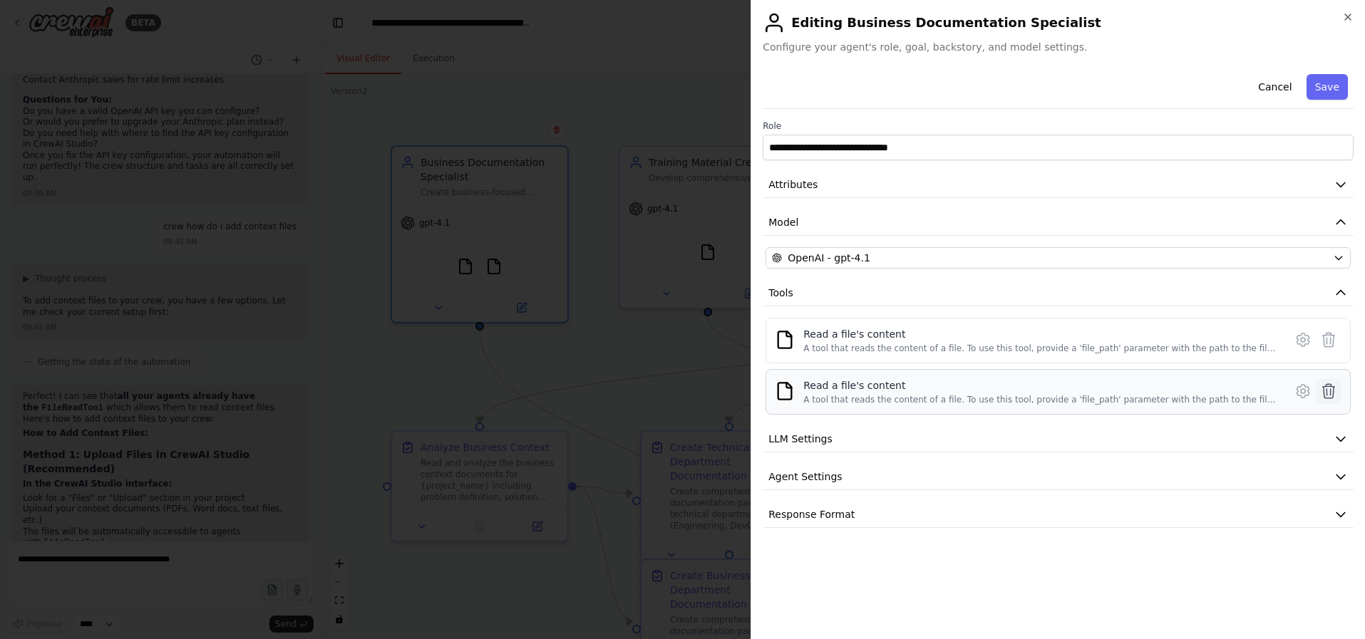
click at [1328, 396] on icon at bounding box center [1328, 391] width 17 height 17
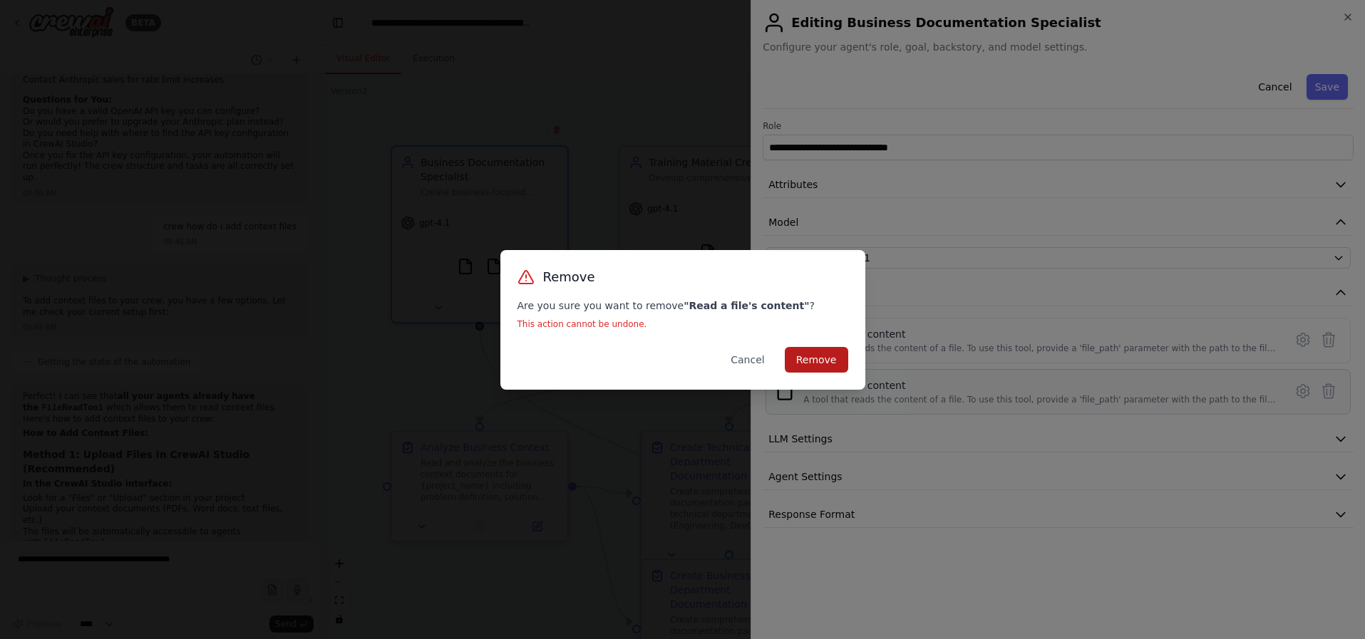
click at [823, 361] on button "Remove" at bounding box center [816, 360] width 63 height 26
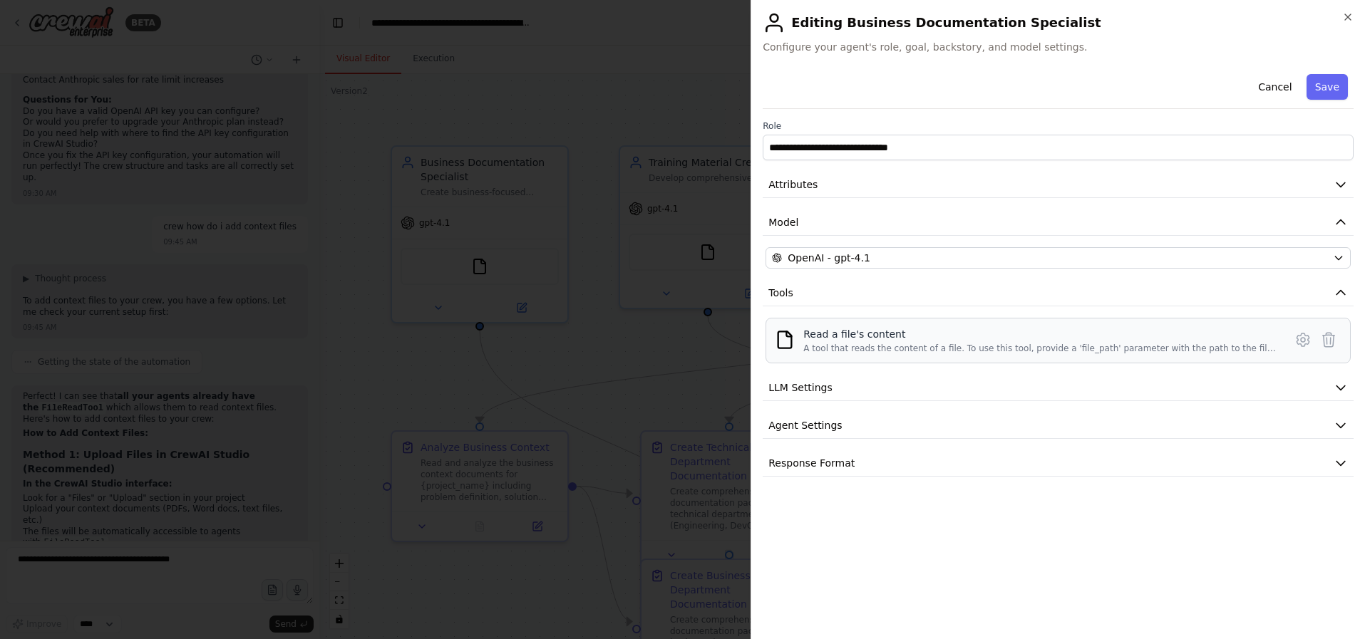
click at [1263, 350] on div "A tool that reads the content of a file. To use this tool, provide a 'file_path…" at bounding box center [1039, 348] width 473 height 11
click at [1290, 341] on button at bounding box center [1303, 340] width 26 height 26
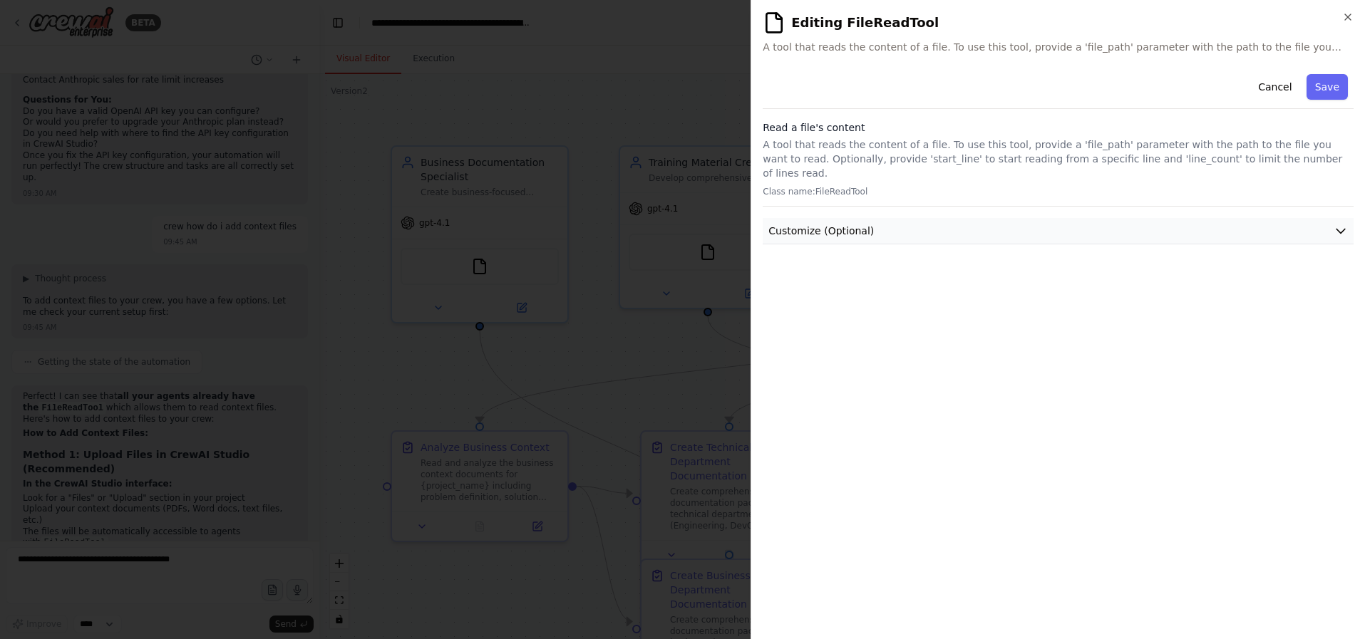
click at [975, 218] on button "Customize (Optional)" at bounding box center [1058, 231] width 591 height 26
click at [1272, 92] on button "Cancel" at bounding box center [1275, 87] width 51 height 26
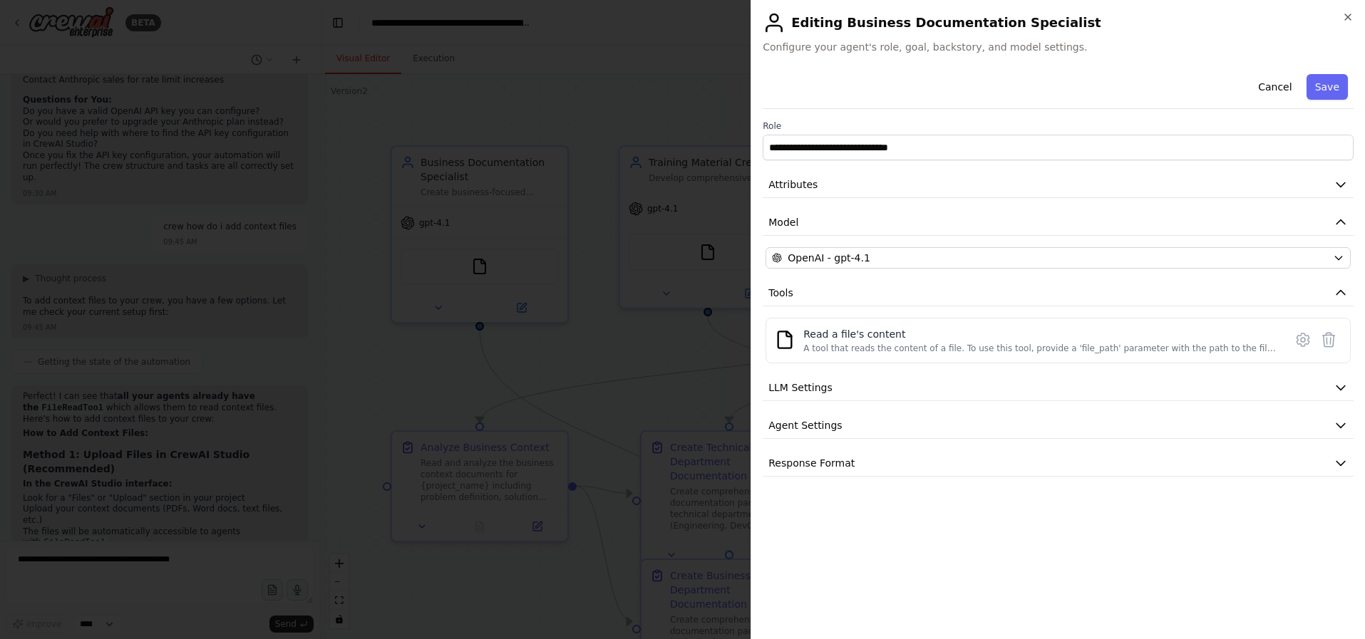
click at [633, 339] on div at bounding box center [682, 319] width 1365 height 639
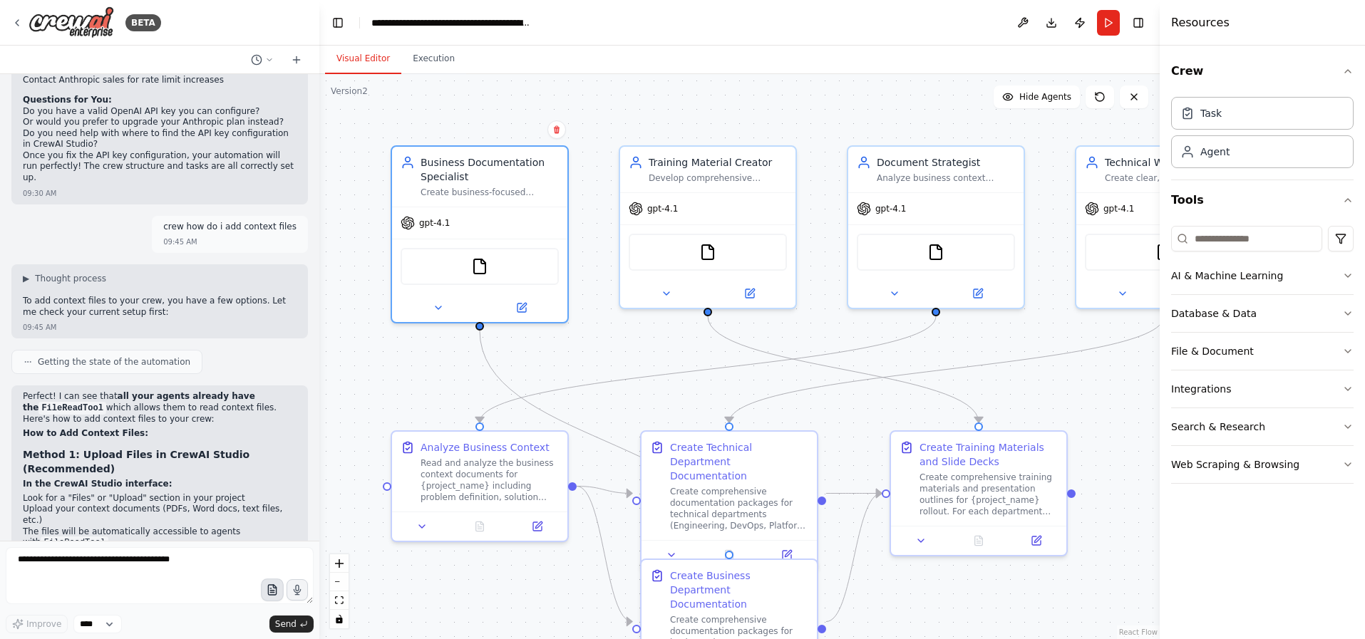
click at [276, 590] on icon "button" at bounding box center [272, 590] width 8 height 10
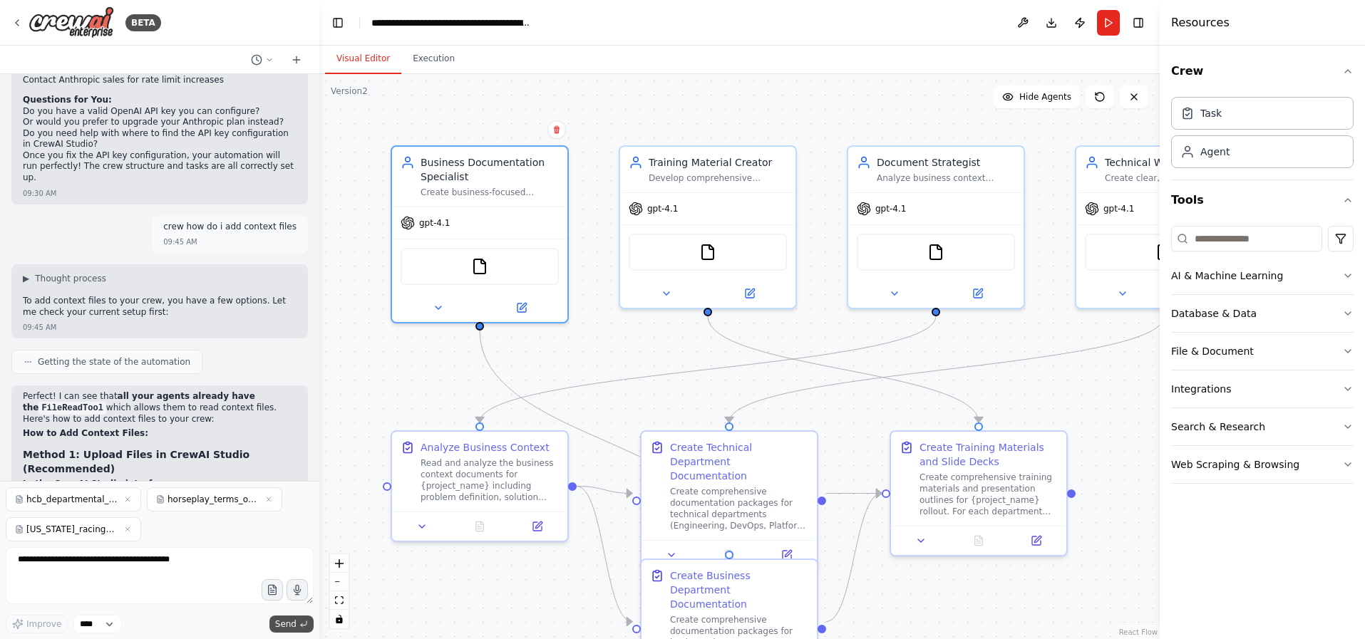
click at [278, 622] on span "Send" at bounding box center [285, 624] width 21 height 11
click at [103, 562] on textarea at bounding box center [160, 576] width 308 height 57
type textarea "*"
type textarea "**********"
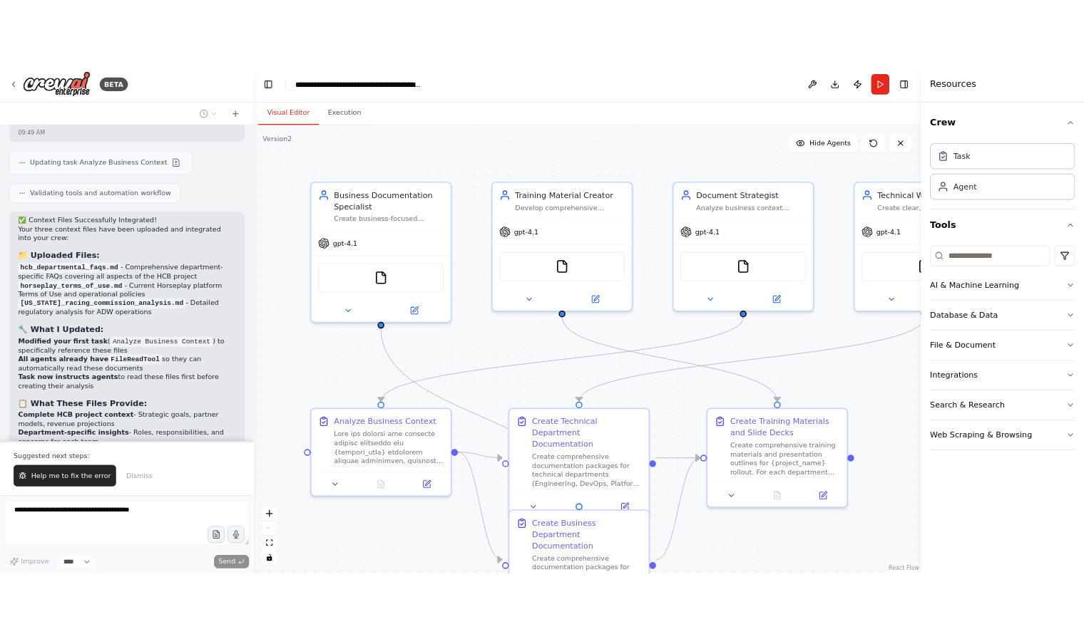
scroll to position [9828, 0]
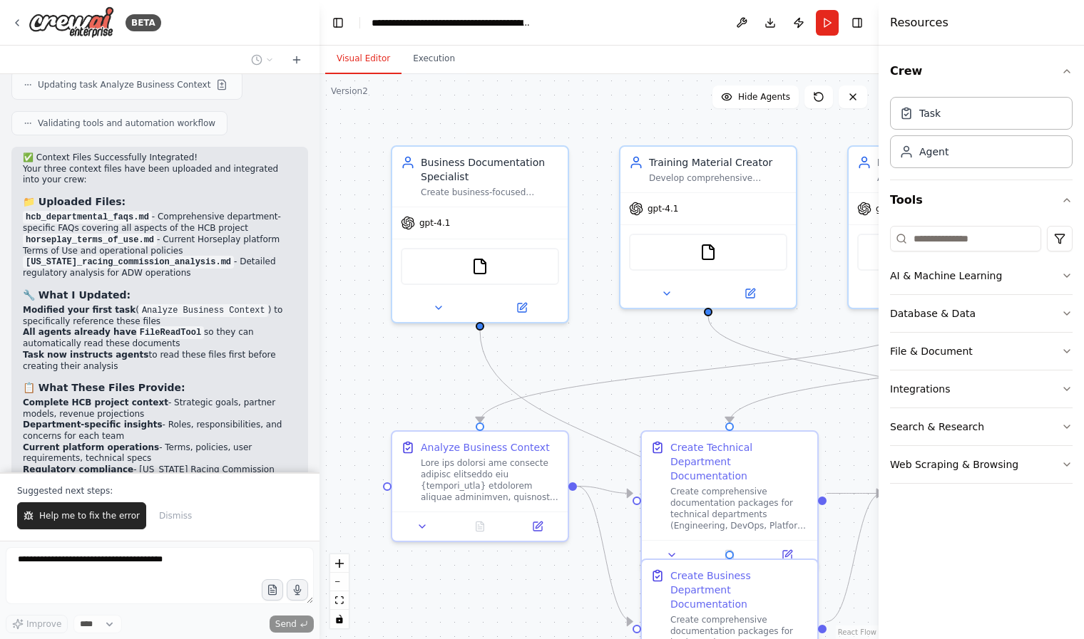
click at [171, 515] on span "Dismiss" at bounding box center [175, 515] width 33 height 11
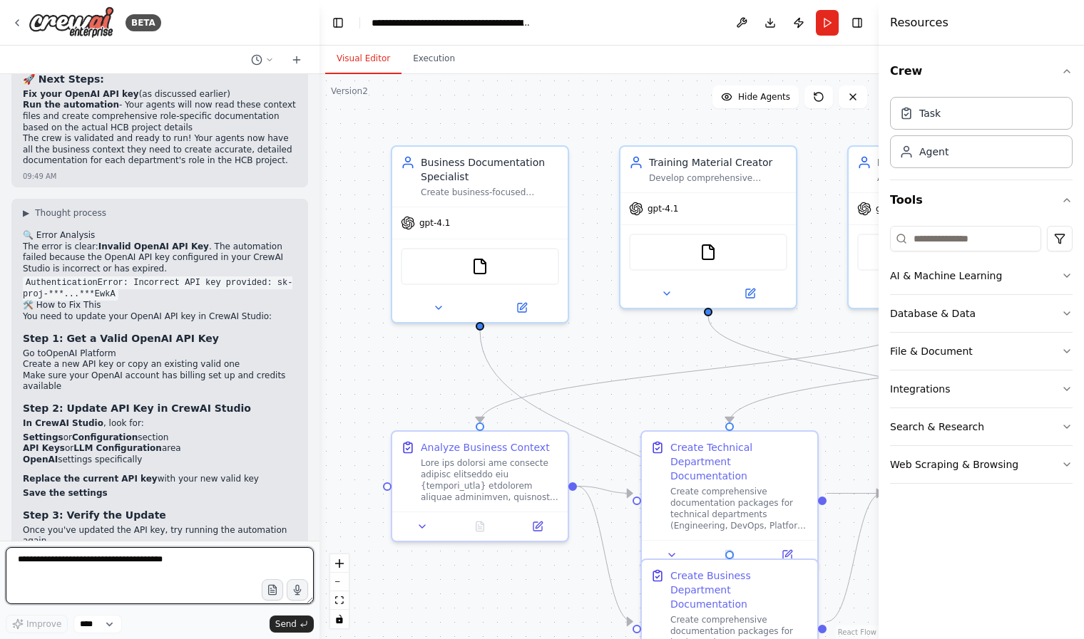
scroll to position [10253, 0]
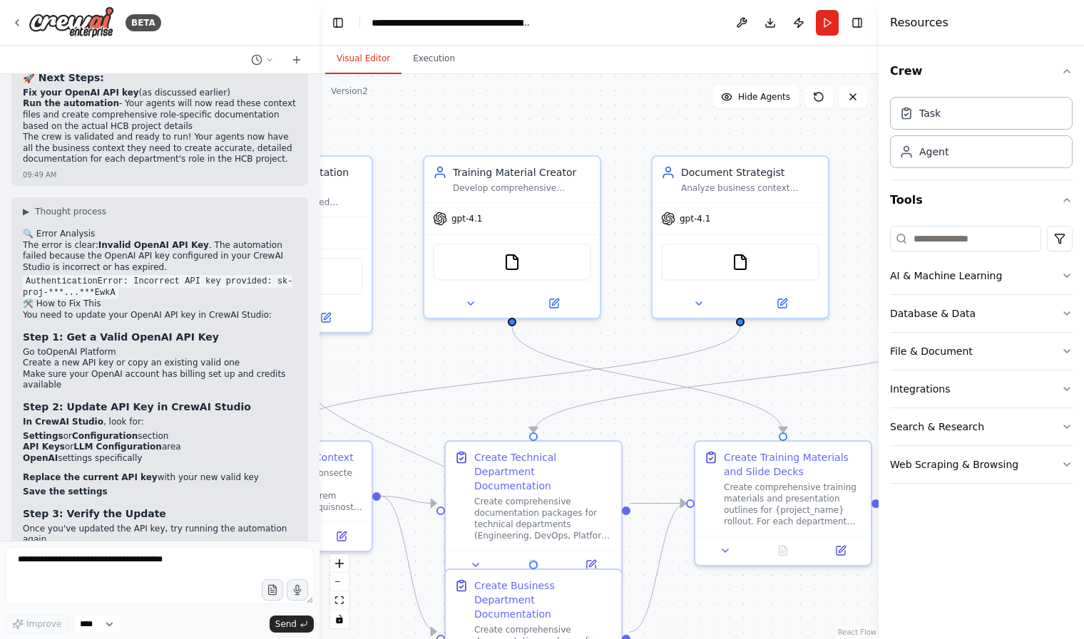
drag, startPoint x: 551, startPoint y: 359, endPoint x: 384, endPoint y: 370, distance: 167.9
click at [384, 370] on div ".deletable-edge-delete-btn { width: 20px; height: 20px; border: 0px solid #ffff…" at bounding box center [598, 356] width 559 height 565
drag, startPoint x: 630, startPoint y: 390, endPoint x: 418, endPoint y: 373, distance: 212.4
click at [418, 373] on div ".deletable-edge-delete-btn { width: 20px; height: 20px; border: 0px solid #ffff…" at bounding box center [598, 356] width 559 height 565
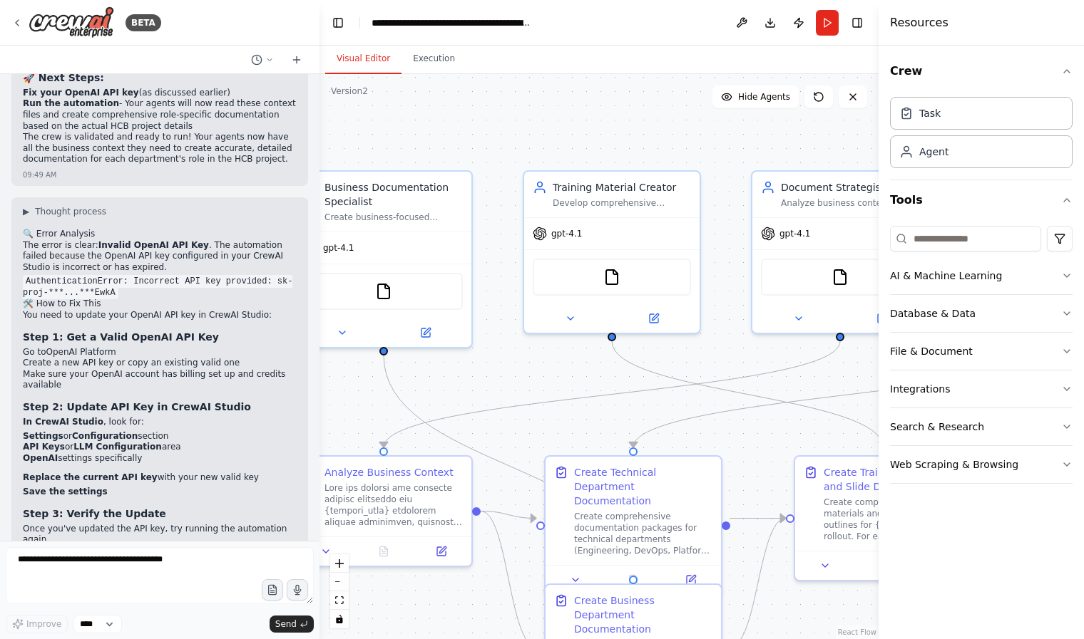
drag, startPoint x: 600, startPoint y: 346, endPoint x: 702, endPoint y: 360, distance: 103.6
click at [702, 360] on div ".deletable-edge-delete-btn { width: 20px; height: 20px; border: 0px solid #ffff…" at bounding box center [598, 356] width 559 height 565
click at [420, 329] on icon at bounding box center [425, 329] width 11 height 11
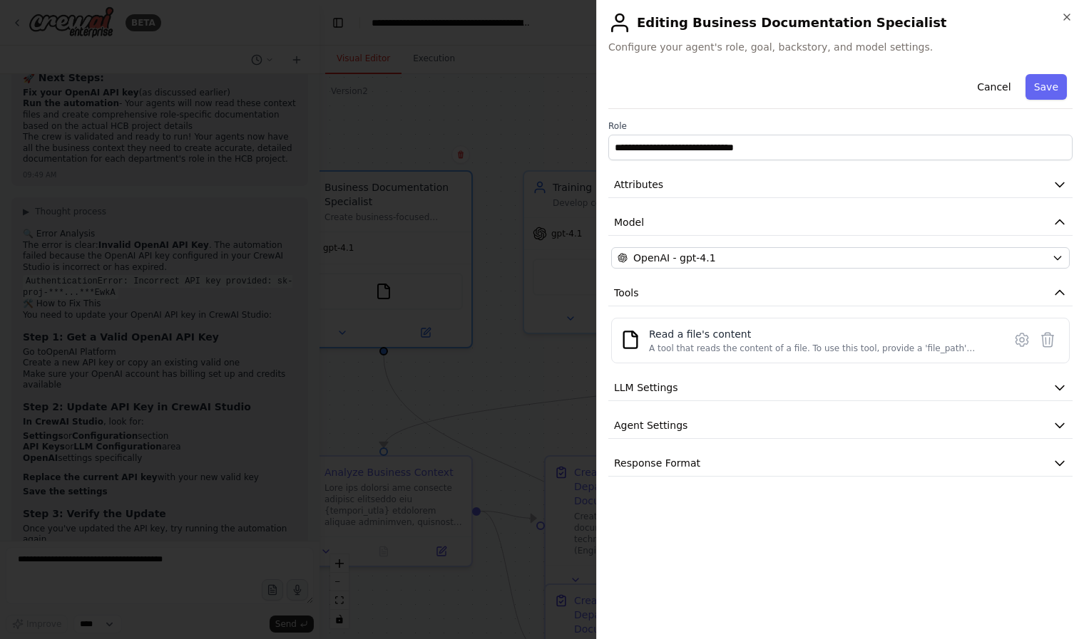
click at [488, 367] on div at bounding box center [542, 319] width 1084 height 639
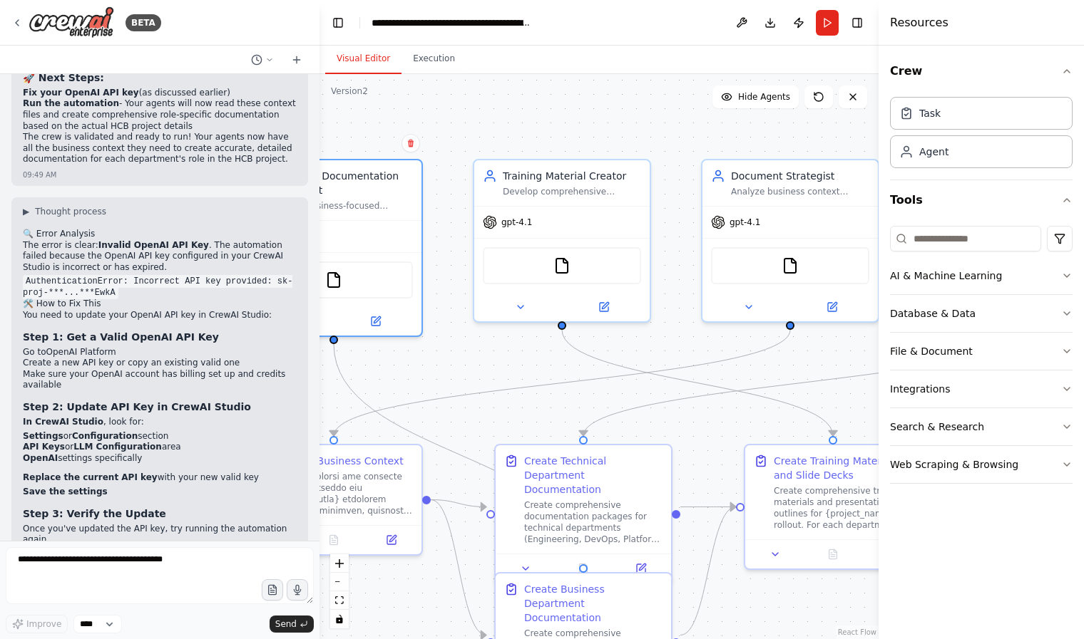
drag, startPoint x: 534, startPoint y: 366, endPoint x: 479, endPoint y: 351, distance: 56.9
click at [479, 351] on div ".deletable-edge-delete-btn { width: 20px; height: 20px; border: 0px solid #ffff…" at bounding box center [598, 356] width 559 height 565
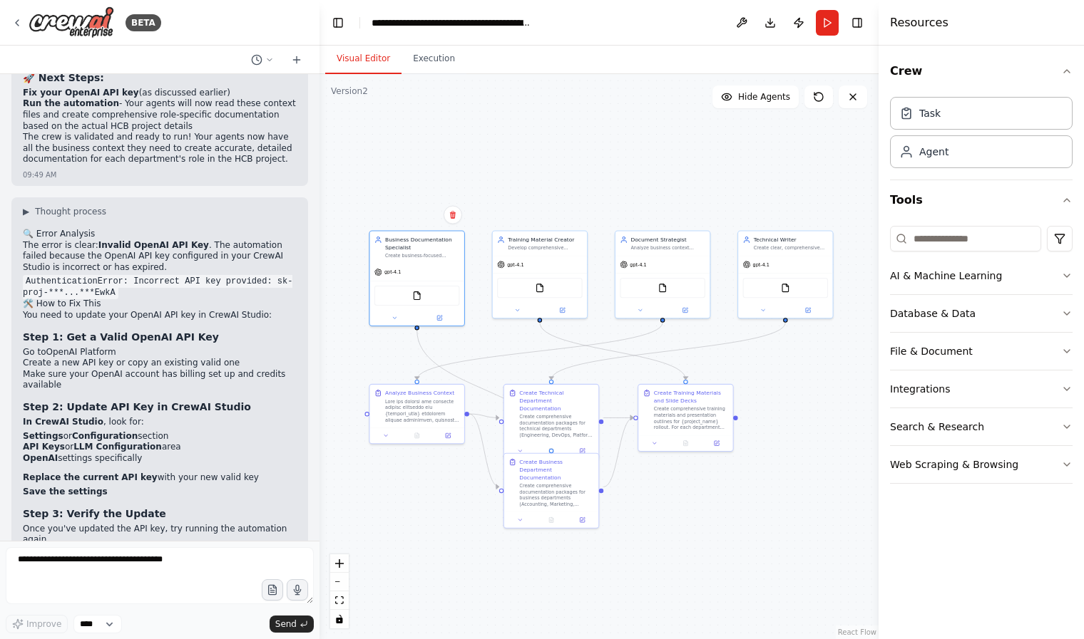
drag, startPoint x: 488, startPoint y: 356, endPoint x: 505, endPoint y: 341, distance: 23.3
click at [505, 341] on div ".deletable-edge-delete-btn { width: 20px; height: 20px; border: 0px solid #ffff…" at bounding box center [598, 356] width 559 height 565
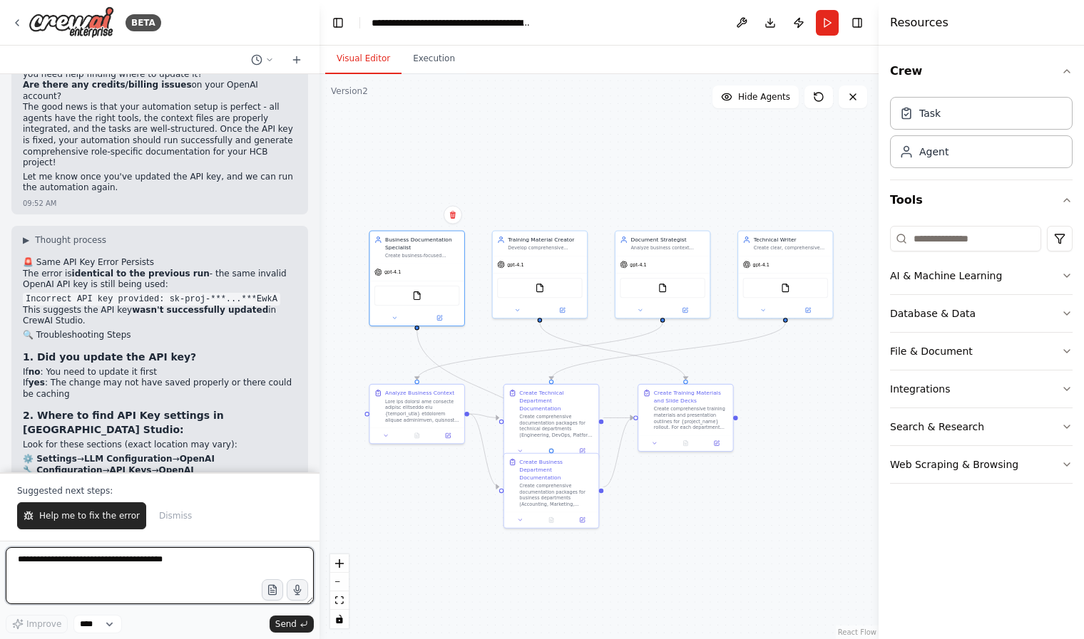
scroll to position [10765, 0]
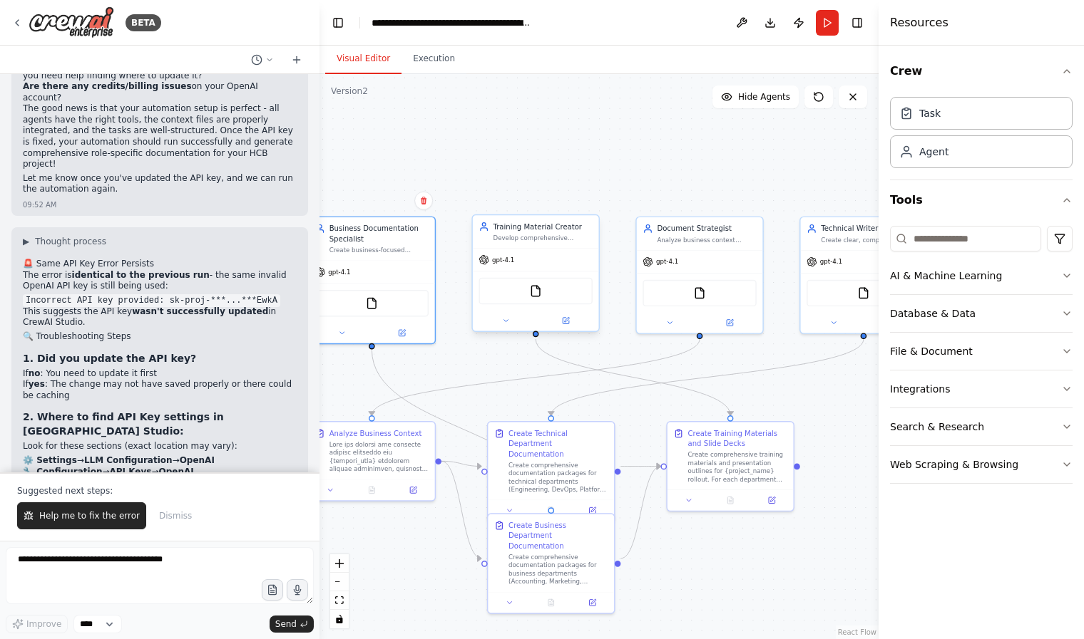
click at [515, 261] on div "gpt-4.1" at bounding box center [536, 260] width 126 height 23
click at [350, 277] on div "gpt-4.1" at bounding box center [372, 270] width 126 height 23
click at [736, 24] on button at bounding box center [741, 23] width 23 height 26
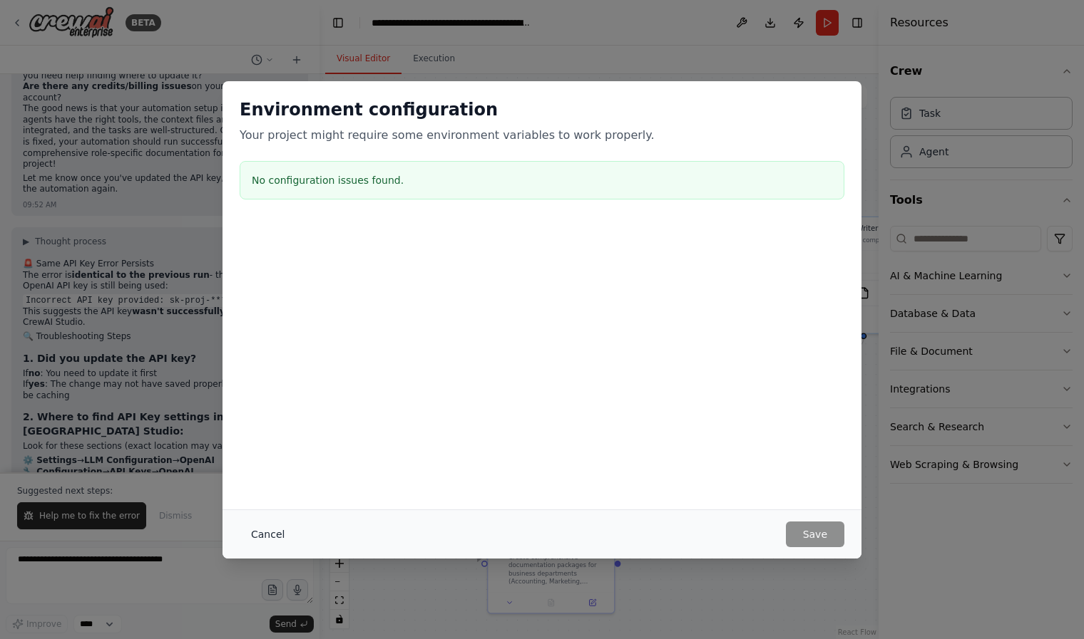
click at [271, 531] on button "Cancel" at bounding box center [268, 535] width 56 height 26
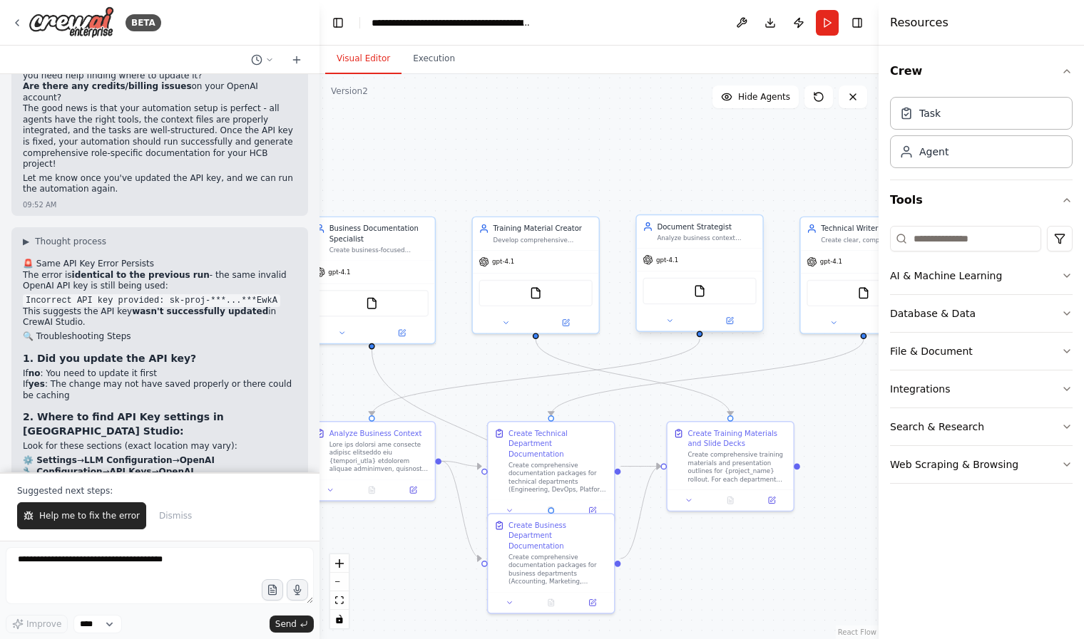
click at [704, 267] on div "gpt-4.1" at bounding box center [700, 260] width 126 height 23
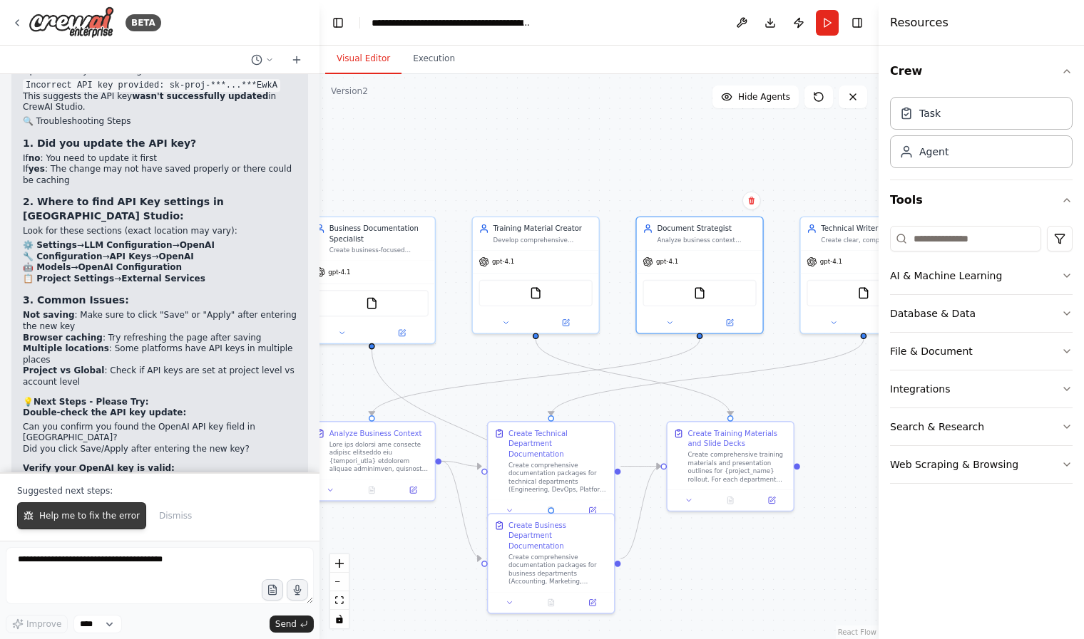
click at [100, 508] on button "Help me to fix the error" at bounding box center [81, 516] width 129 height 27
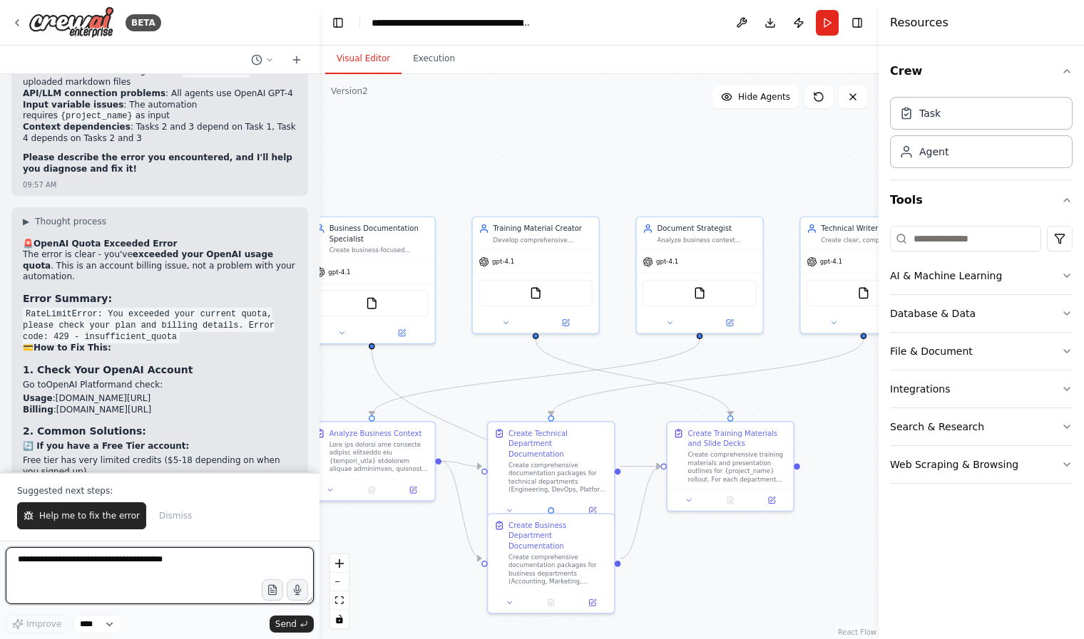
scroll to position [11913, 0]
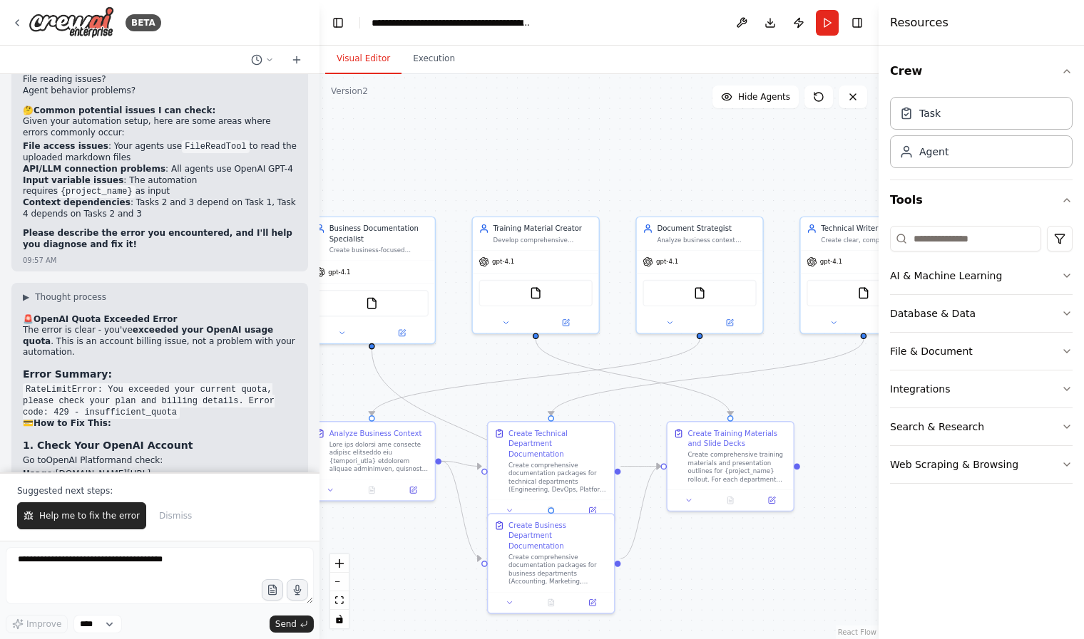
click at [182, 513] on span "Dismiss" at bounding box center [175, 515] width 33 height 11
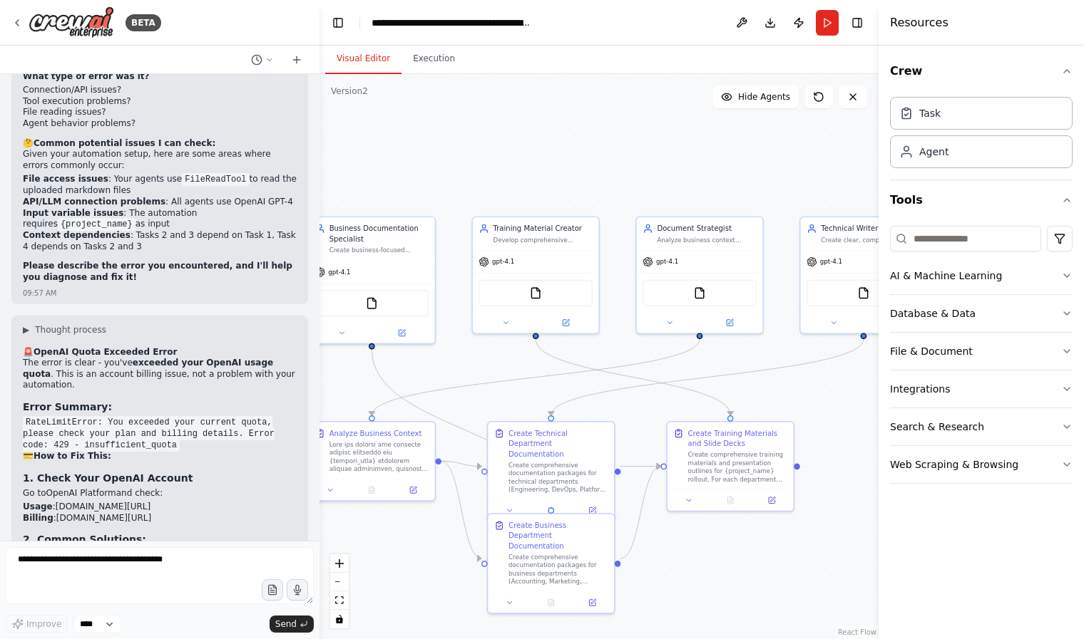
scroll to position [11878, 0]
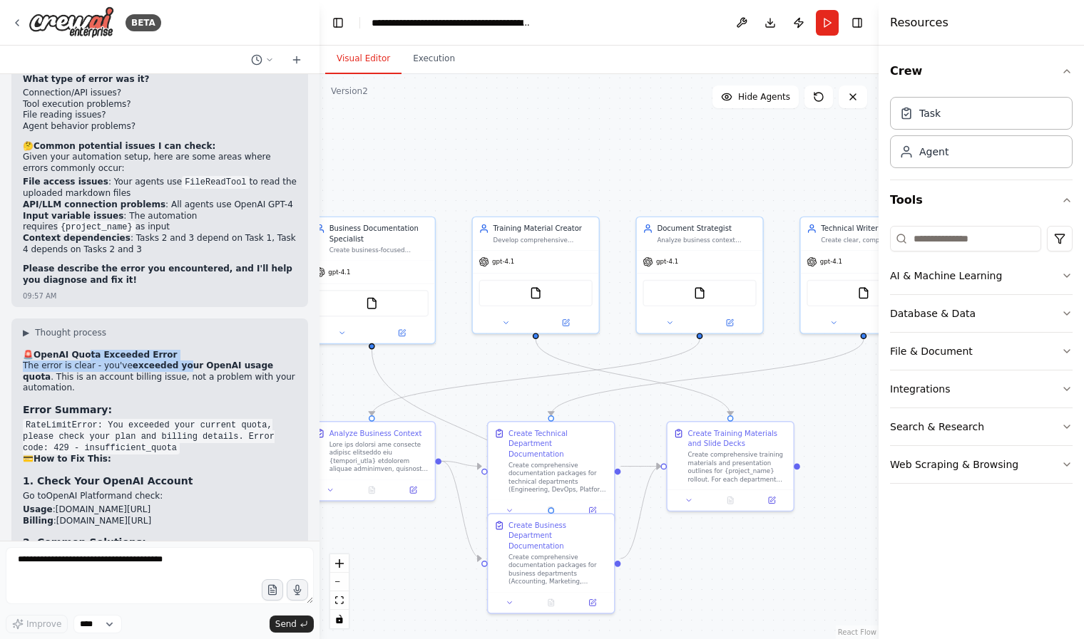
drag, startPoint x: 85, startPoint y: 135, endPoint x: 185, endPoint y: 138, distance: 100.6
click at [185, 350] on div "🚨 OpenAI Quota Exceeded Error The error is clear - you've exceeded your OpenAI …" at bounding box center [160, 613] width 274 height 527
click at [197, 361] on strong "exceeded your OpenAI usage quota" at bounding box center [148, 371] width 250 height 21
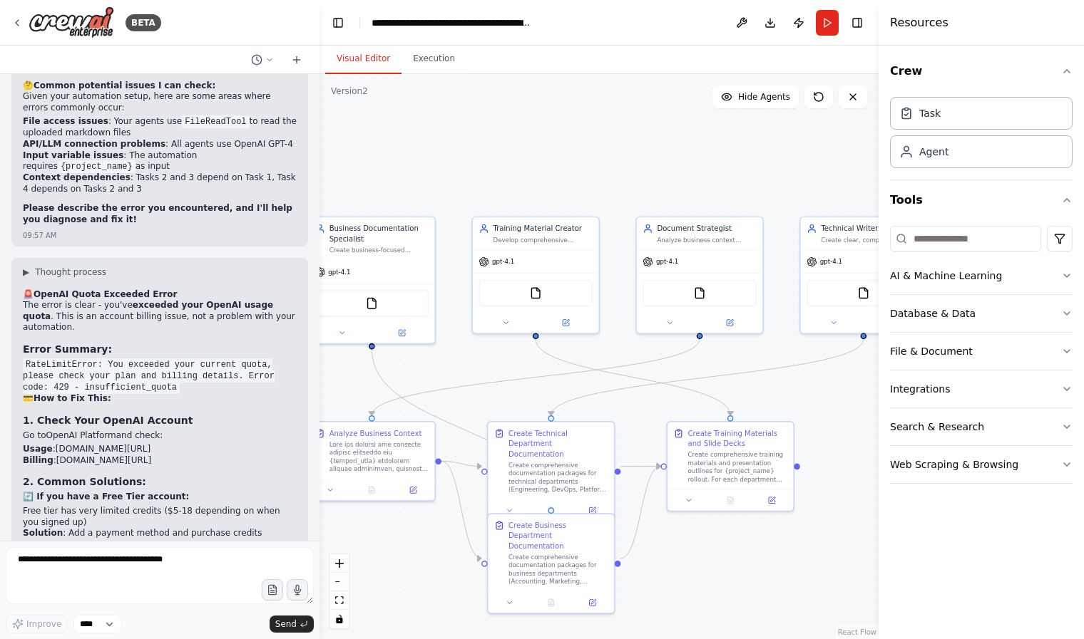
scroll to position [11863, 0]
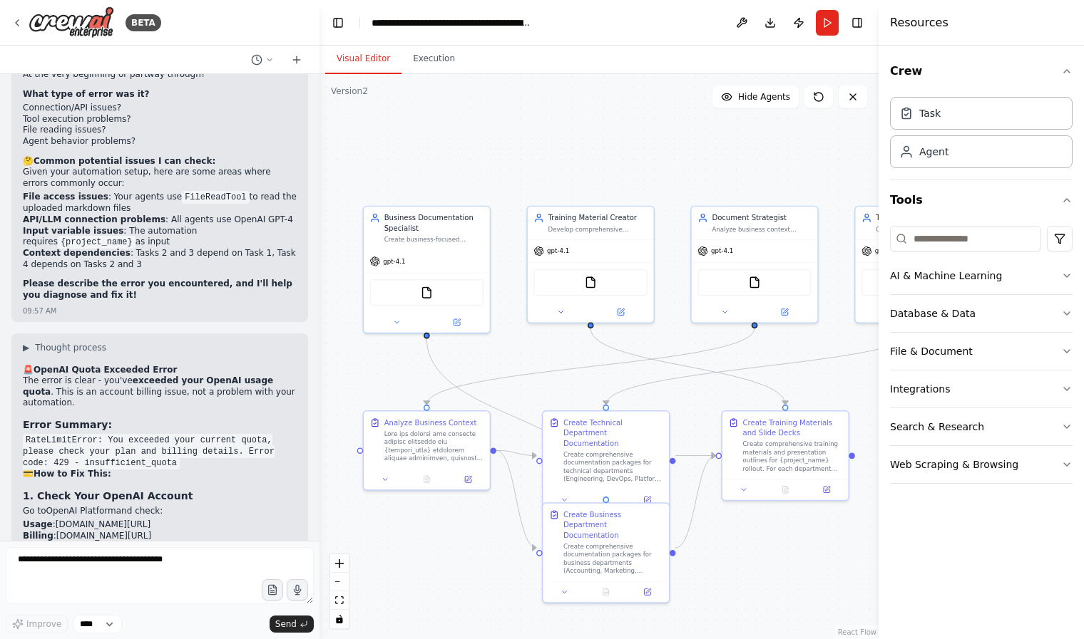
drag, startPoint x: 475, startPoint y: 187, endPoint x: 519, endPoint y: 179, distance: 45.0
click at [519, 179] on div ".deletable-edge-delete-btn { width: 20px; height: 20px; border: 0px solid #ffff…" at bounding box center [598, 356] width 559 height 565
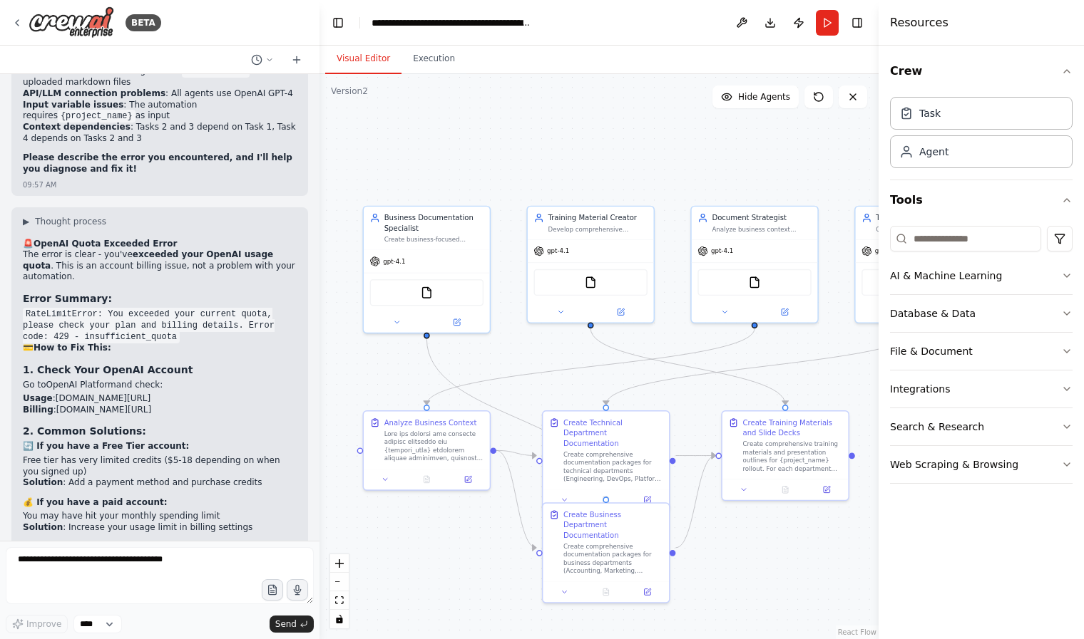
scroll to position [11988, 0]
click at [461, 242] on div "Business Documentation Specialist Create business-focused documentation for non…" at bounding box center [427, 226] width 126 height 43
click at [450, 250] on div "gpt-4.1" at bounding box center [427, 259] width 126 height 23
click at [456, 323] on icon at bounding box center [456, 320] width 6 height 6
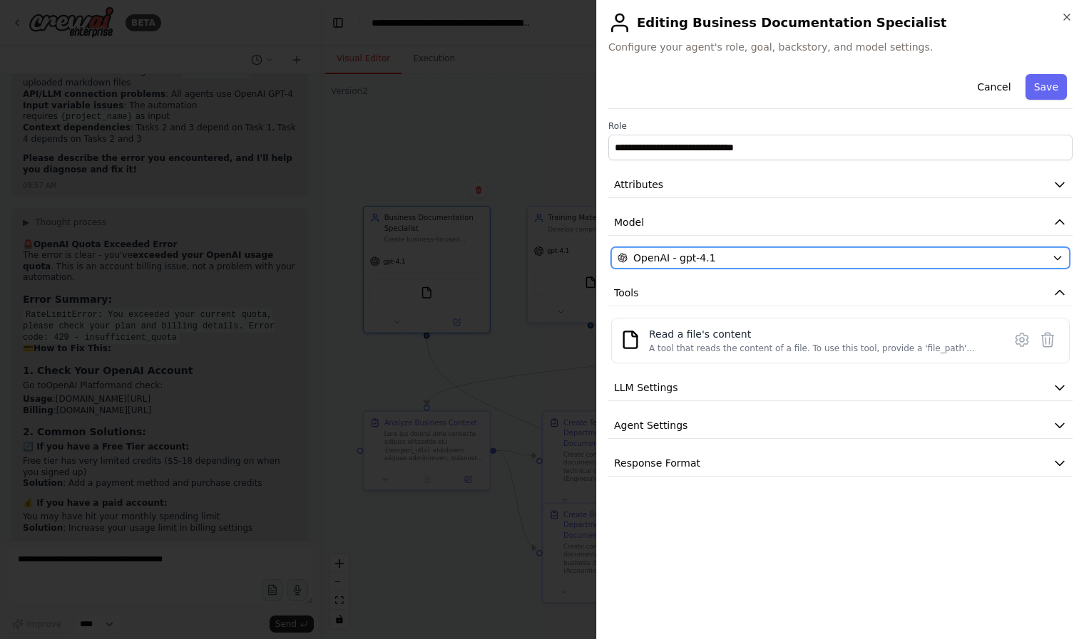
click at [701, 256] on span "OpenAI - gpt-4.1" at bounding box center [674, 258] width 83 height 14
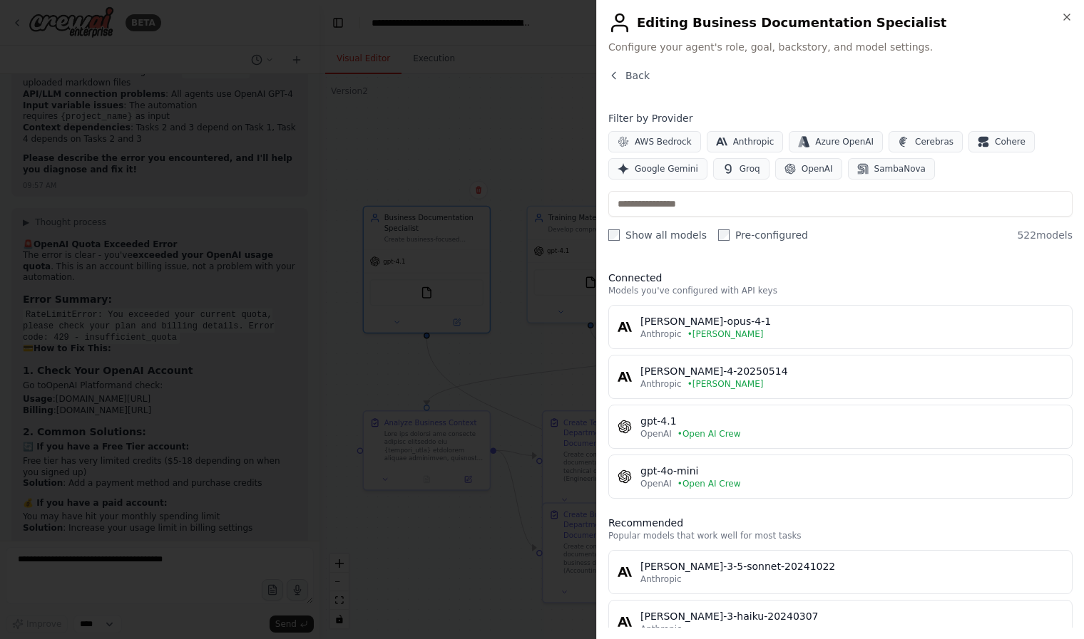
click at [219, 377] on div at bounding box center [542, 319] width 1084 height 639
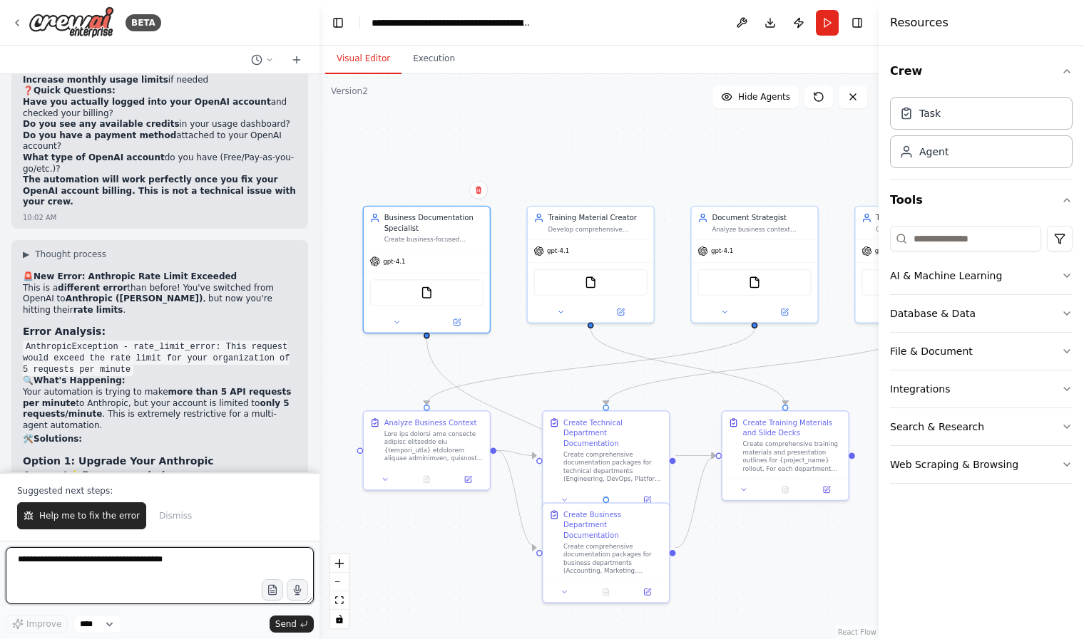
scroll to position [13147, 0]
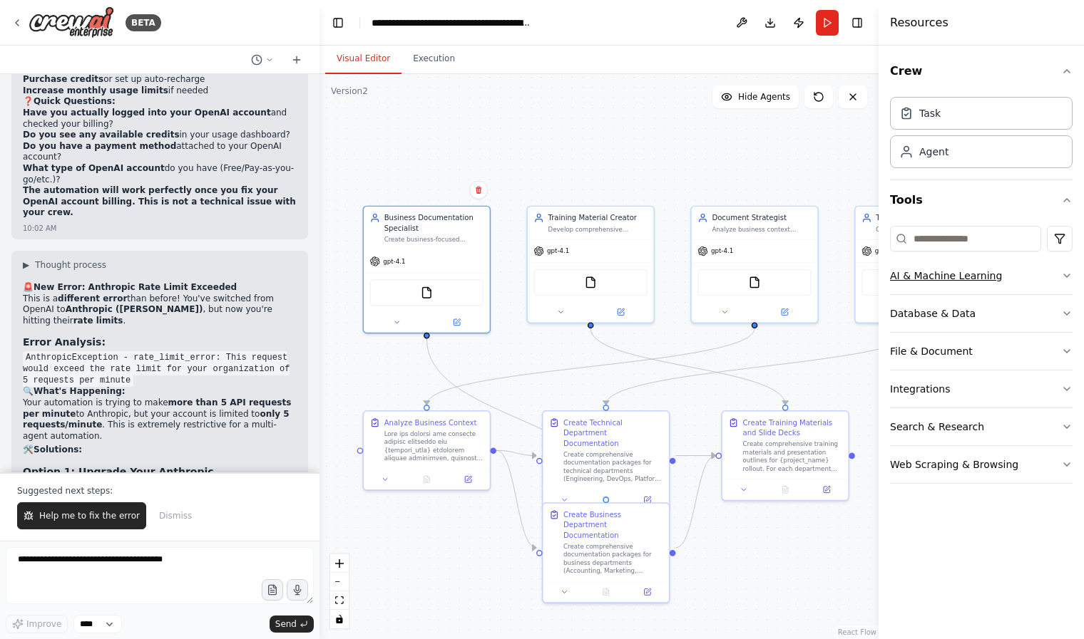
click at [971, 274] on div "AI & Machine Learning" at bounding box center [946, 276] width 112 height 14
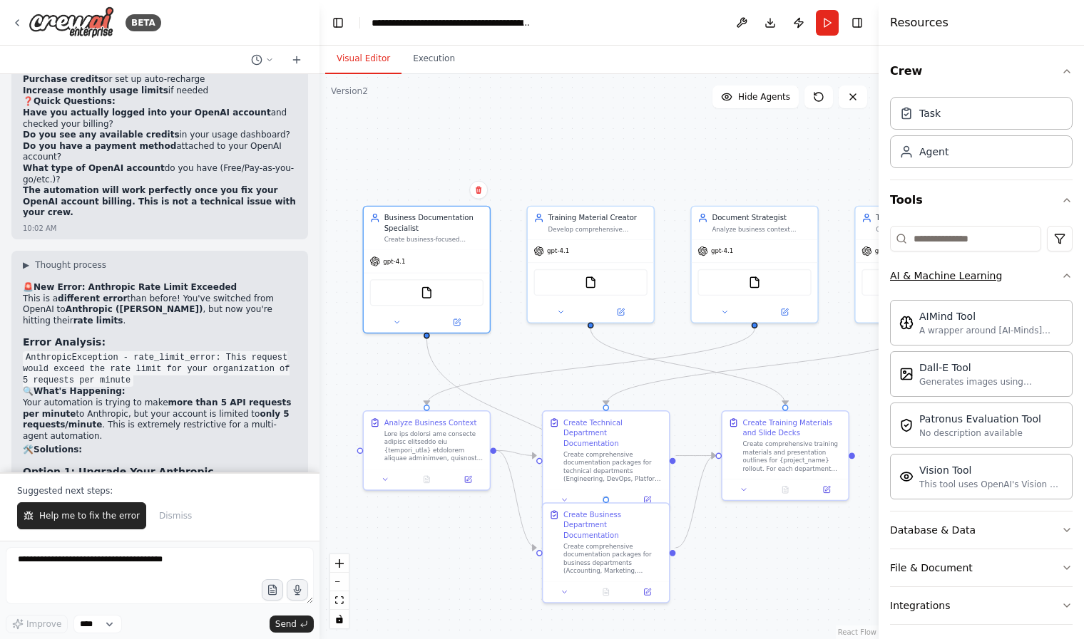
click at [975, 281] on div "AI & Machine Learning" at bounding box center [946, 276] width 112 height 14
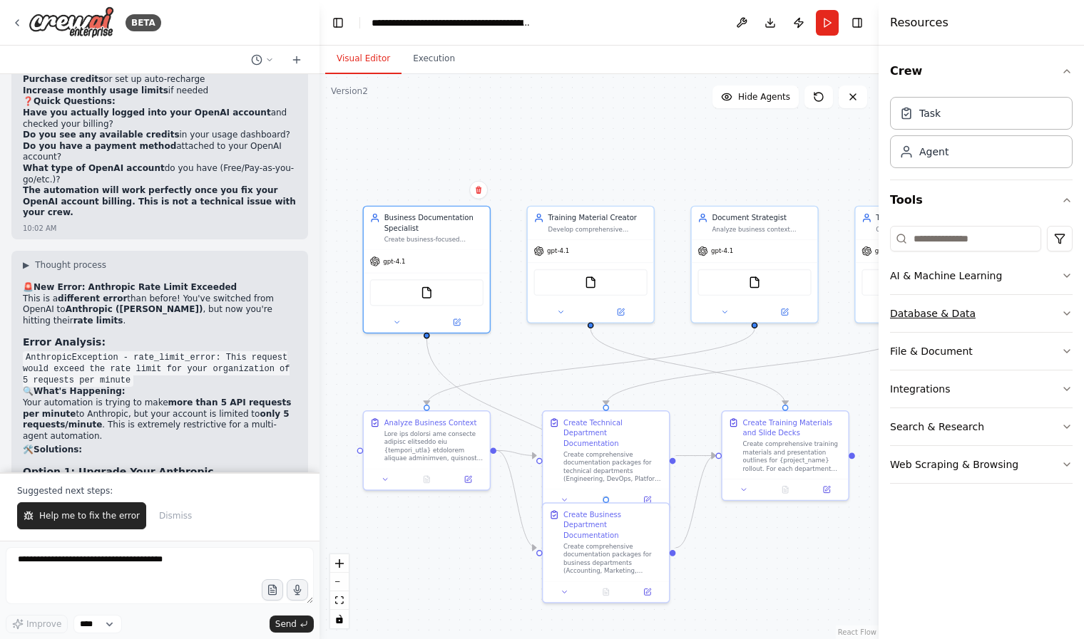
click at [959, 318] on div "Database & Data" at bounding box center [933, 314] width 86 height 14
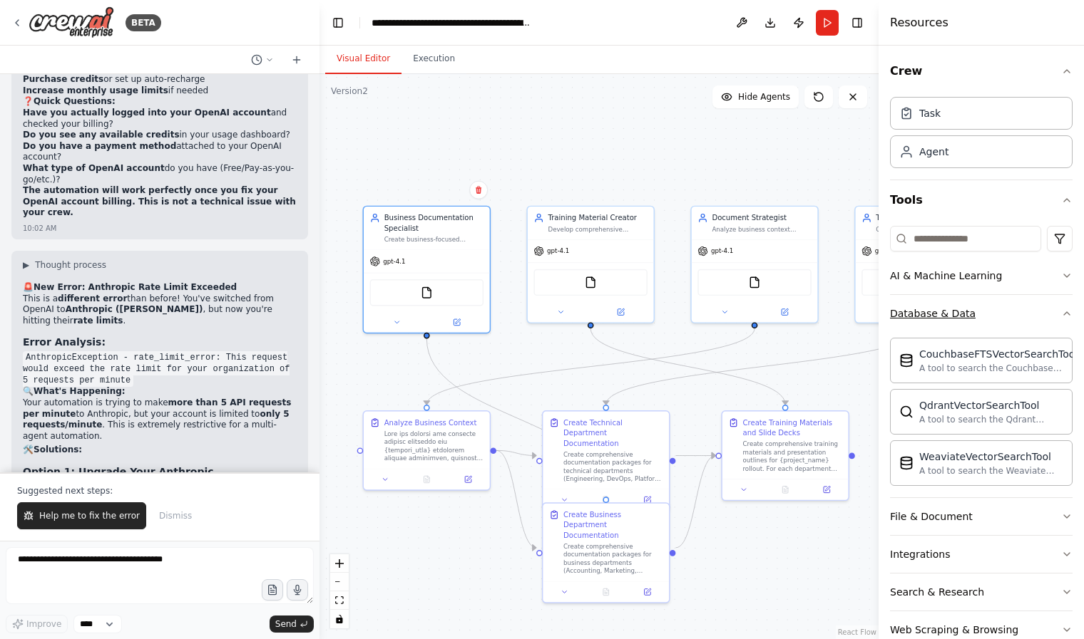
click at [957, 316] on div "Database & Data" at bounding box center [933, 314] width 86 height 14
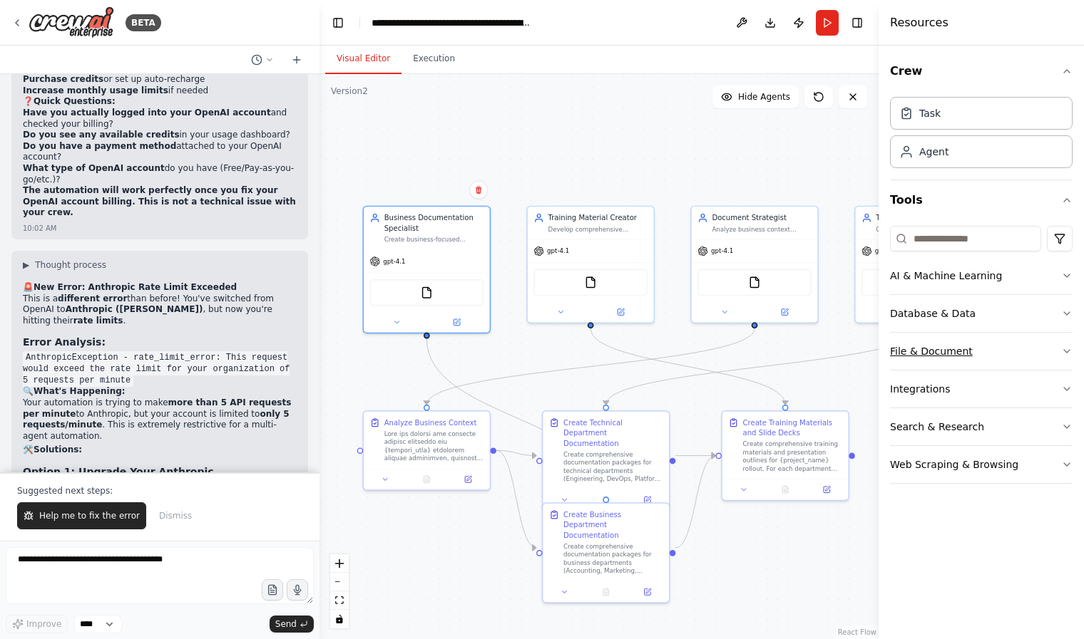
click at [952, 346] on div "File & Document" at bounding box center [931, 351] width 83 height 14
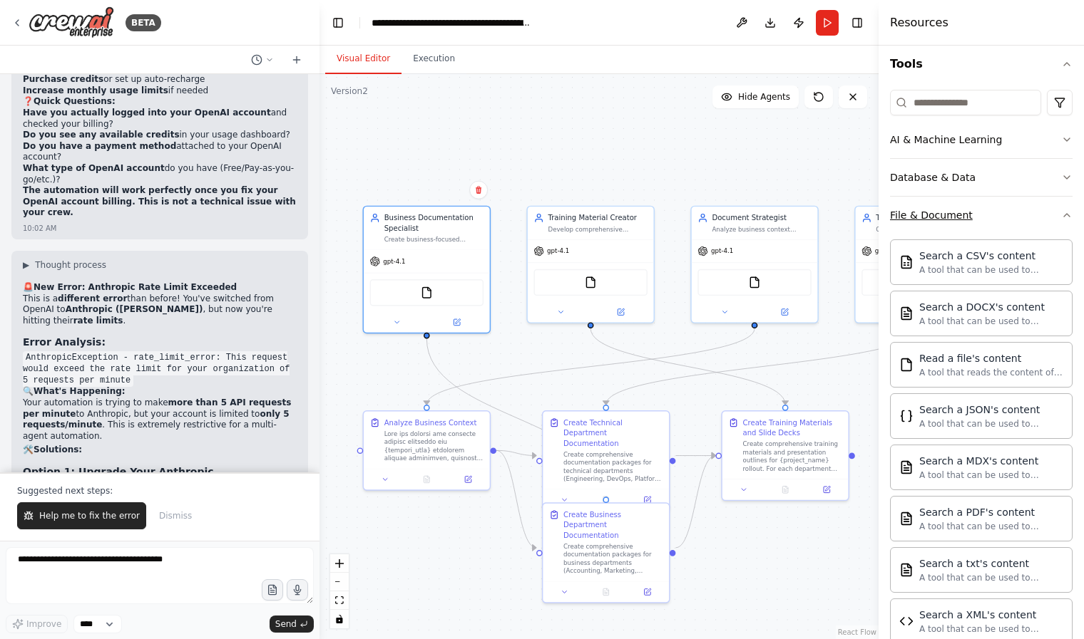
scroll to position [57, 0]
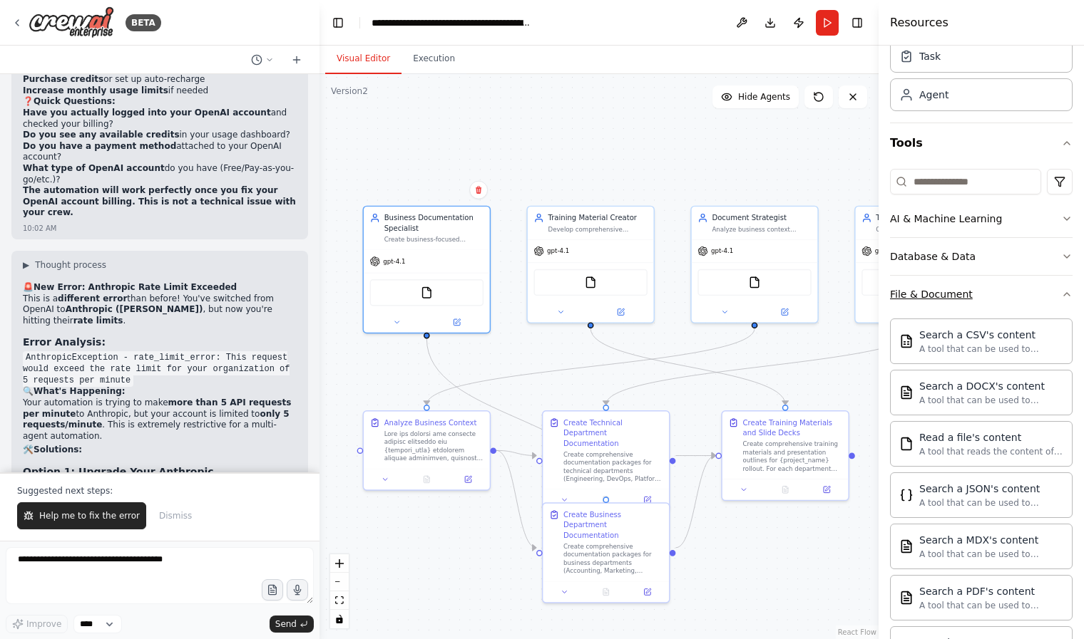
click at [955, 294] on div "File & Document" at bounding box center [931, 294] width 83 height 14
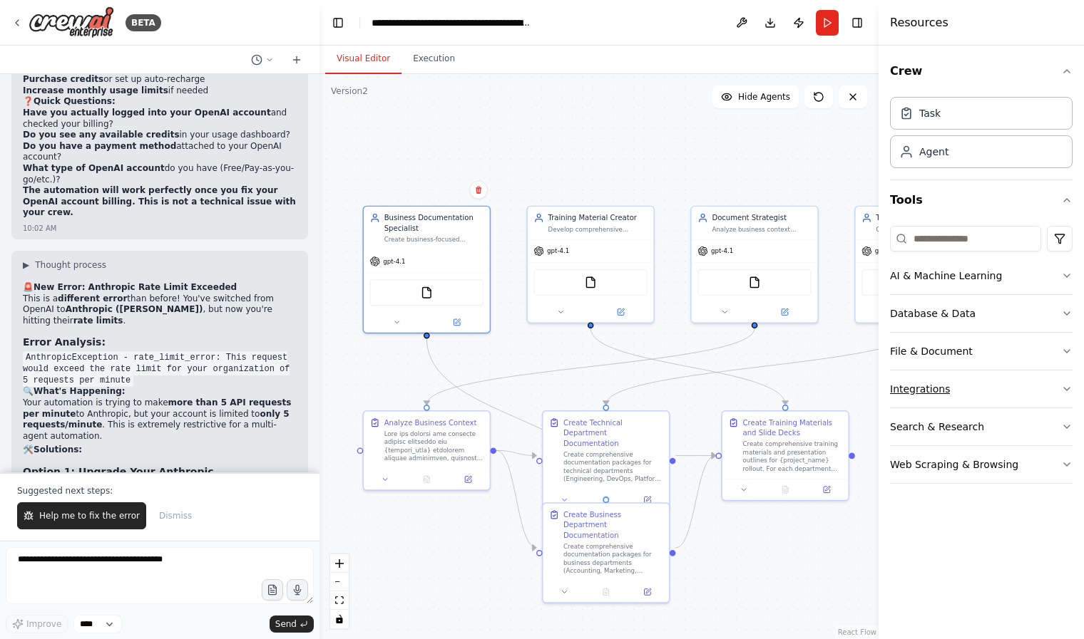
click at [993, 384] on button "Integrations" at bounding box center [981, 389] width 183 height 37
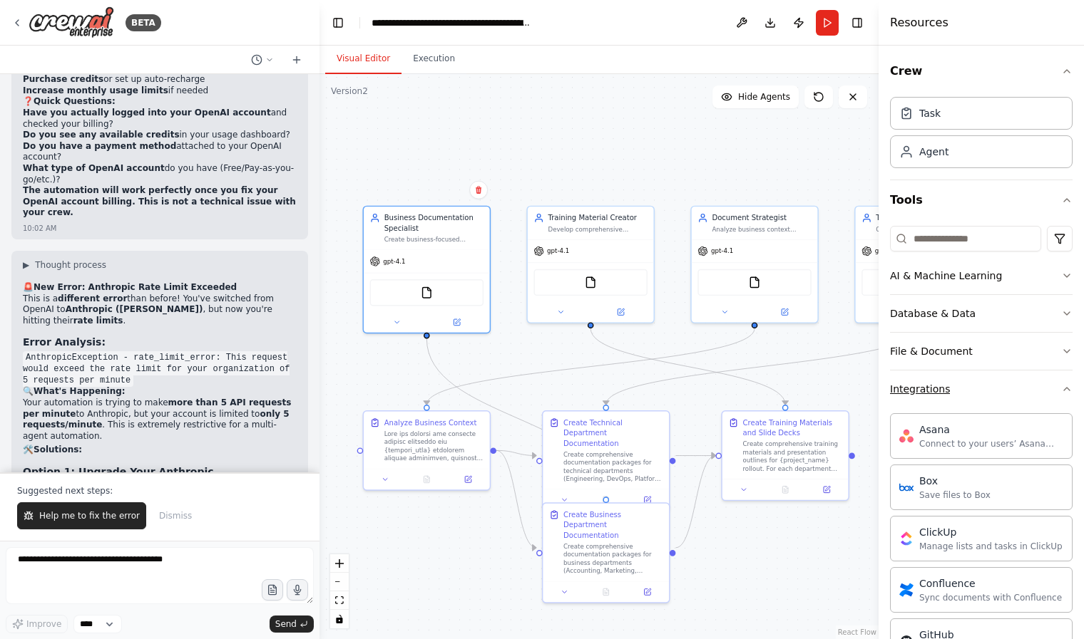
click at [984, 399] on button "Integrations" at bounding box center [981, 389] width 183 height 37
